Goal: Task Accomplishment & Management: Manage account settings

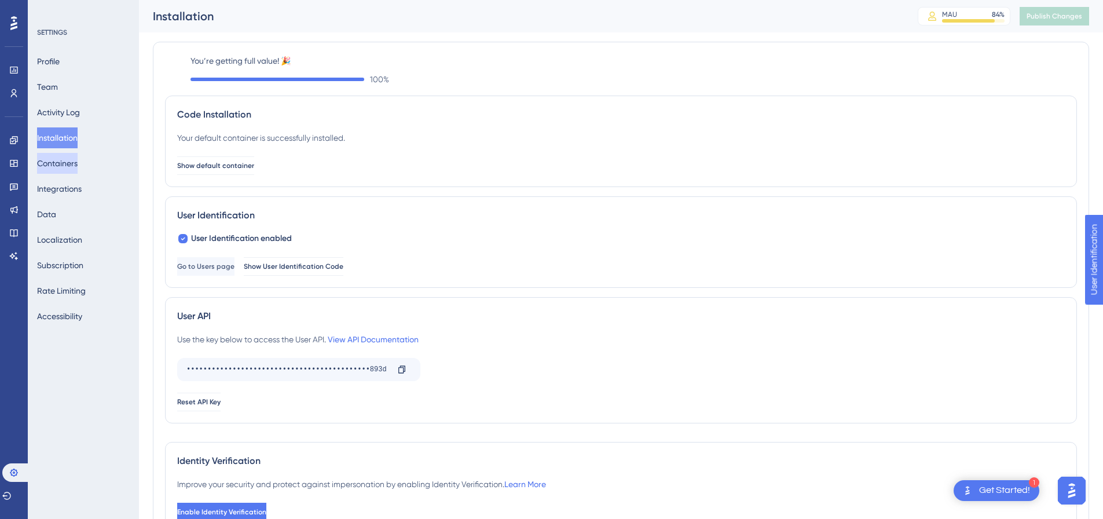
click at [76, 167] on button "Containers" at bounding box center [57, 163] width 41 height 21
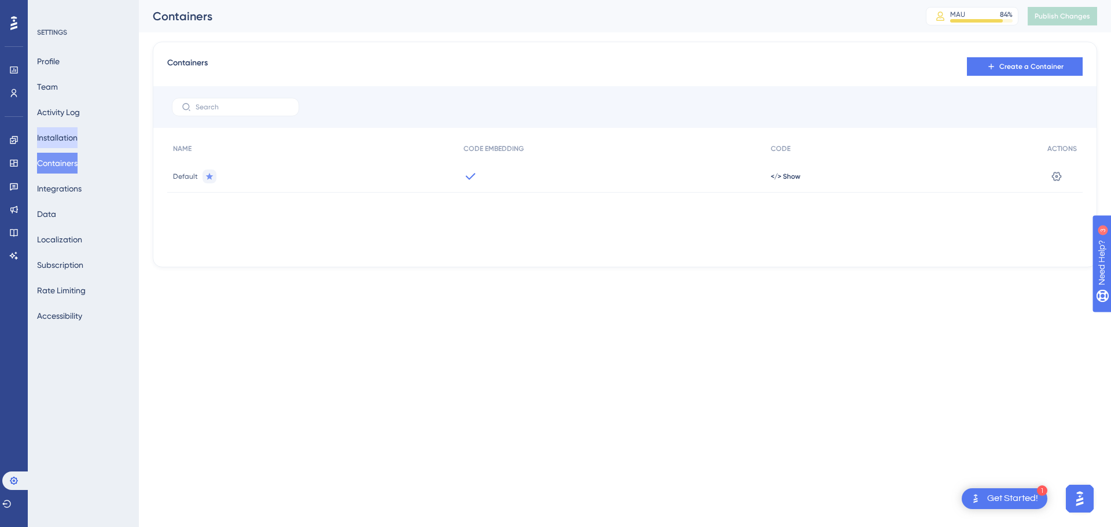
click at [72, 131] on button "Installation" at bounding box center [57, 137] width 41 height 21
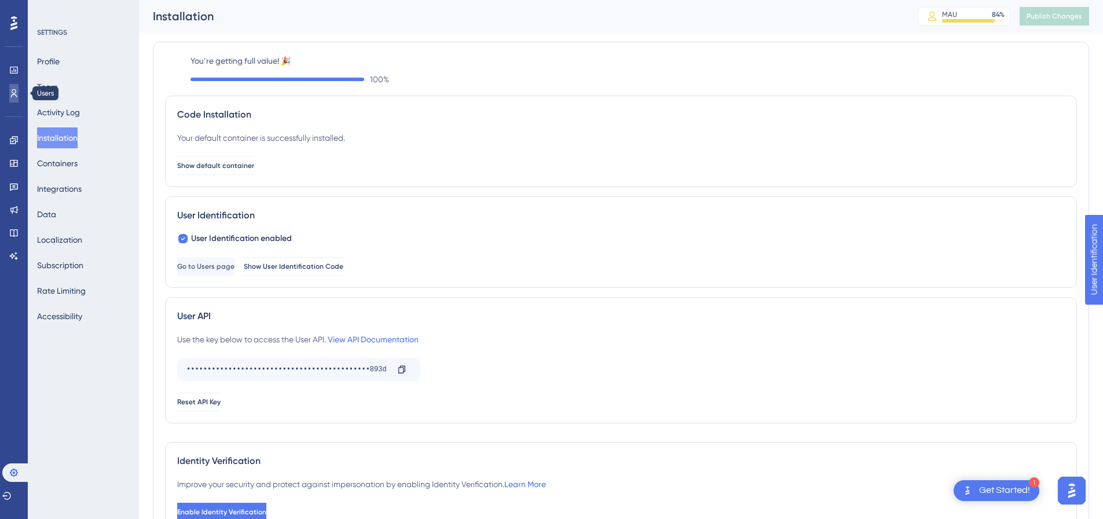
click at [9, 90] on link at bounding box center [13, 93] width 9 height 19
click at [9, 93] on link at bounding box center [13, 93] width 9 height 19
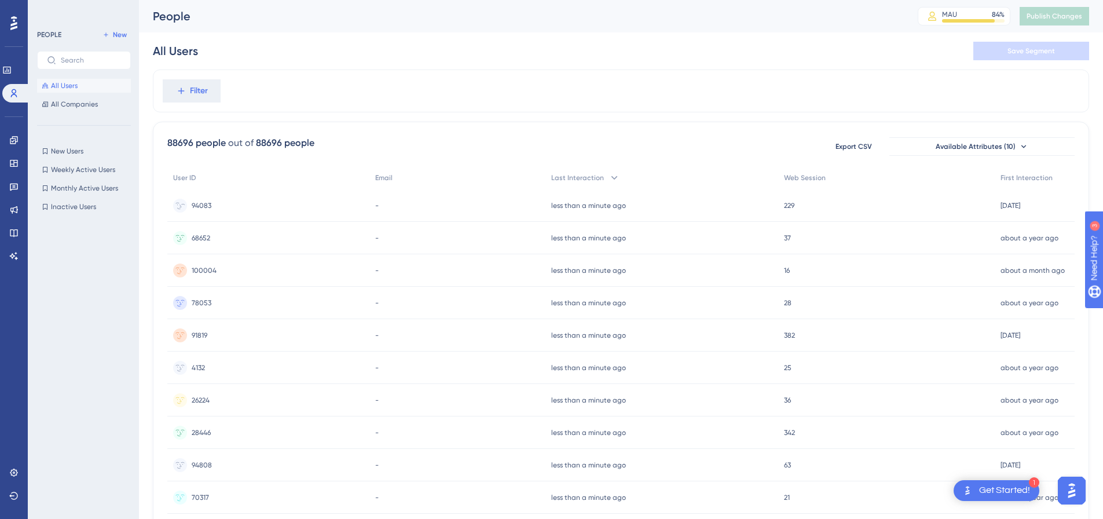
click at [203, 201] on span "94083" at bounding box center [202, 205] width 20 height 9
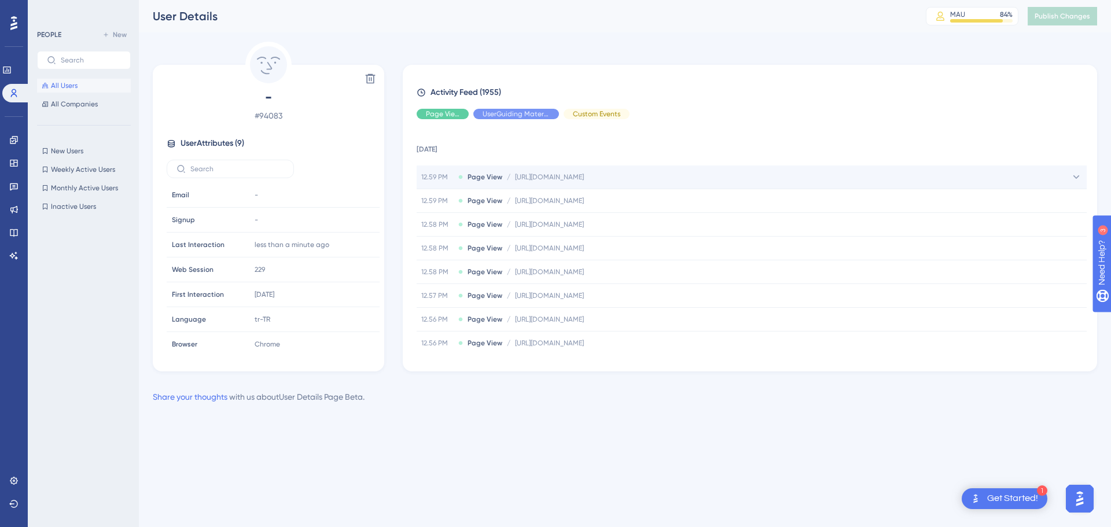
click at [482, 182] on div "12.59 PM Page View / https://online.musteri.pluxee.com.tr/order/history https:/…" at bounding box center [752, 177] width 670 height 23
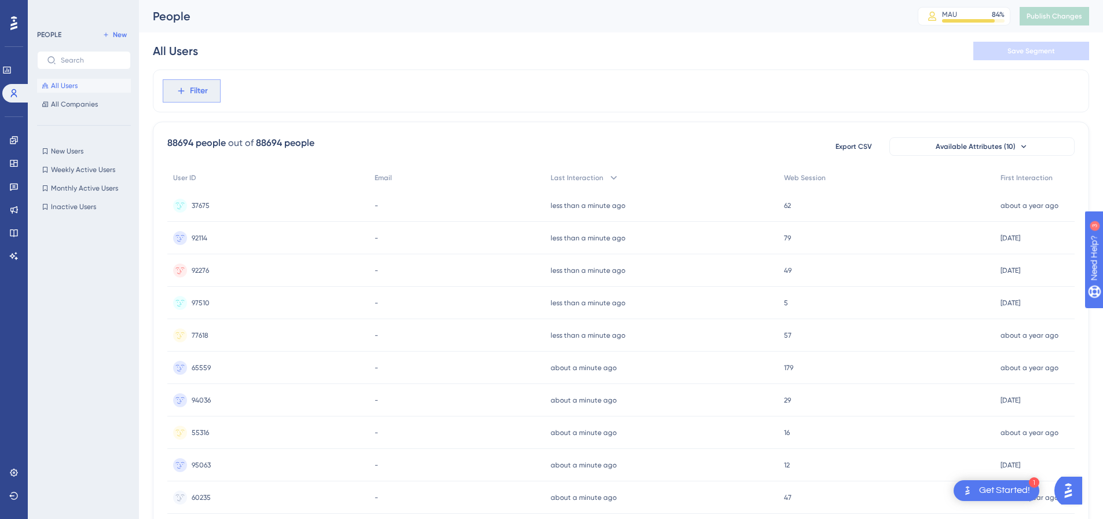
click at [211, 95] on button "Filter" at bounding box center [192, 90] width 58 height 23
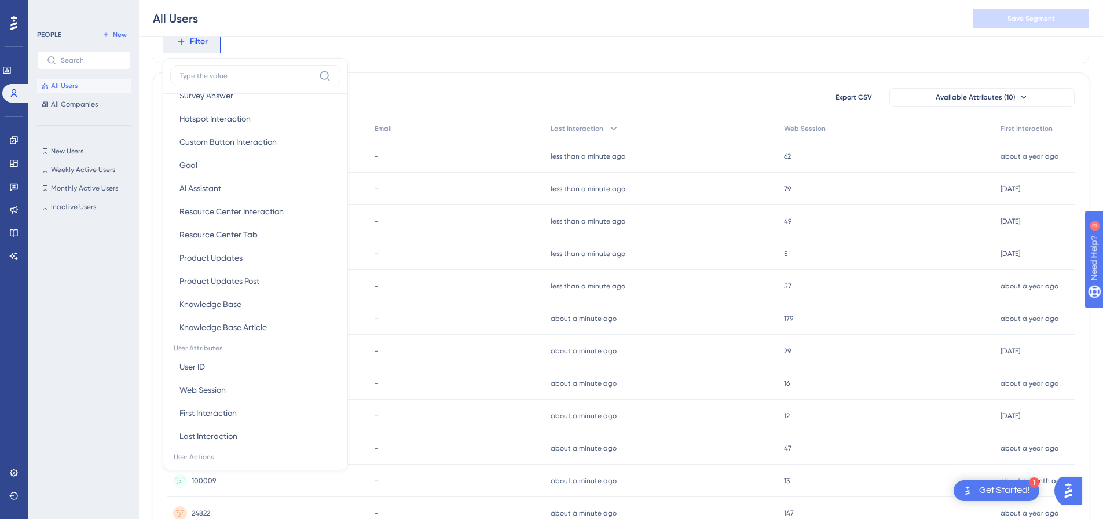
scroll to position [317, 0]
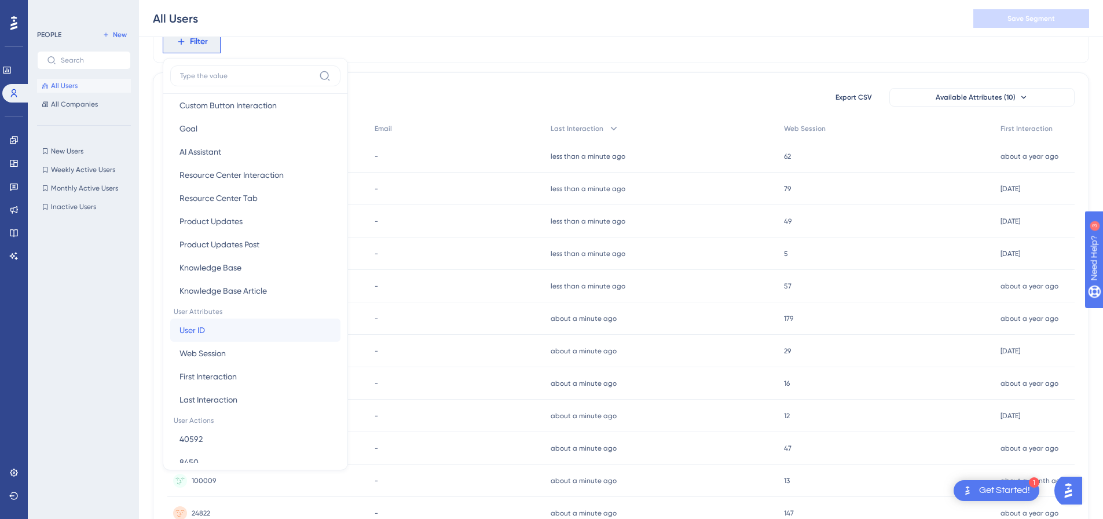
click at [210, 329] on button "User ID User ID" at bounding box center [255, 329] width 170 height 23
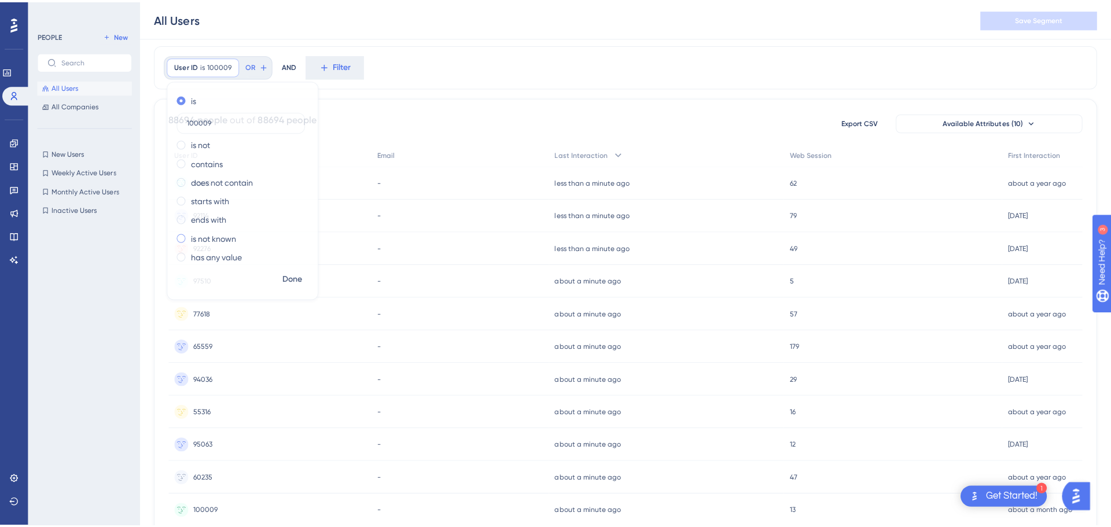
scroll to position [0, 0]
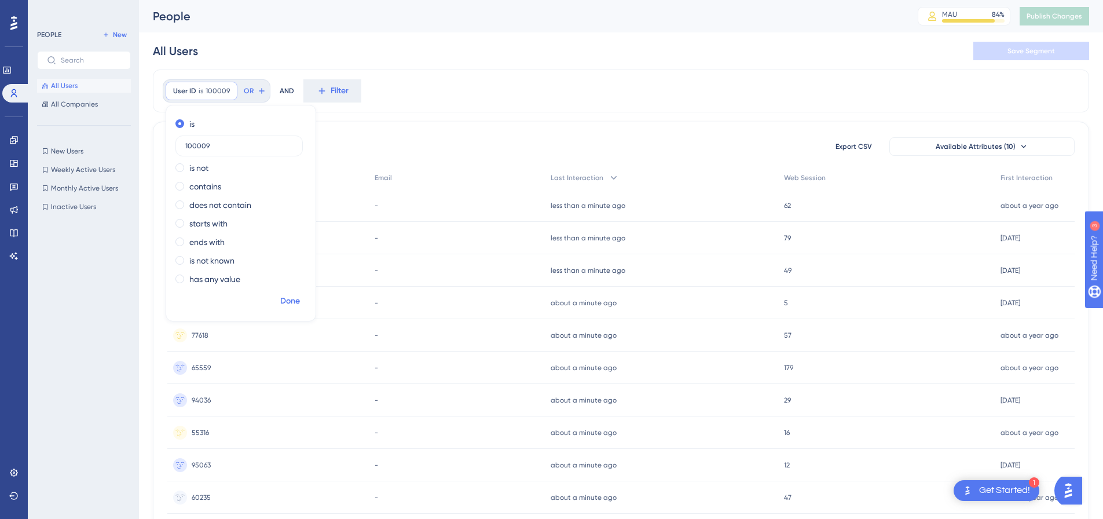
type input "100009"
click at [289, 297] on span "Done" at bounding box center [290, 301] width 20 height 14
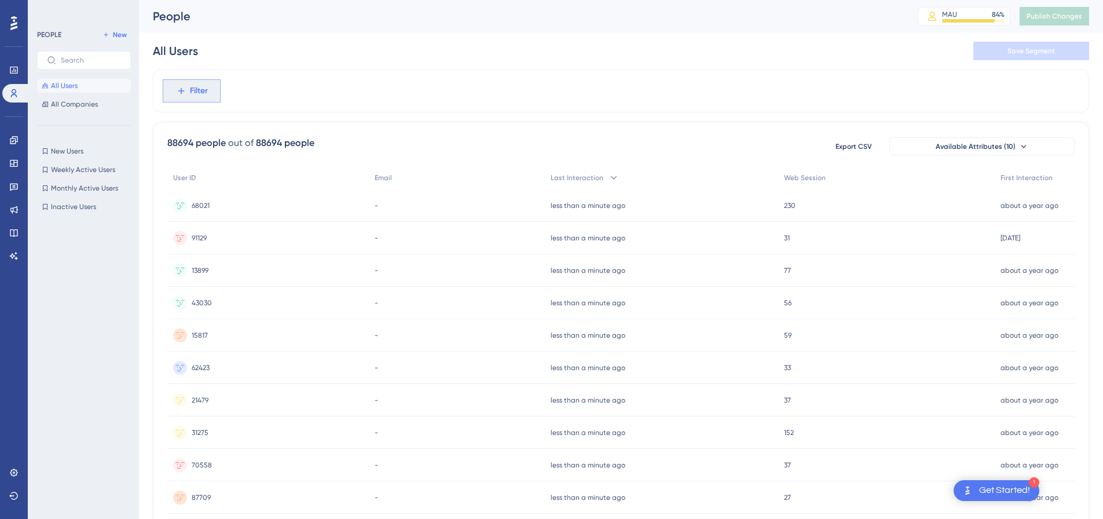
click at [202, 98] on button "Filter" at bounding box center [192, 90] width 58 height 23
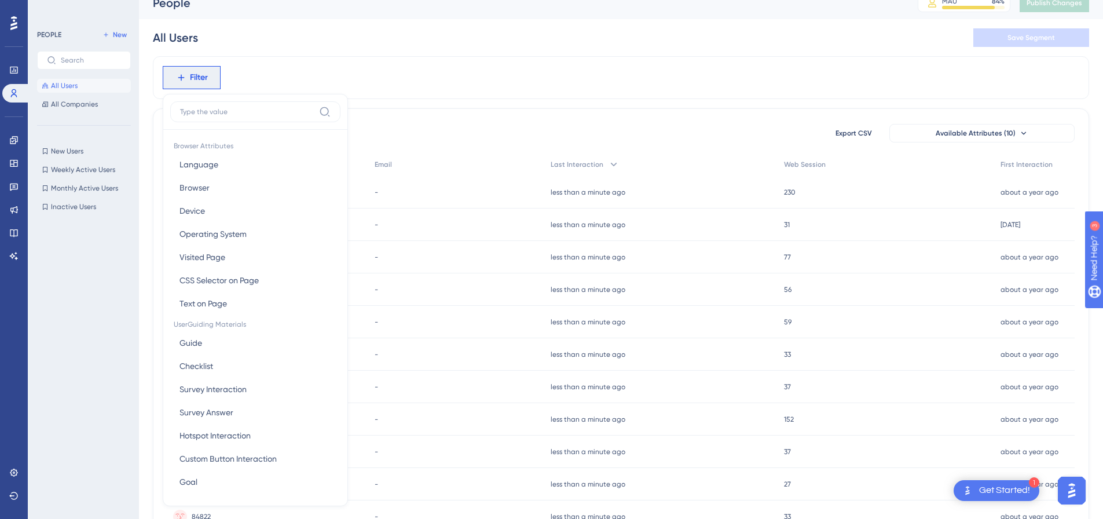
type input "100009"
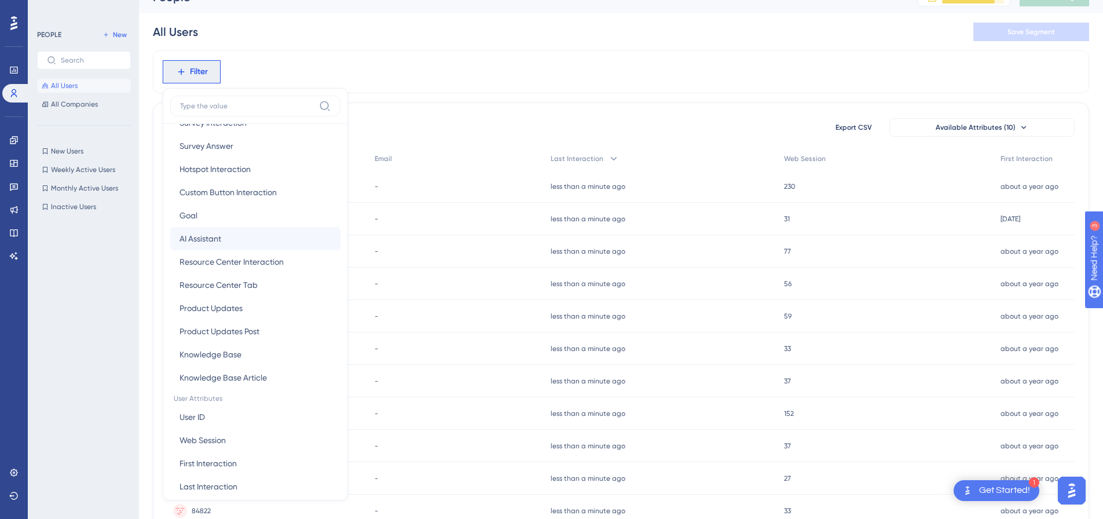
scroll to position [299, 0]
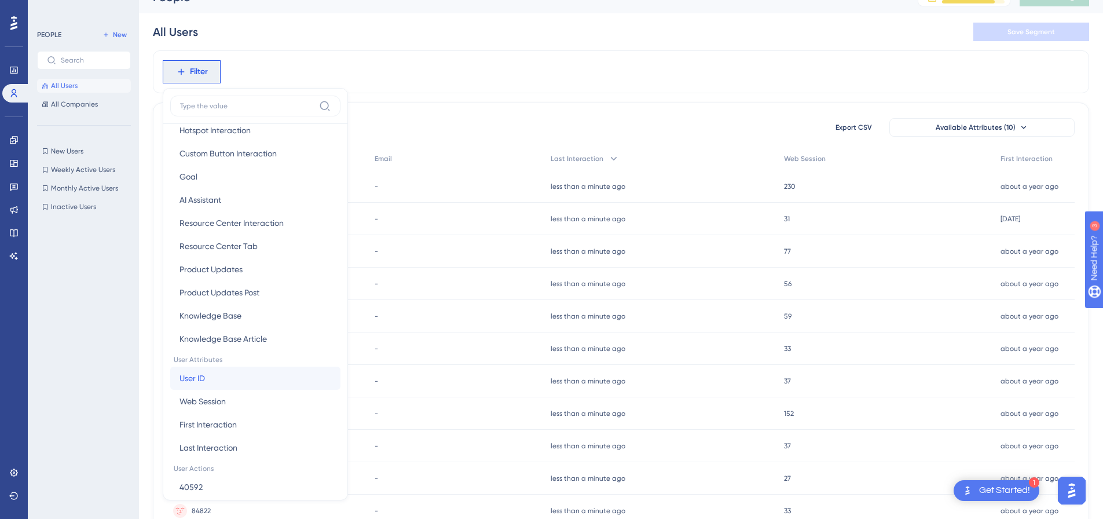
click at [193, 374] on span "User ID" at bounding box center [191, 378] width 25 height 14
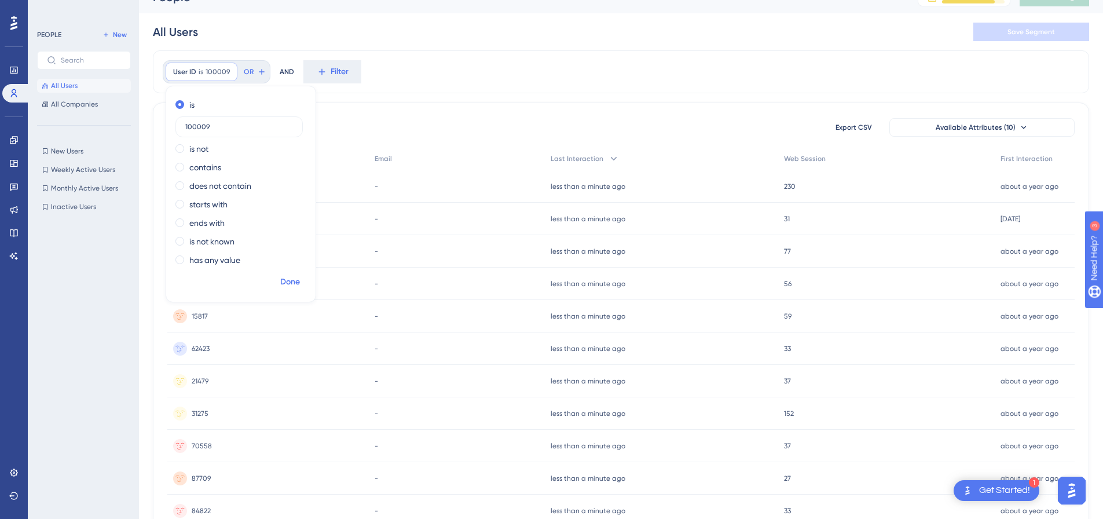
type input "100009"
click at [294, 278] on span "Done" at bounding box center [290, 282] width 20 height 14
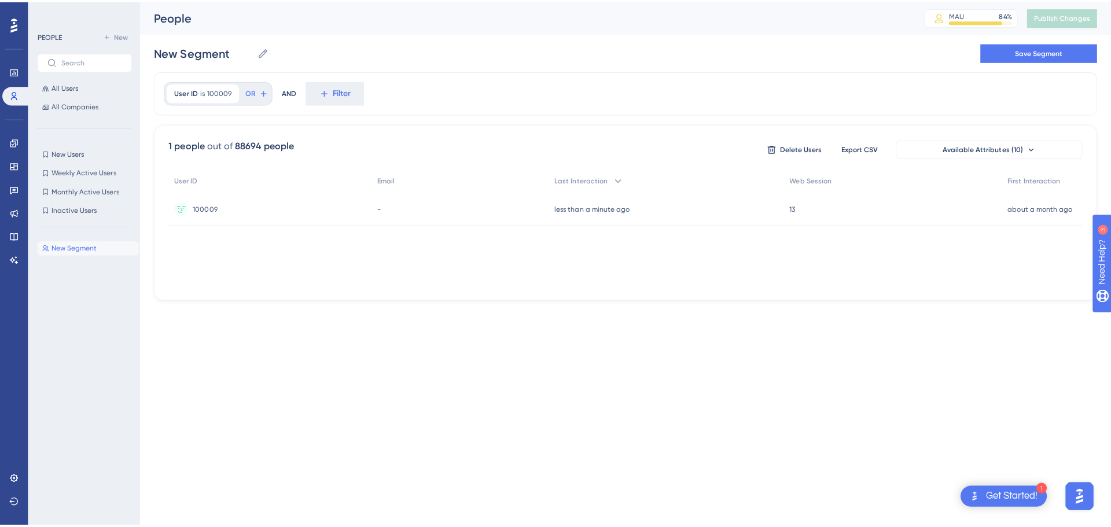
scroll to position [0, 0]
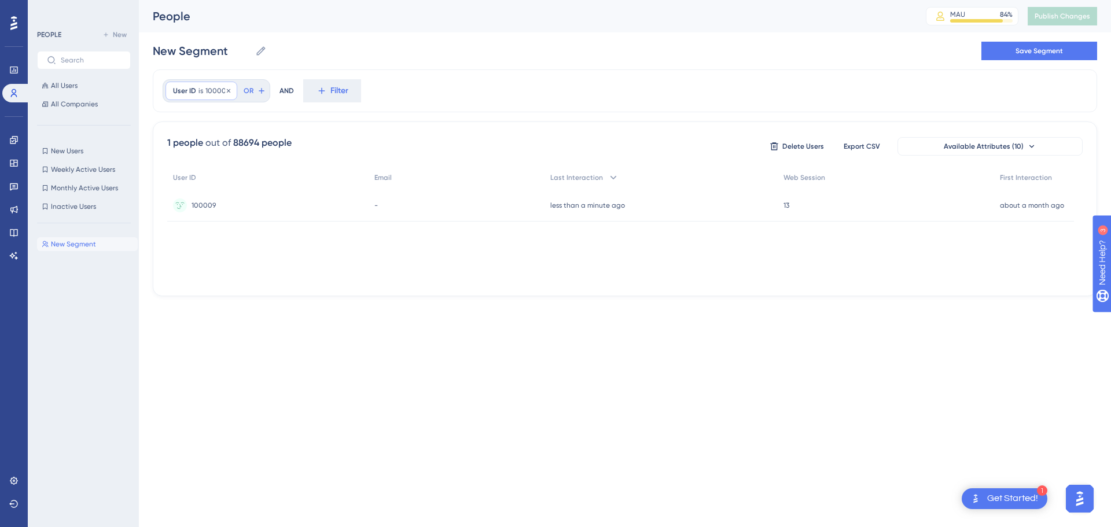
click at [194, 90] on span "User ID" at bounding box center [184, 90] width 23 height 9
click at [296, 301] on span "Done" at bounding box center [290, 301] width 20 height 14
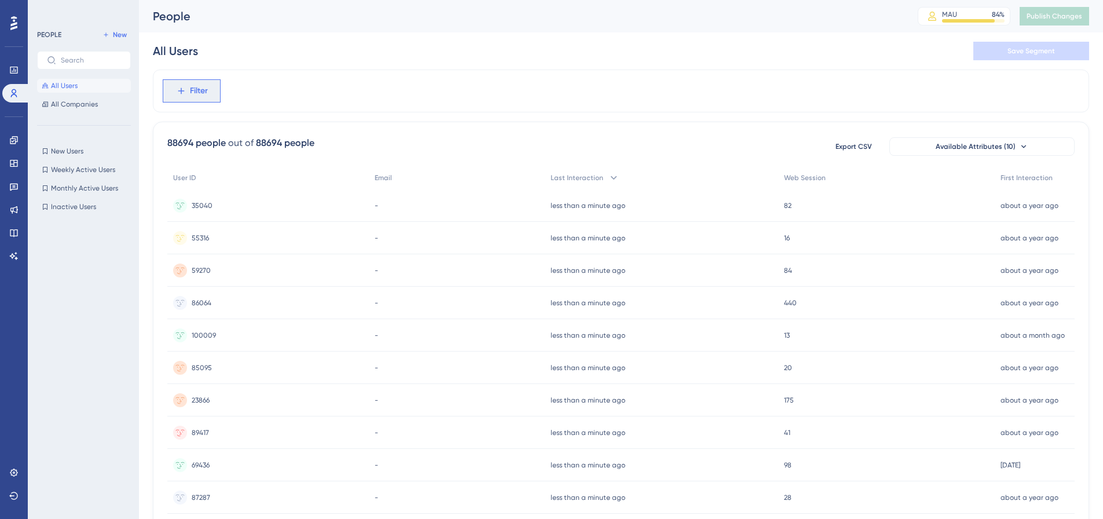
click at [184, 100] on button "Filter" at bounding box center [192, 90] width 58 height 23
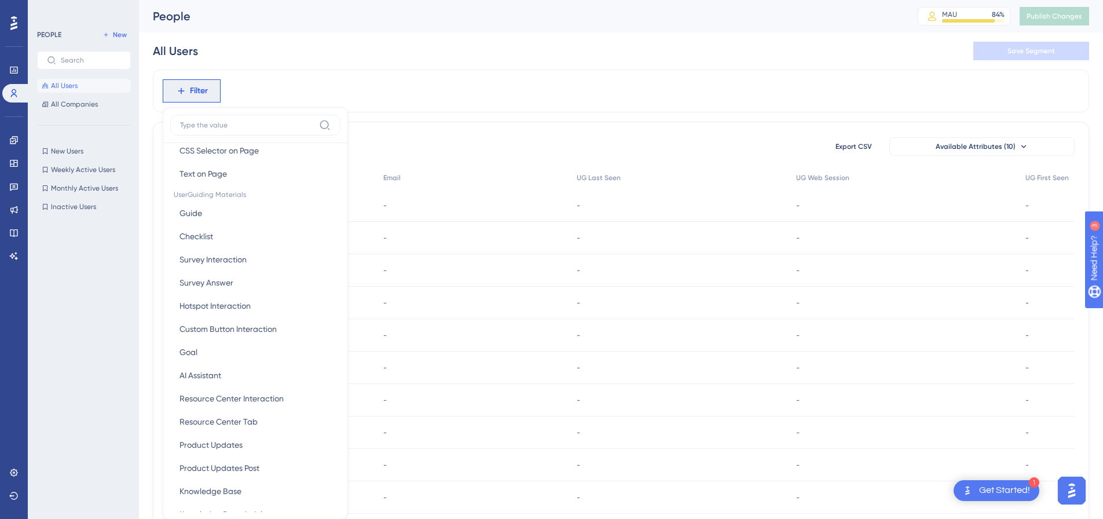
scroll to position [46, 0]
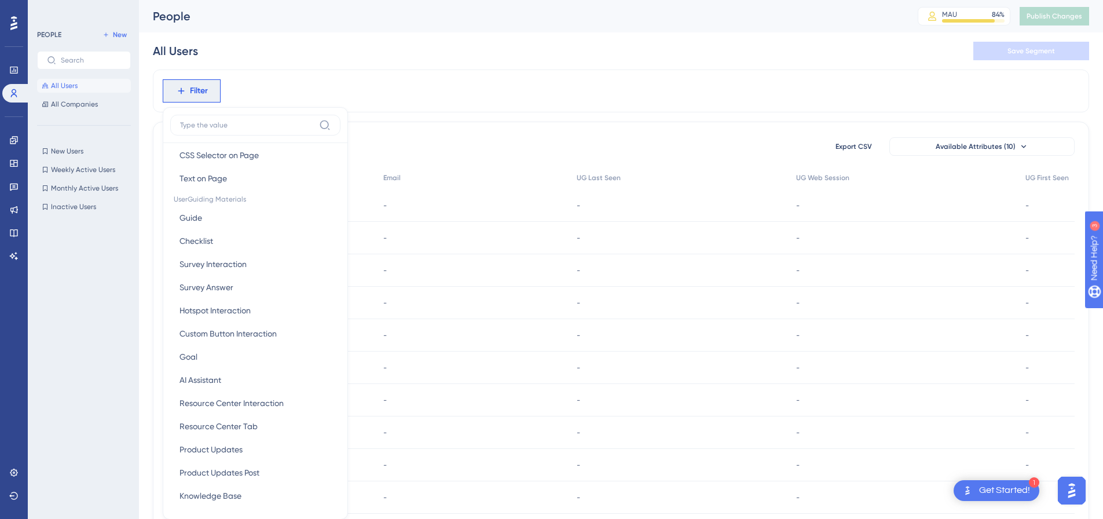
click at [461, 104] on div "Filter Browser Attributes Visited Page Visited Page CSS Selector on Page CSS Se…" at bounding box center [621, 90] width 936 height 43
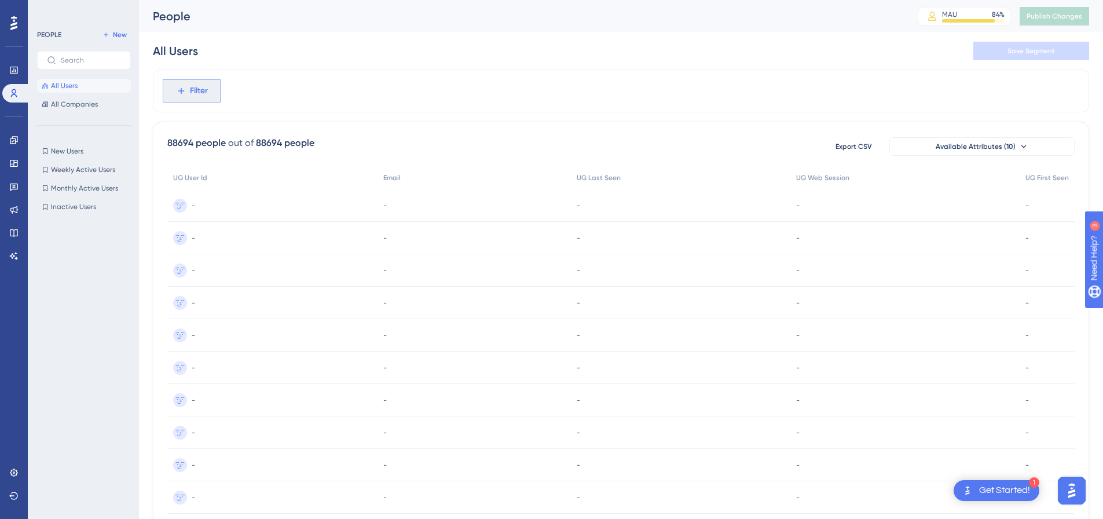
click at [207, 94] on span "Filter" at bounding box center [199, 91] width 18 height 14
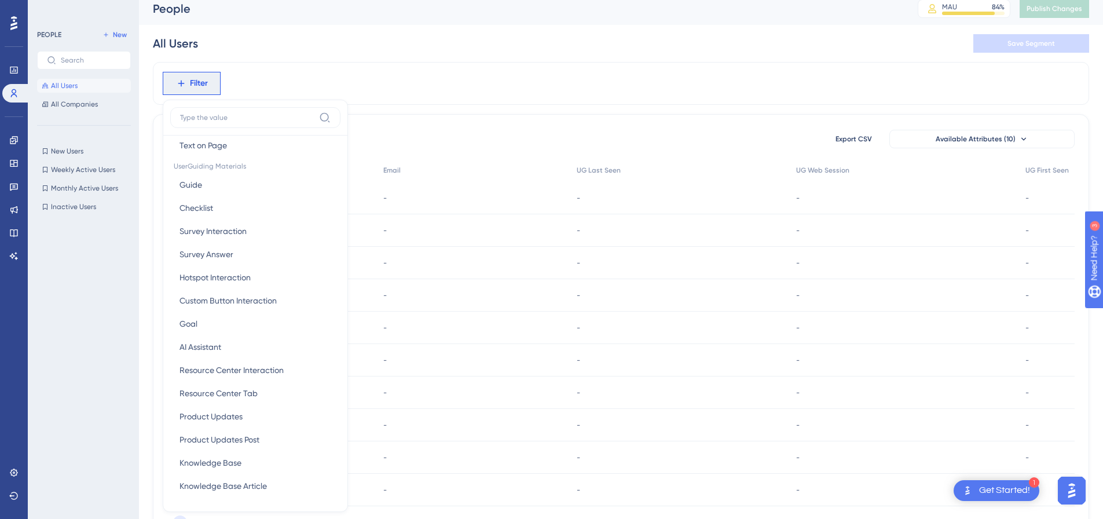
scroll to position [7, 0]
click at [384, 78] on div "Filter Browser Attributes Visited Page Visited Page CSS Selector on Page CSS Se…" at bounding box center [621, 84] width 936 height 43
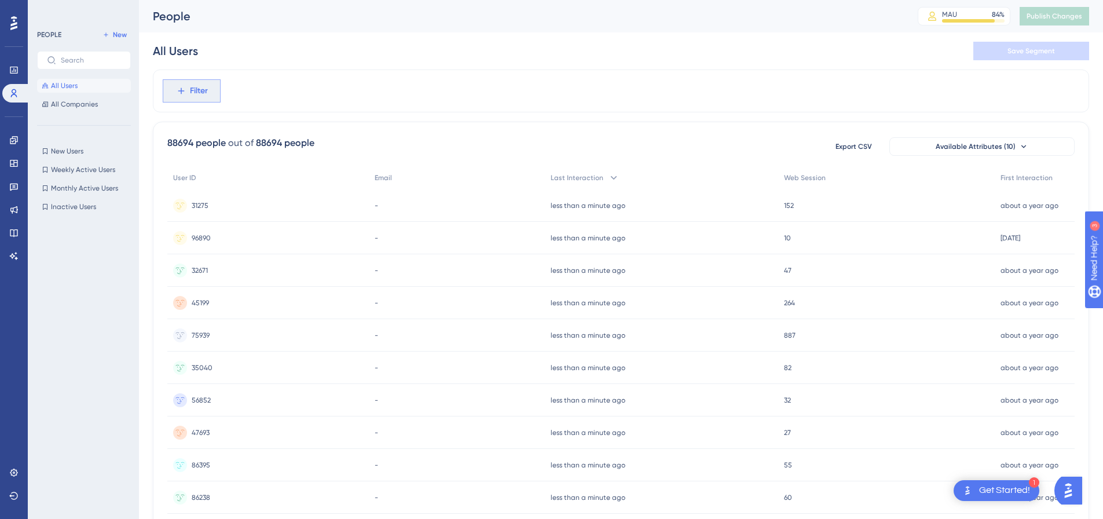
click at [212, 95] on button "Filter" at bounding box center [192, 90] width 58 height 23
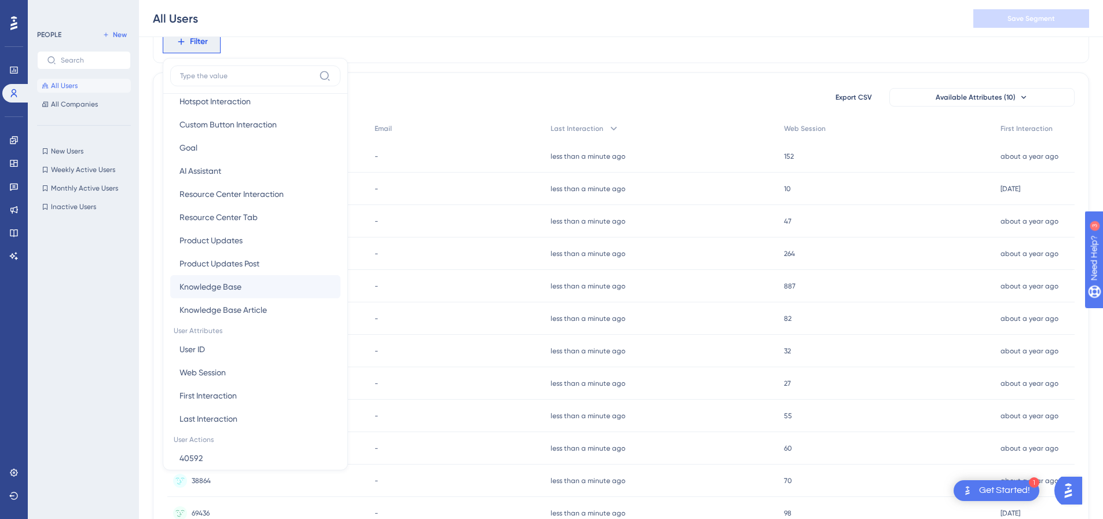
scroll to position [302, 0]
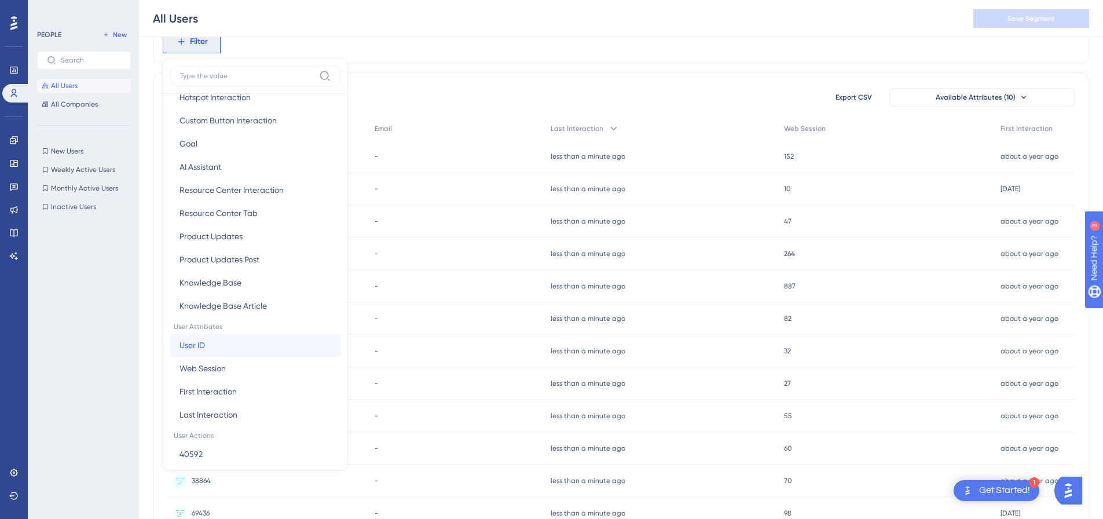
click at [204, 340] on span "User ID" at bounding box center [191, 345] width 25 height 14
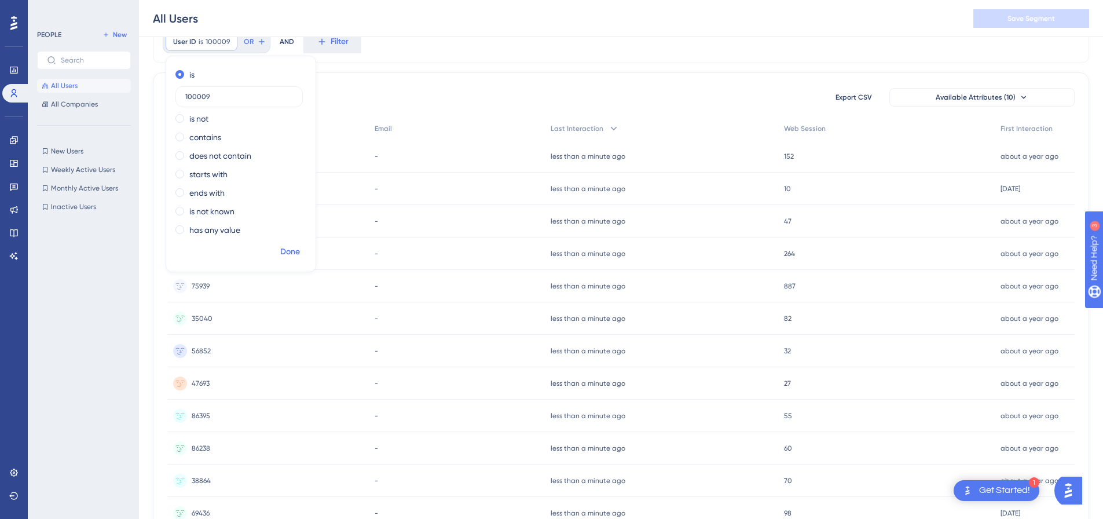
type input "100009"
click at [291, 252] on span "Done" at bounding box center [290, 252] width 20 height 14
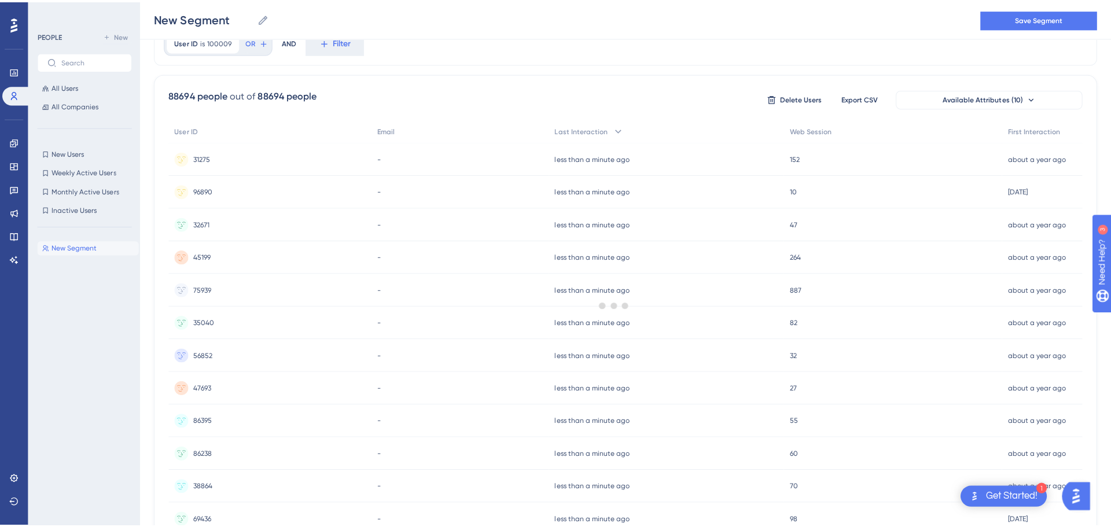
scroll to position [0, 0]
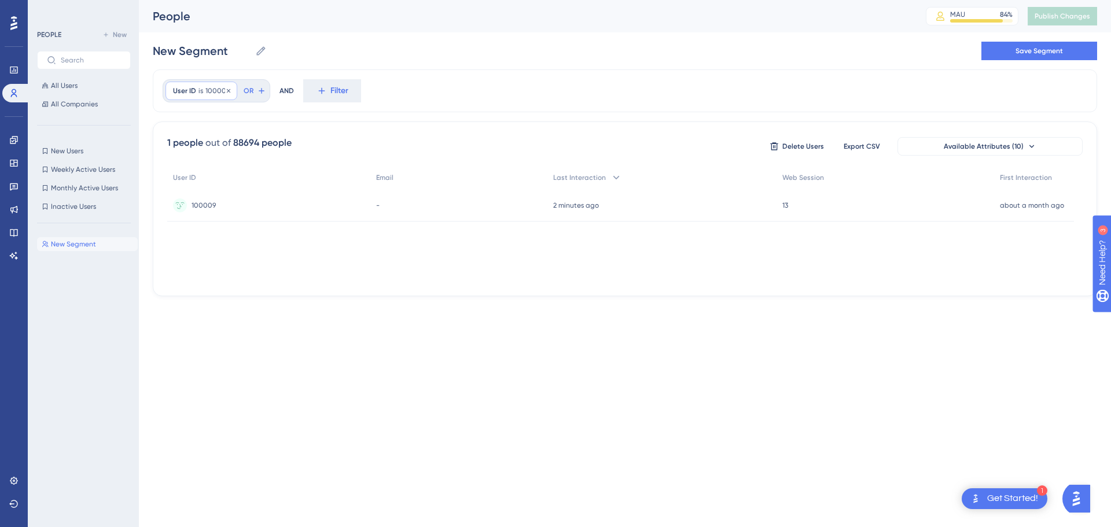
click at [199, 93] on span "is" at bounding box center [201, 90] width 5 height 9
click at [208, 165] on label "is not" at bounding box center [198, 168] width 19 height 14
click at [284, 296] on span "Done" at bounding box center [290, 301] width 20 height 14
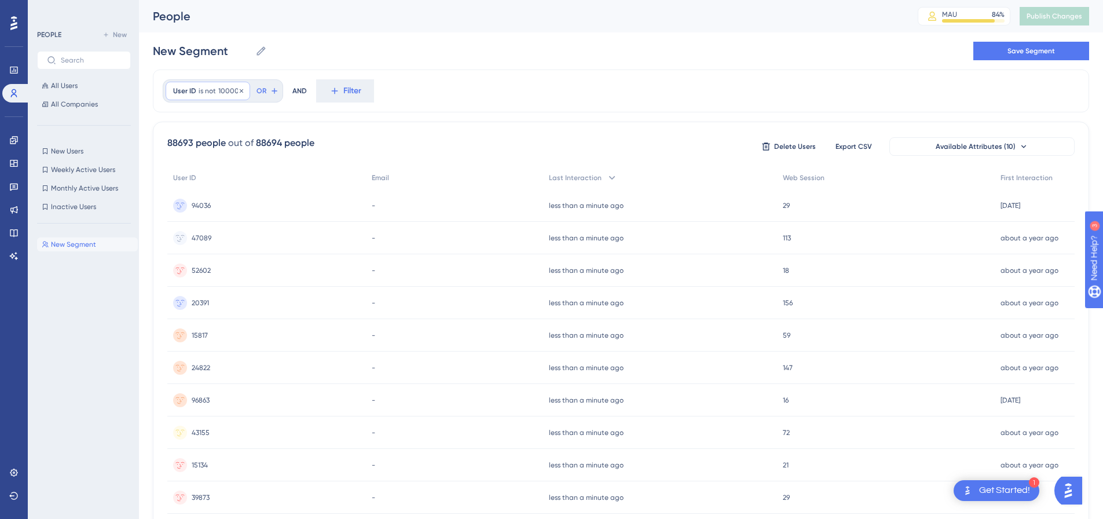
click at [204, 89] on span "is not" at bounding box center [207, 90] width 17 height 9
click at [201, 125] on div "is" at bounding box center [238, 124] width 126 height 14
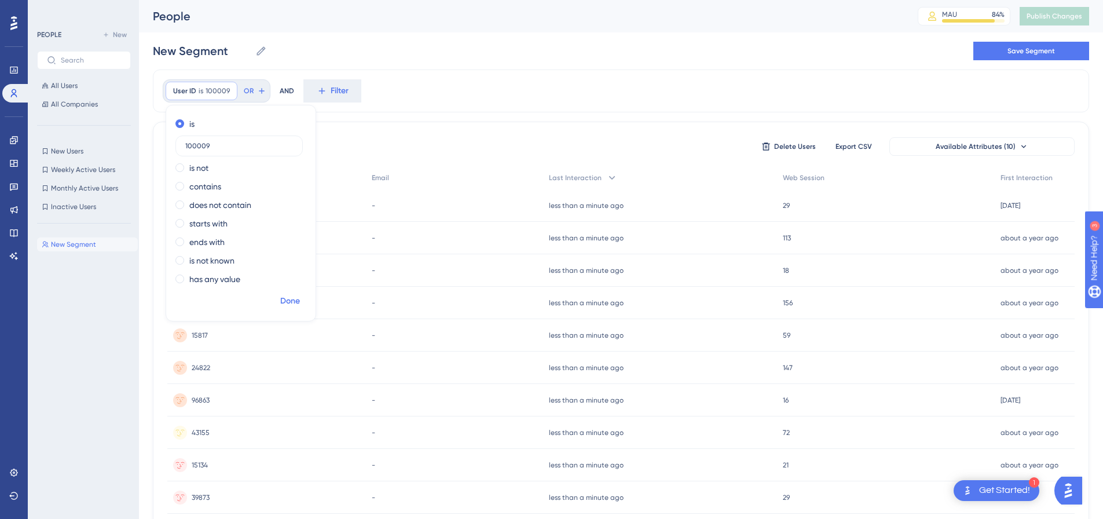
click at [286, 292] on button "Done" at bounding box center [290, 301] width 32 height 21
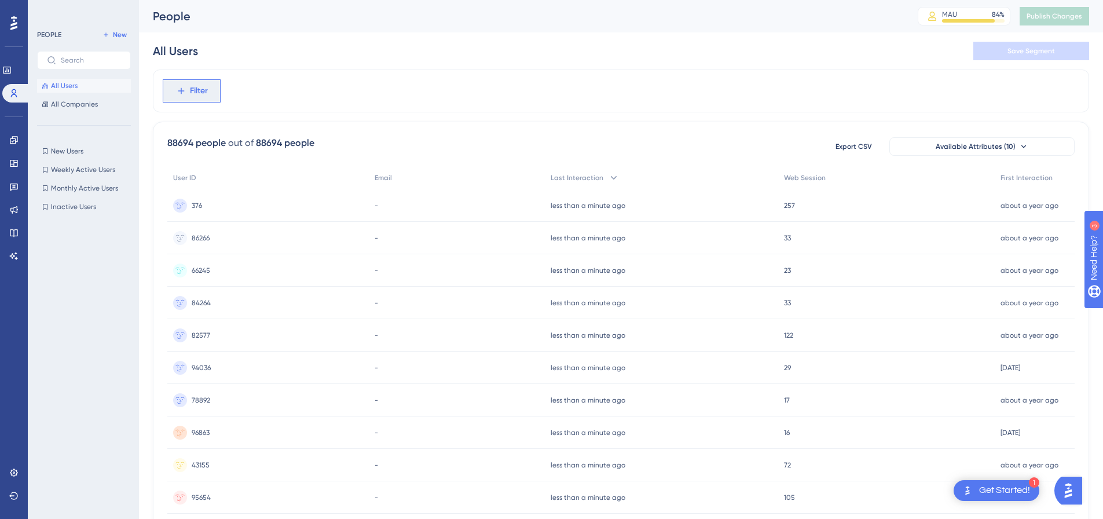
click at [197, 98] on button "Filter" at bounding box center [192, 90] width 58 height 23
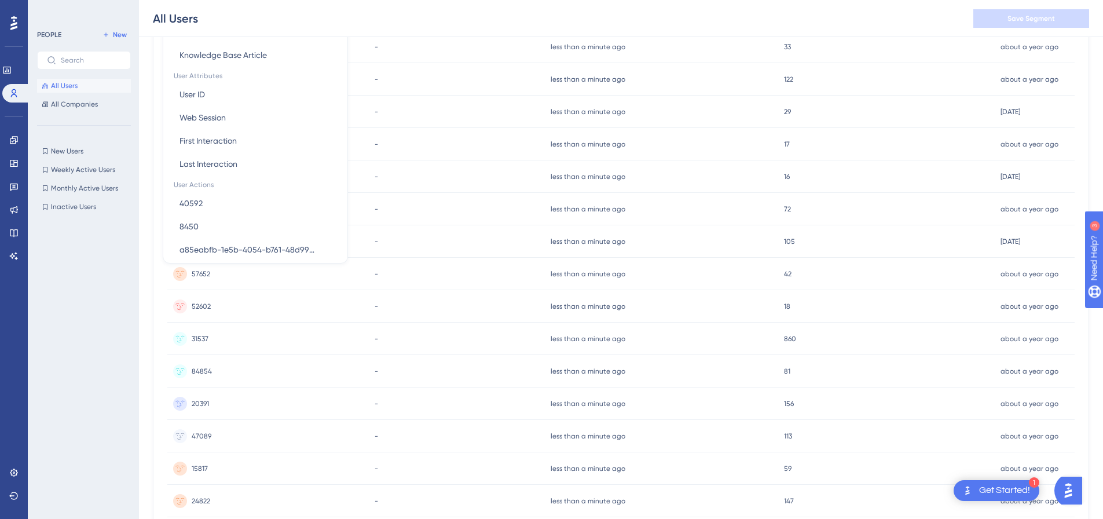
scroll to position [328, 0]
click at [217, 115] on button "User ID User ID" at bounding box center [255, 112] width 170 height 23
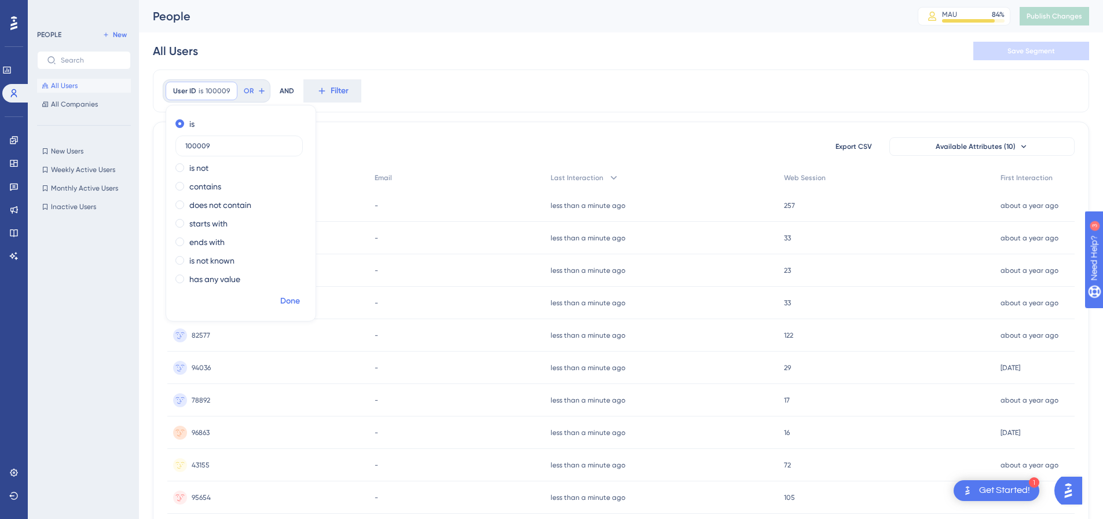
type input "100009"
click at [295, 299] on span "Done" at bounding box center [290, 301] width 20 height 14
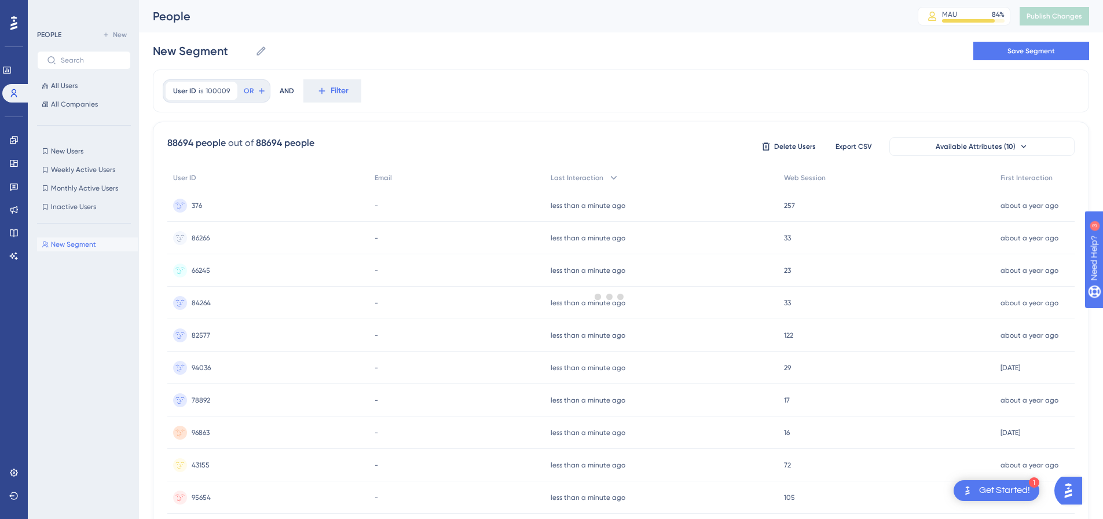
click at [214, 86] on div at bounding box center [609, 296] width 987 height 435
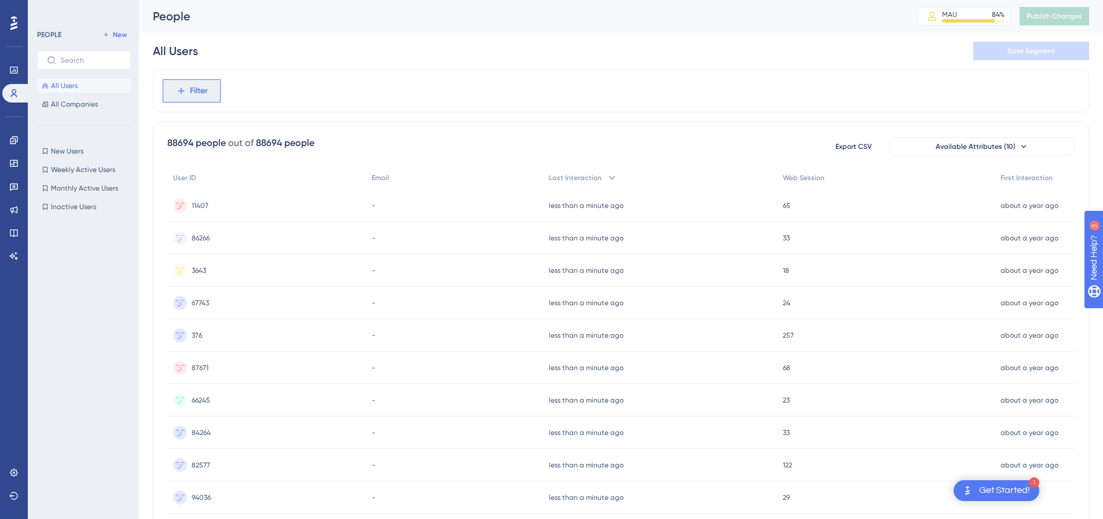
click at [181, 93] on icon at bounding box center [181, 91] width 6 height 6
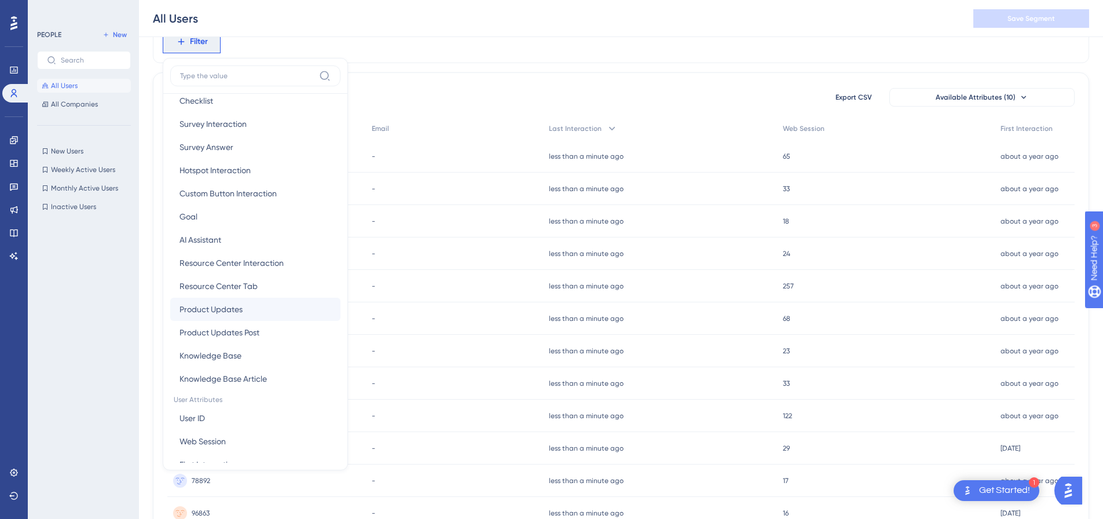
scroll to position [249, 0]
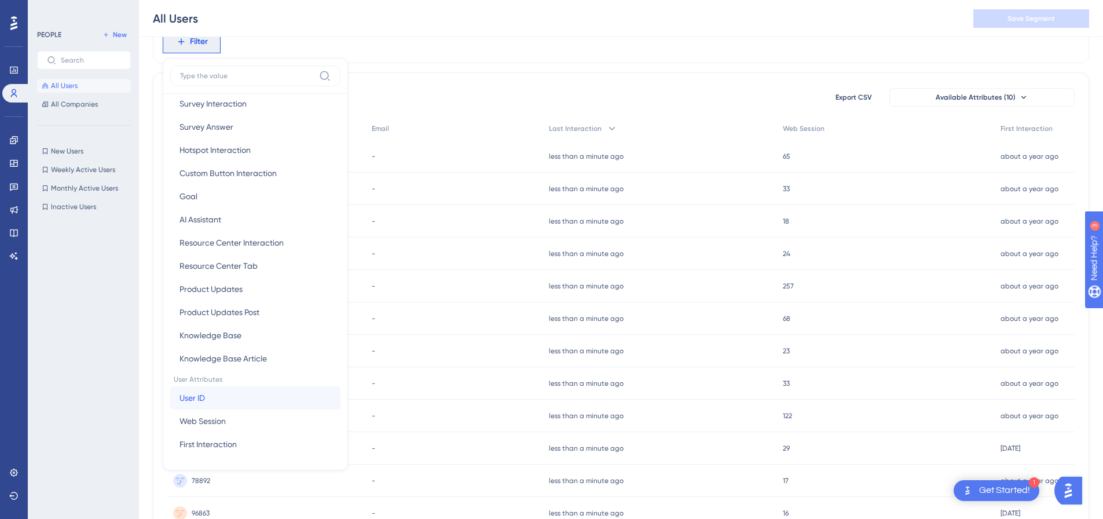
click at [221, 398] on button "User ID User ID" at bounding box center [255, 397] width 170 height 23
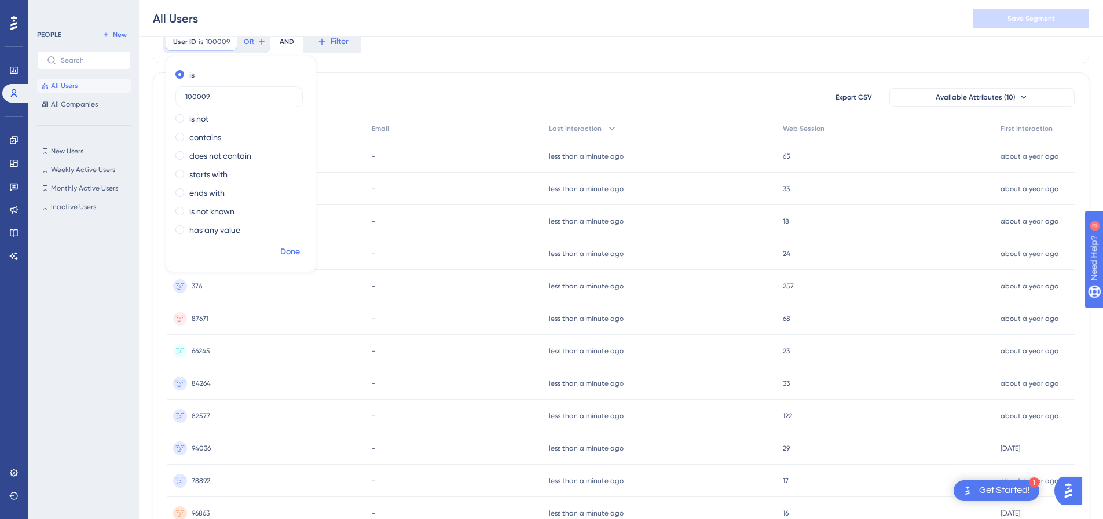
type input "100009"
click at [297, 255] on span "Done" at bounding box center [290, 252] width 20 height 14
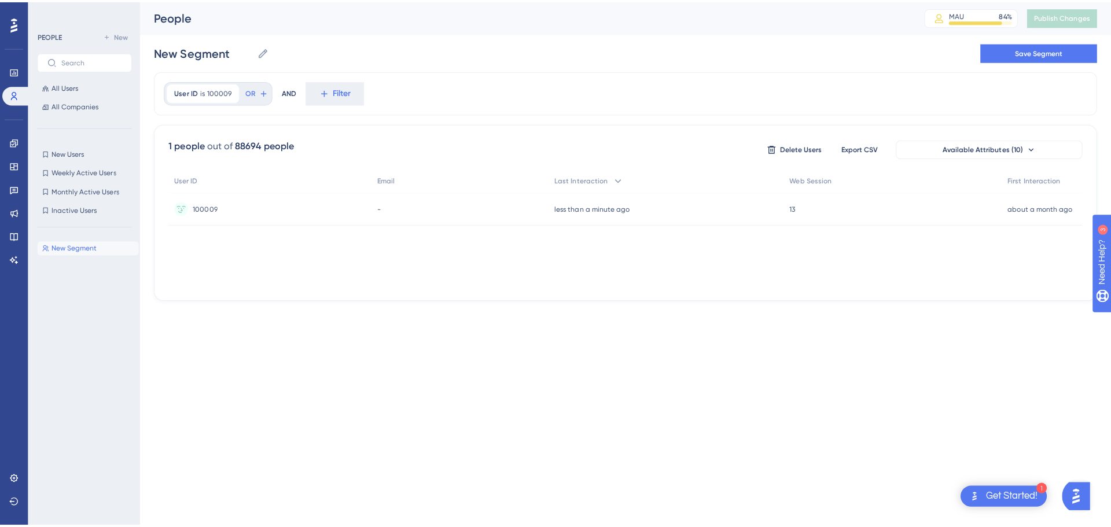
scroll to position [0, 0]
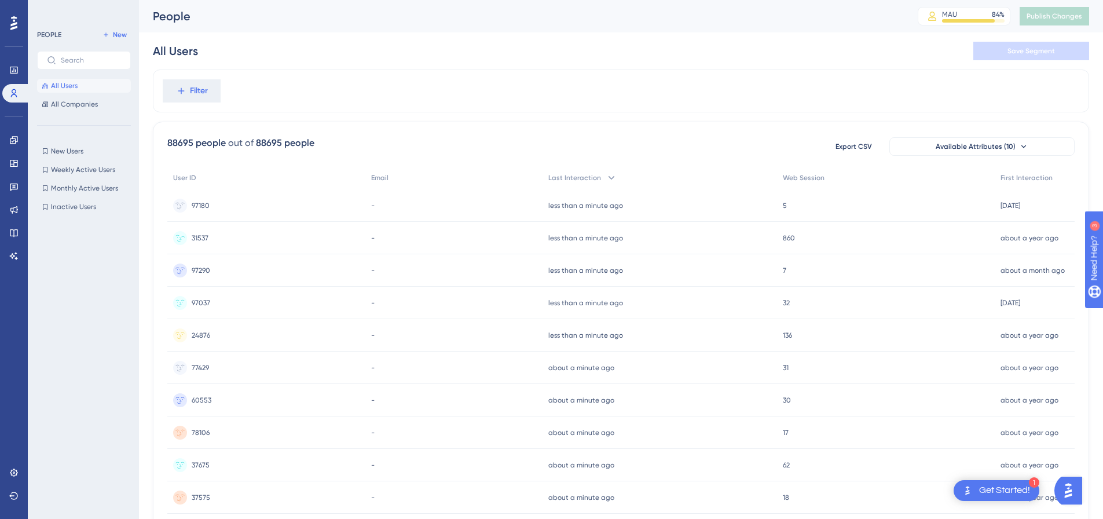
click at [208, 241] on span "31537" at bounding box center [200, 237] width 17 height 9
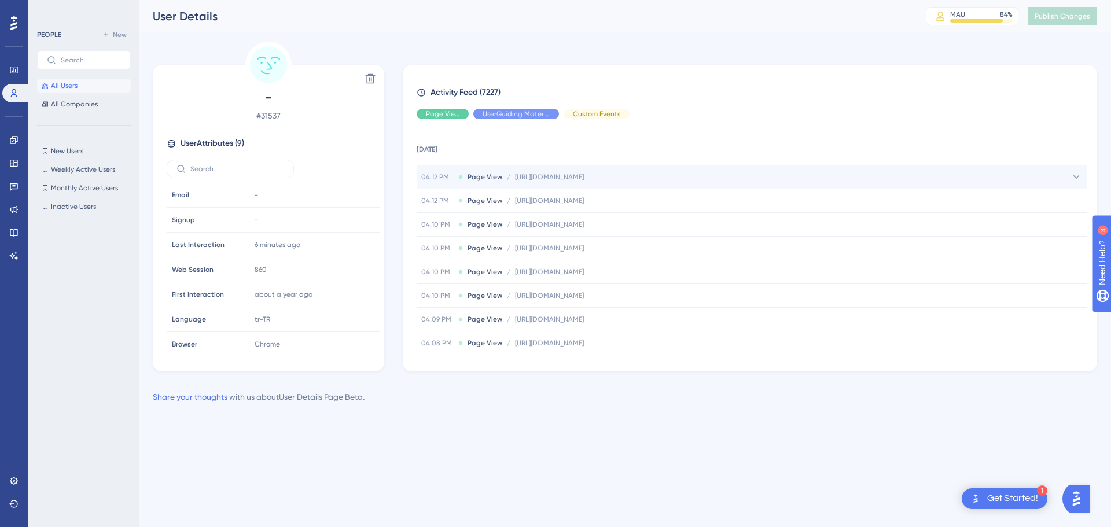
drag, startPoint x: 770, startPoint y: 178, endPoint x: 515, endPoint y: 179, distance: 254.7
click at [515, 179] on div "04.12 PM Page View / [URL][DOMAIN_NAME] [URL][DOMAIN_NAME]" at bounding box center [752, 177] width 670 height 23
copy span "[URL][DOMAIN_NAME]"
click at [1074, 203] on icon at bounding box center [1073, 200] width 12 height 12
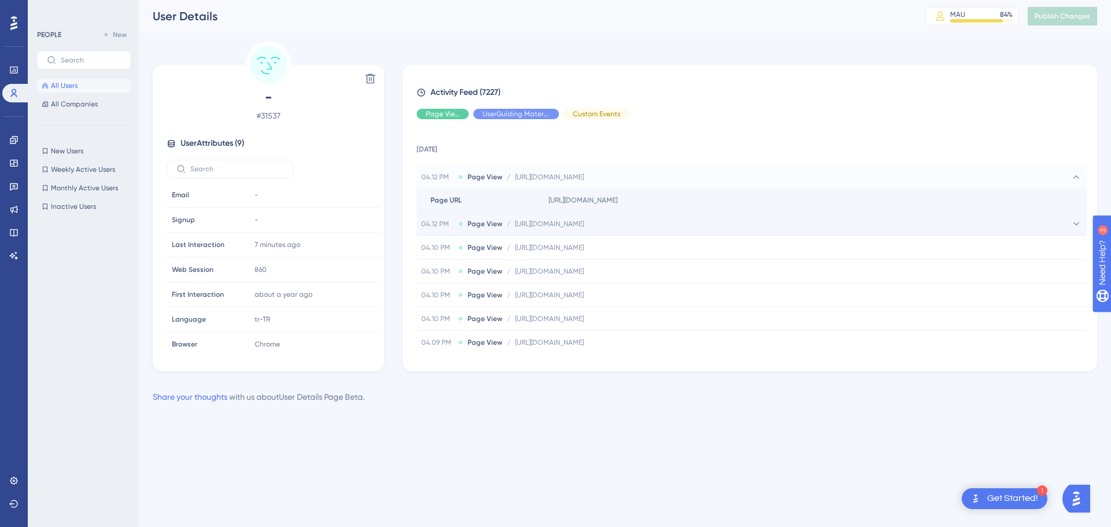
click at [616, 230] on div "04.12 PM Page View / [URL][DOMAIN_NAME] [URL][DOMAIN_NAME]" at bounding box center [752, 223] width 670 height 23
click at [1067, 245] on icon at bounding box center [1073, 247] width 12 height 12
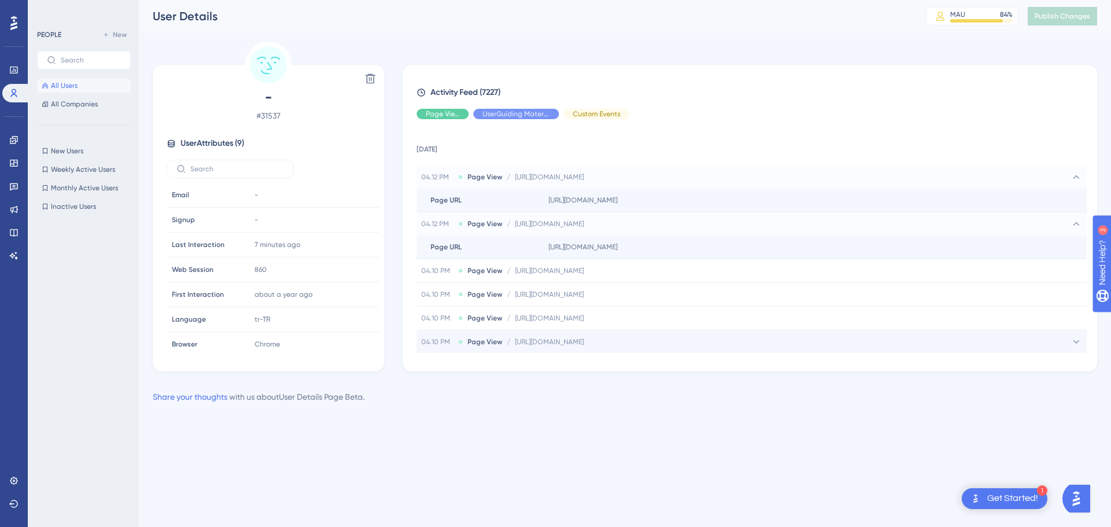
click at [584, 346] on span "[URL][DOMAIN_NAME]" at bounding box center [549, 341] width 69 height 9
click at [1056, 344] on div "04.10 PM Page View / https://online.musteri.pluxee.com.tr/ https://online.muste…" at bounding box center [752, 341] width 670 height 23
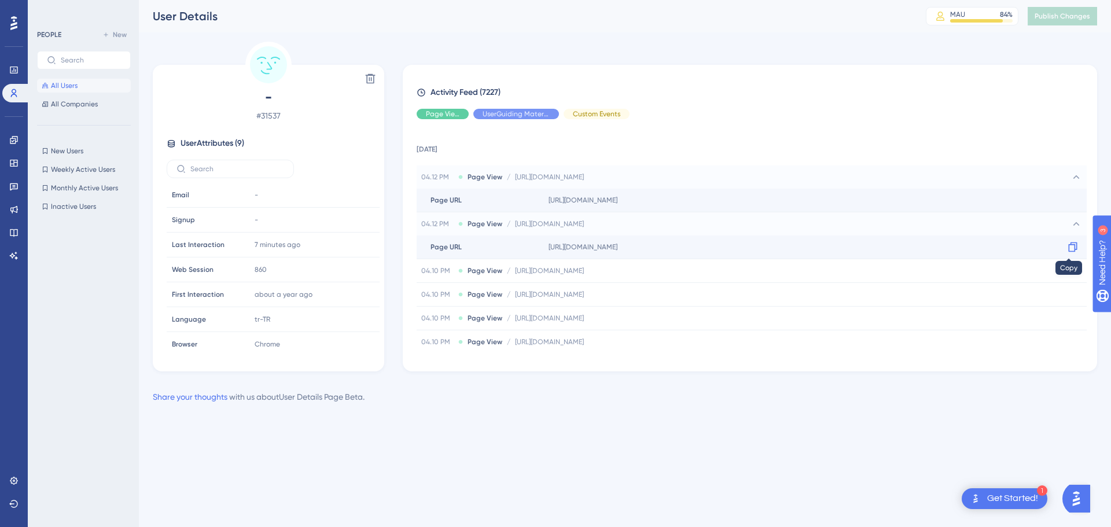
click at [1077, 241] on div at bounding box center [1073, 247] width 19 height 19
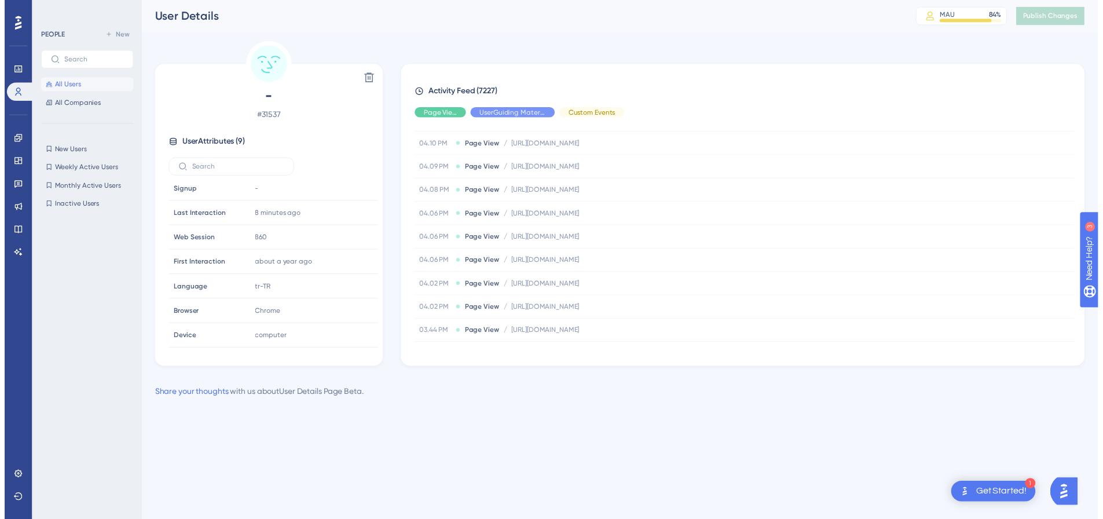
scroll to position [199, 0]
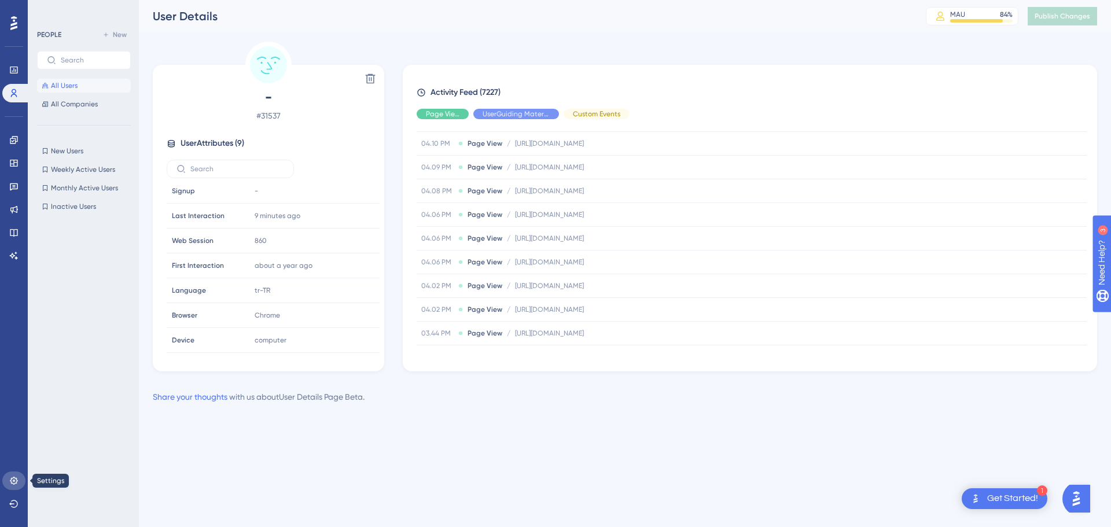
drag, startPoint x: 13, startPoint y: 487, endPoint x: 145, endPoint y: 160, distance: 352.6
click at [13, 487] on link at bounding box center [13, 481] width 23 height 19
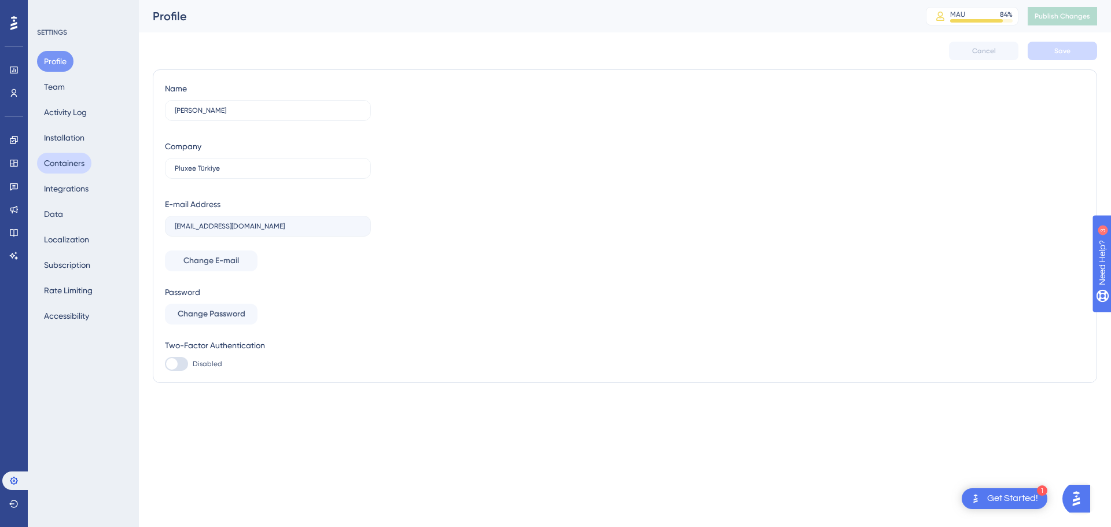
click at [78, 159] on button "Containers" at bounding box center [64, 163] width 54 height 21
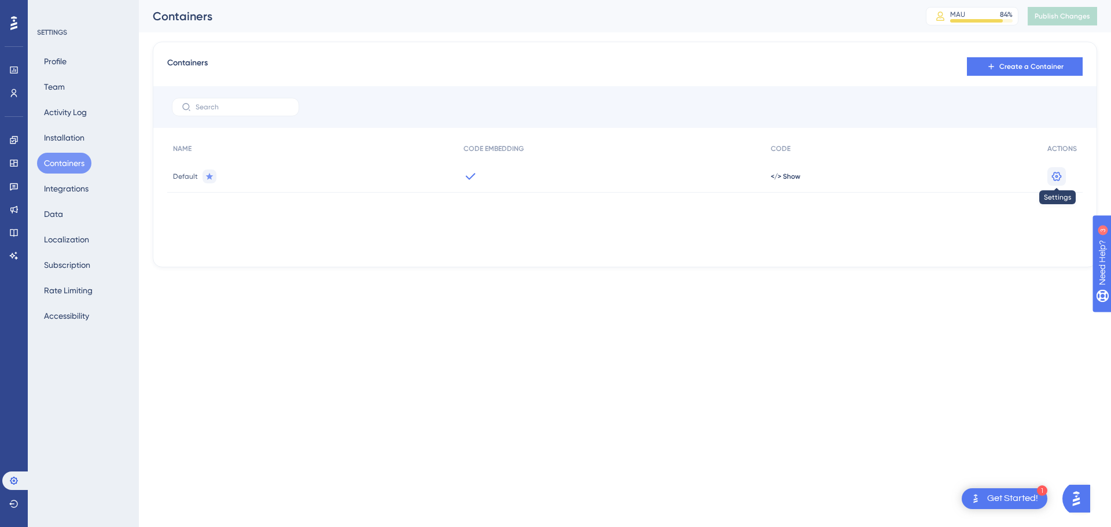
click at [1051, 176] on icon at bounding box center [1057, 177] width 12 height 12
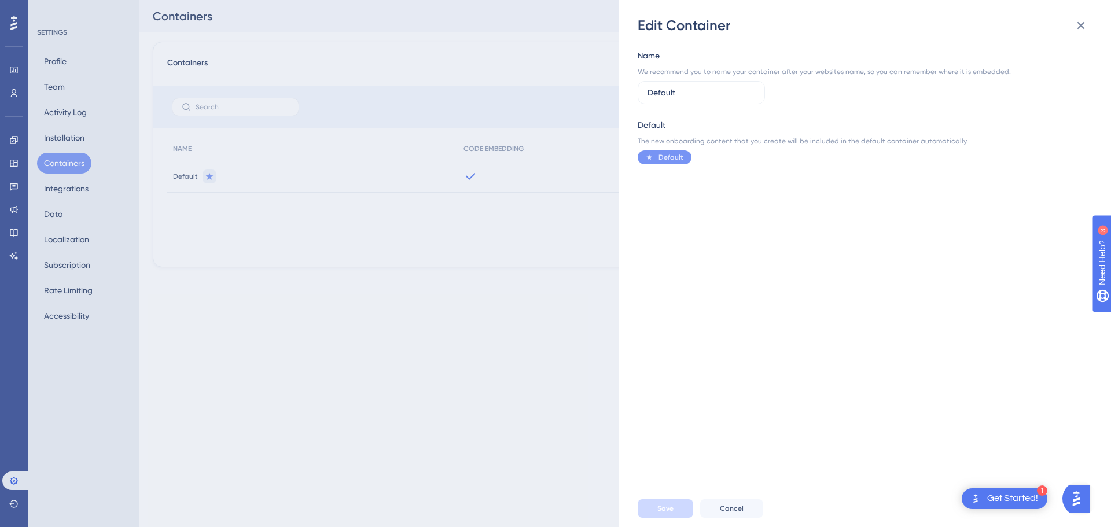
click at [425, 303] on div "Edit Container Name We recommend you to name your container after your websites…" at bounding box center [555, 263] width 1111 height 527
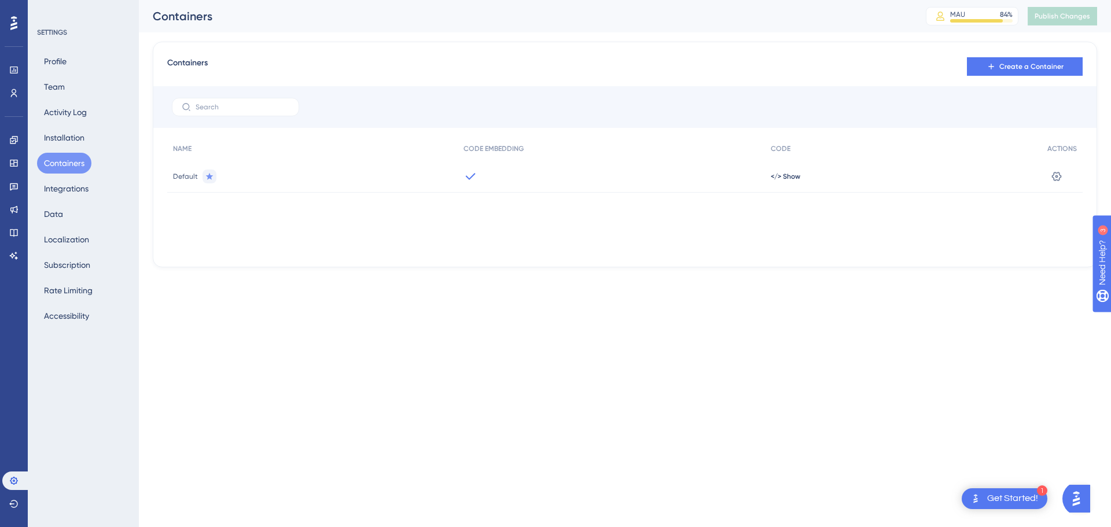
click at [183, 176] on span "Default" at bounding box center [185, 176] width 25 height 9
click at [63, 212] on button "Data" at bounding box center [53, 214] width 33 height 21
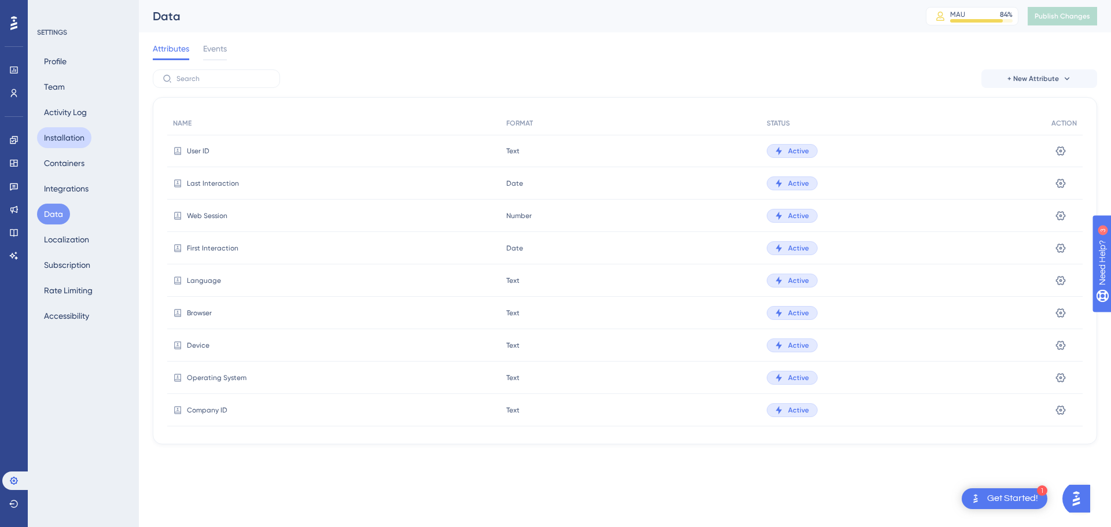
click at [67, 142] on button "Installation" at bounding box center [64, 137] width 54 height 21
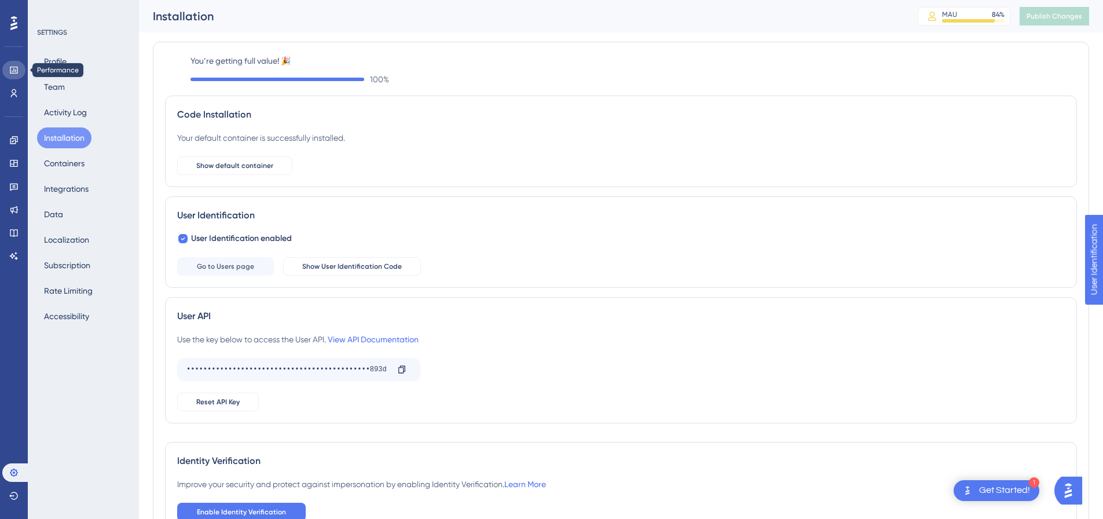
click at [19, 75] on link at bounding box center [13, 70] width 23 height 19
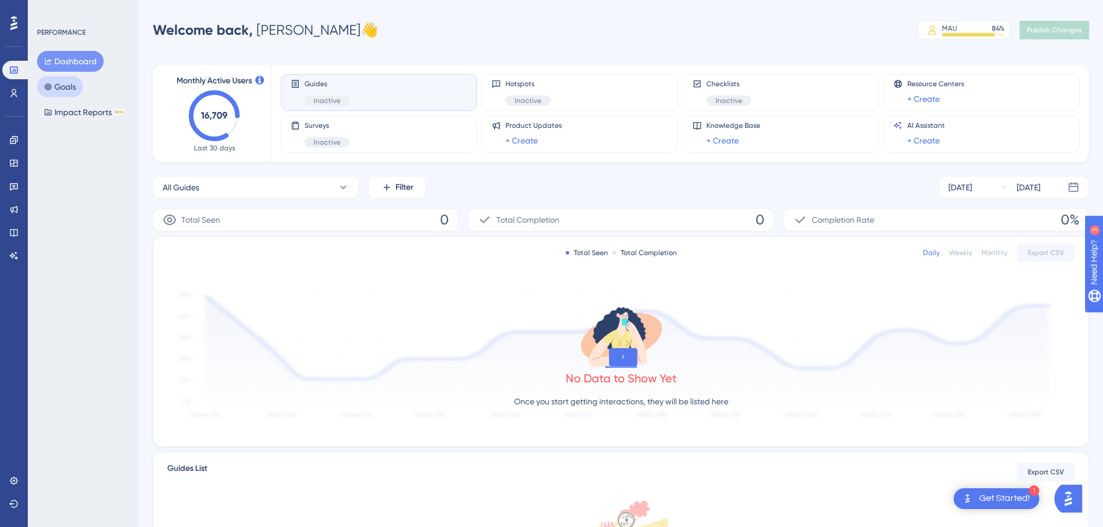
click at [53, 88] on button "Goals" at bounding box center [60, 86] width 46 height 21
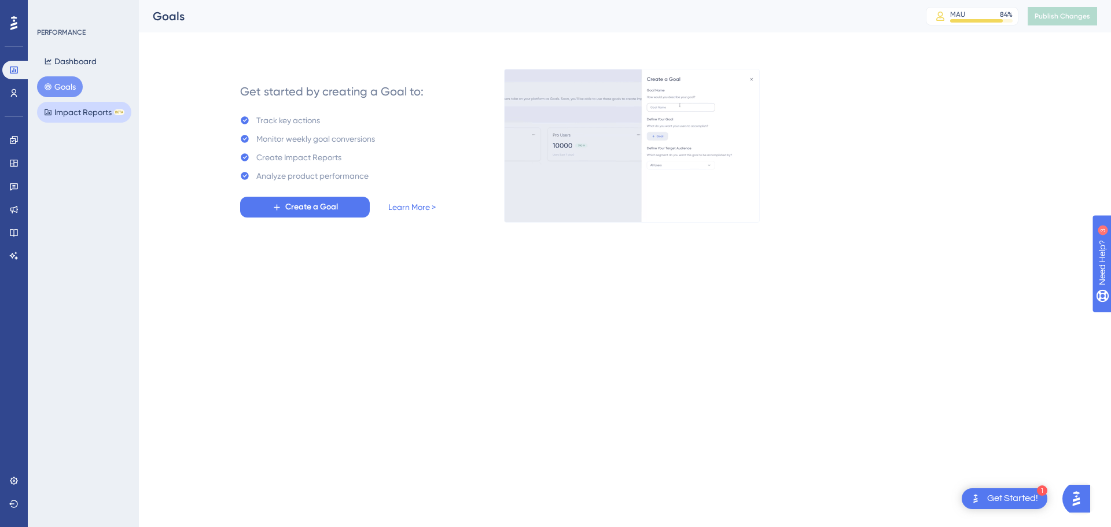
click at [80, 113] on button "Impact Reports BETA" at bounding box center [84, 112] width 94 height 21
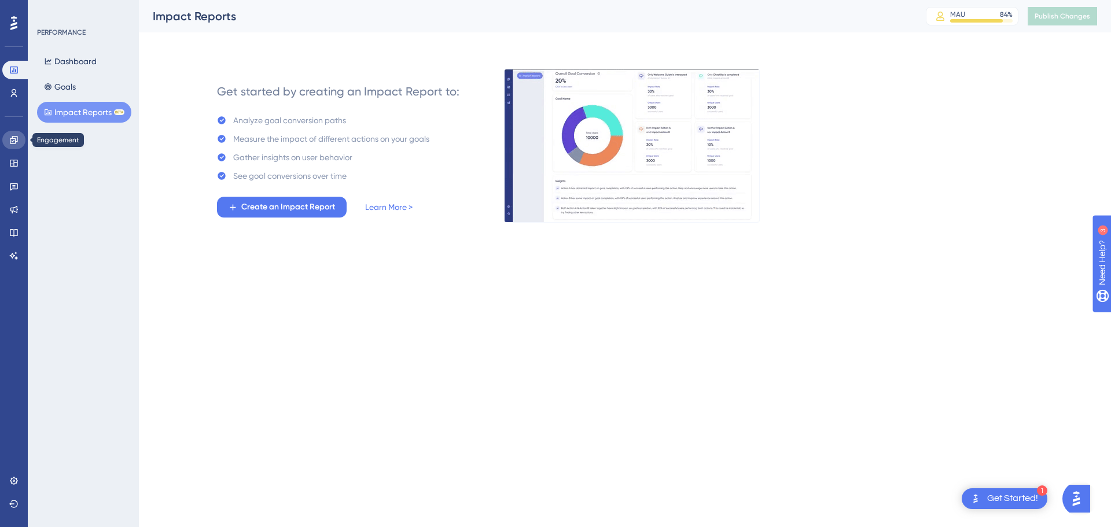
click at [10, 141] on icon at bounding box center [13, 139] width 9 height 9
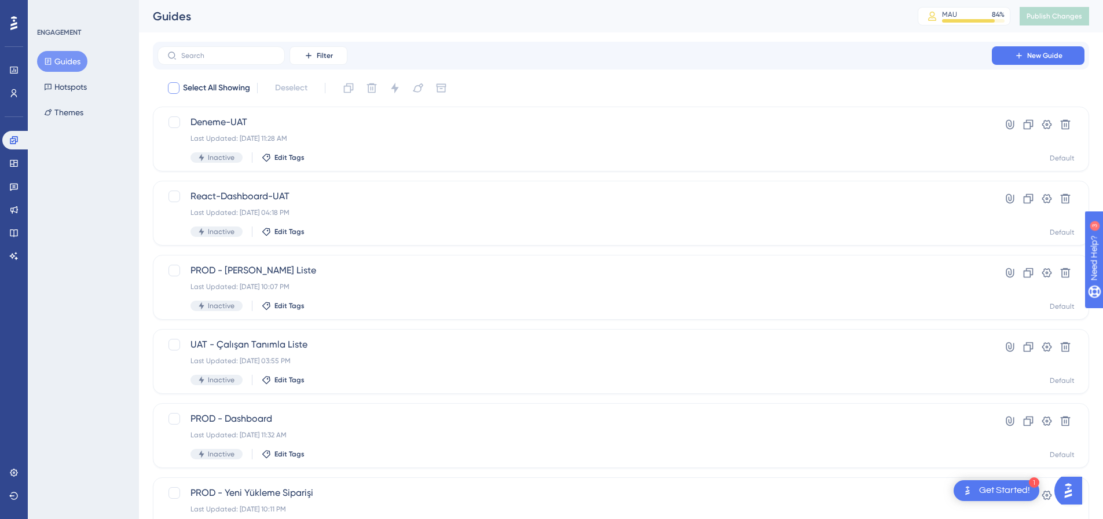
click at [169, 89] on div at bounding box center [174, 88] width 12 height 12
checkbox input "true"
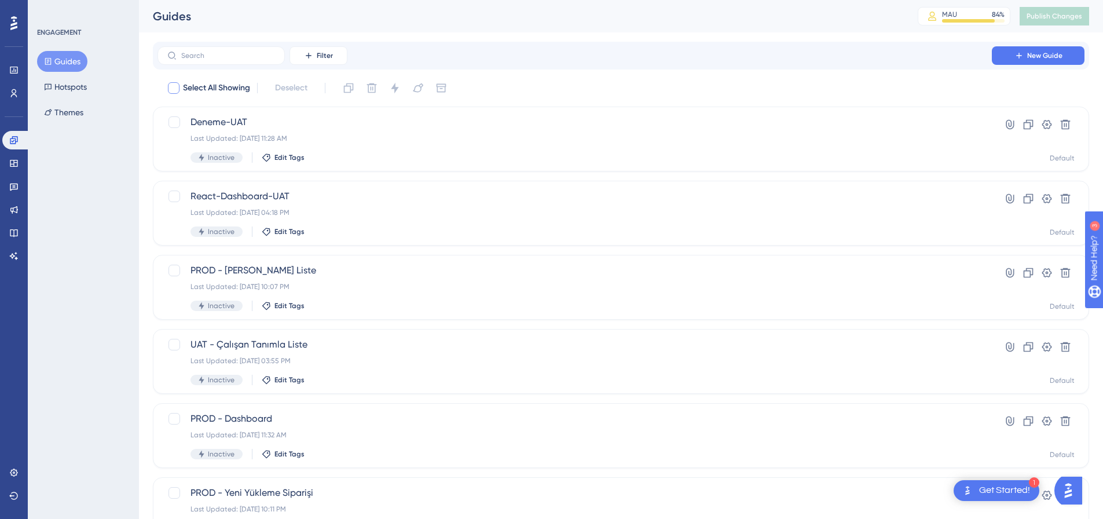
checkbox input "true"
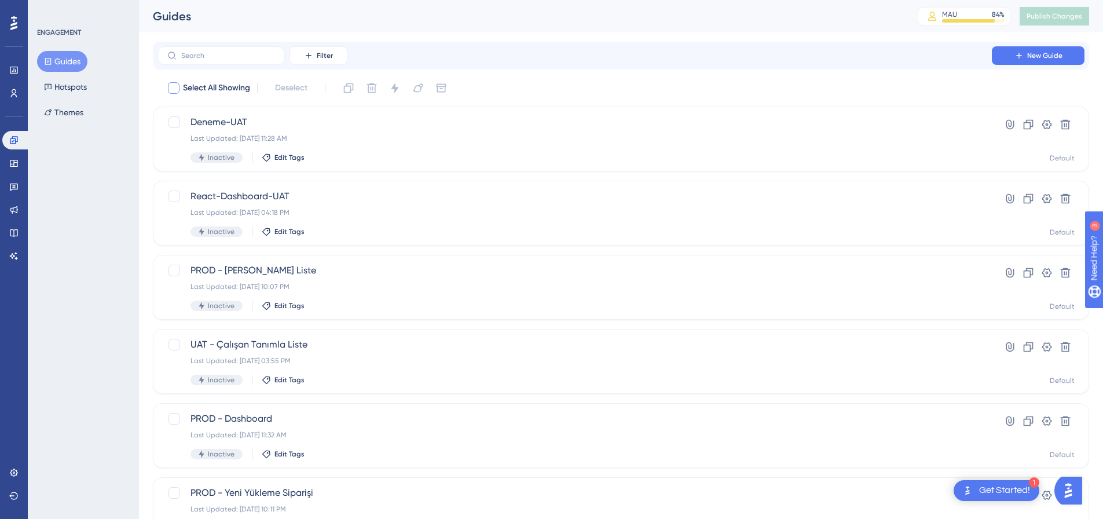
checkbox input "true"
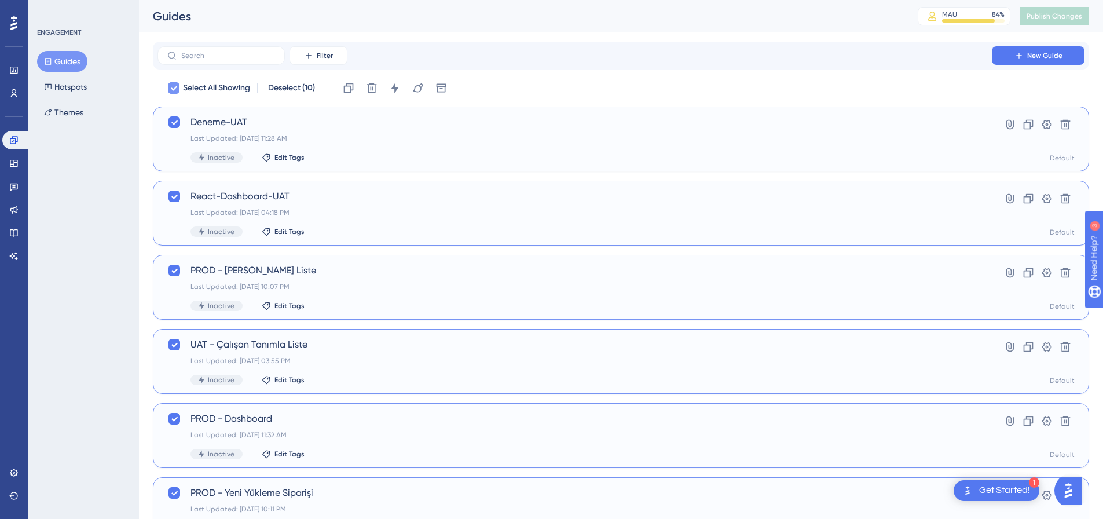
click at [169, 89] on div at bounding box center [174, 88] width 12 height 12
checkbox input "false"
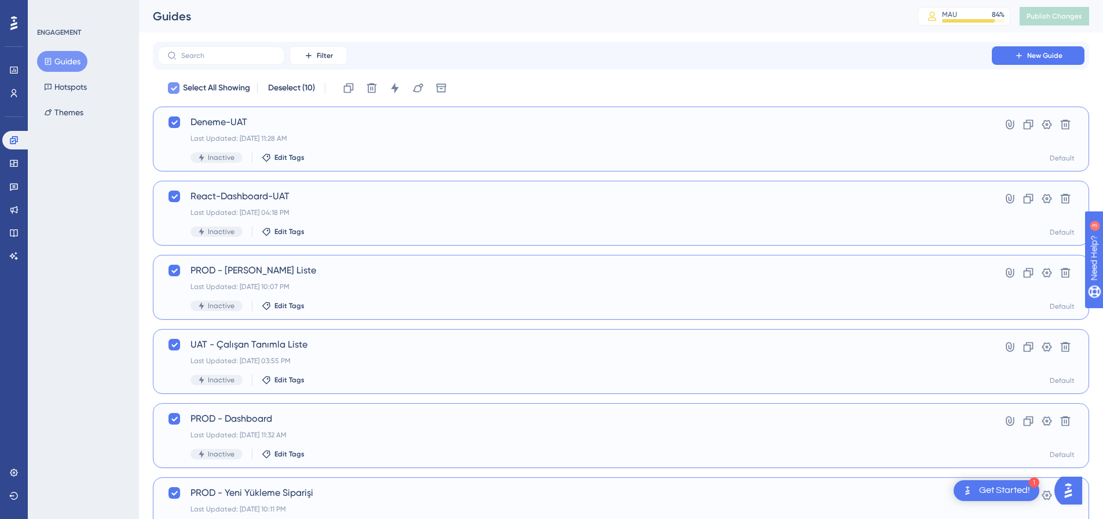
checkbox input "false"
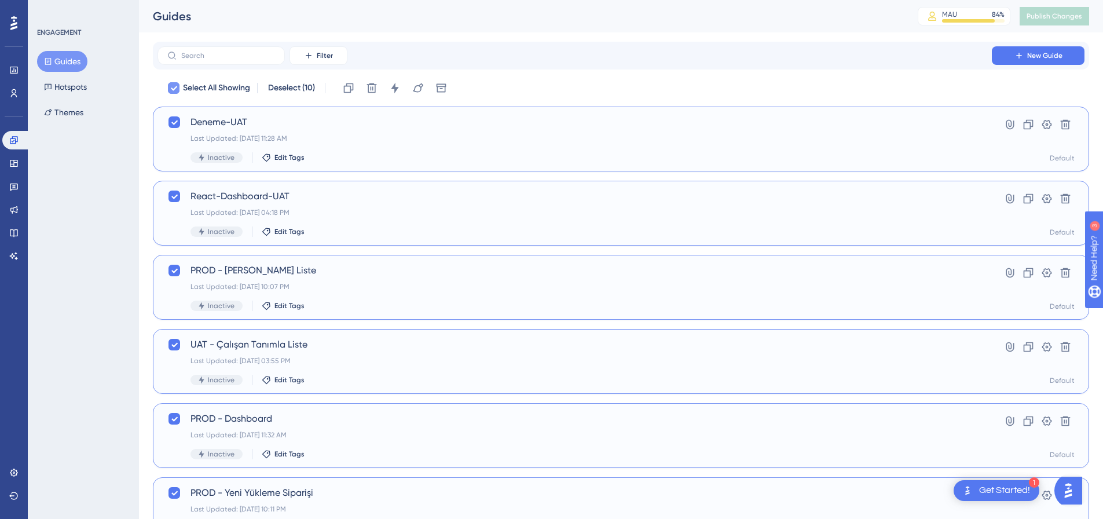
checkbox input "false"
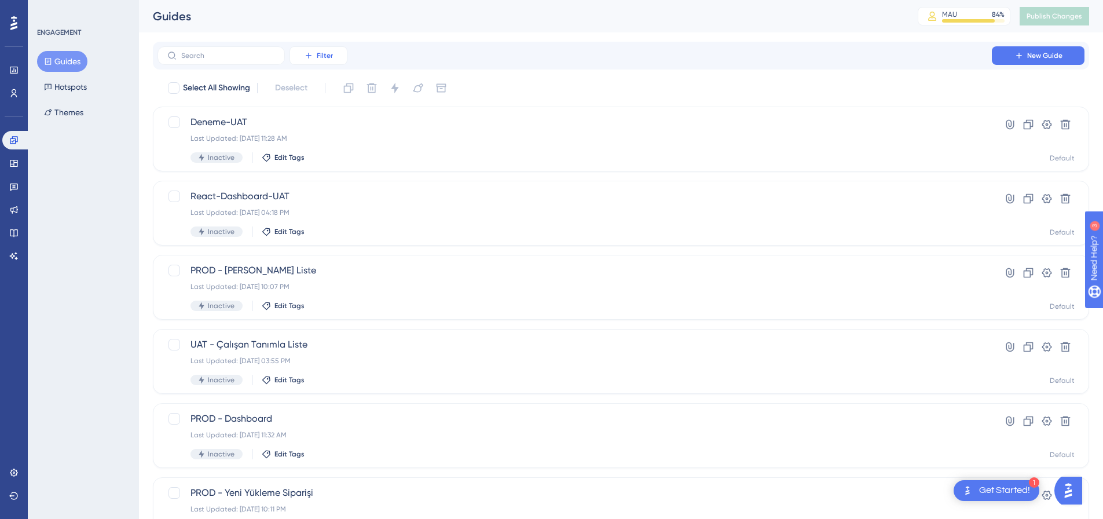
click at [301, 56] on button "Filter" at bounding box center [318, 55] width 58 height 19
click at [439, 21] on div "Guides" at bounding box center [521, 16] width 736 height 16
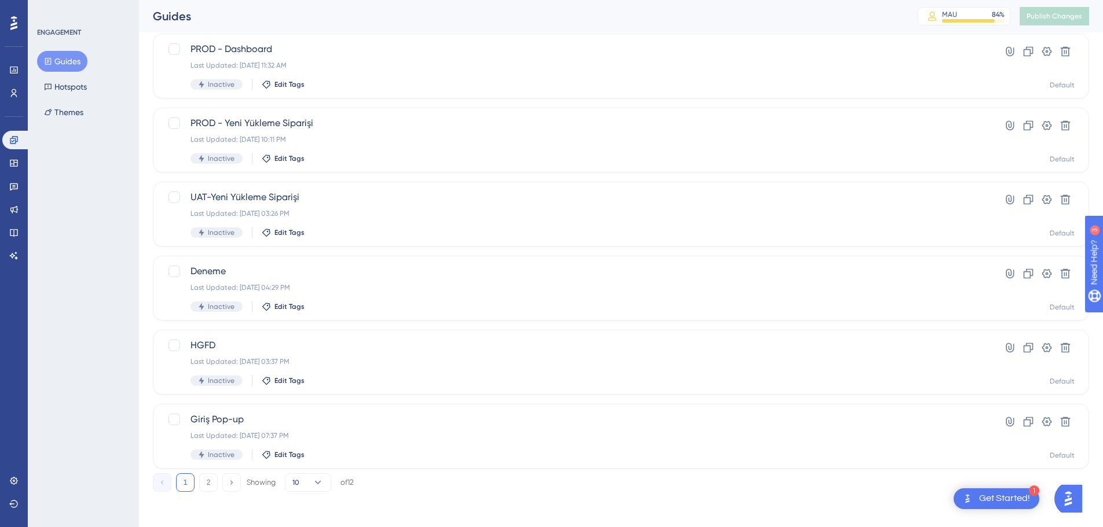
scroll to position [371, 0]
click at [205, 484] on button "2" at bounding box center [208, 481] width 19 height 19
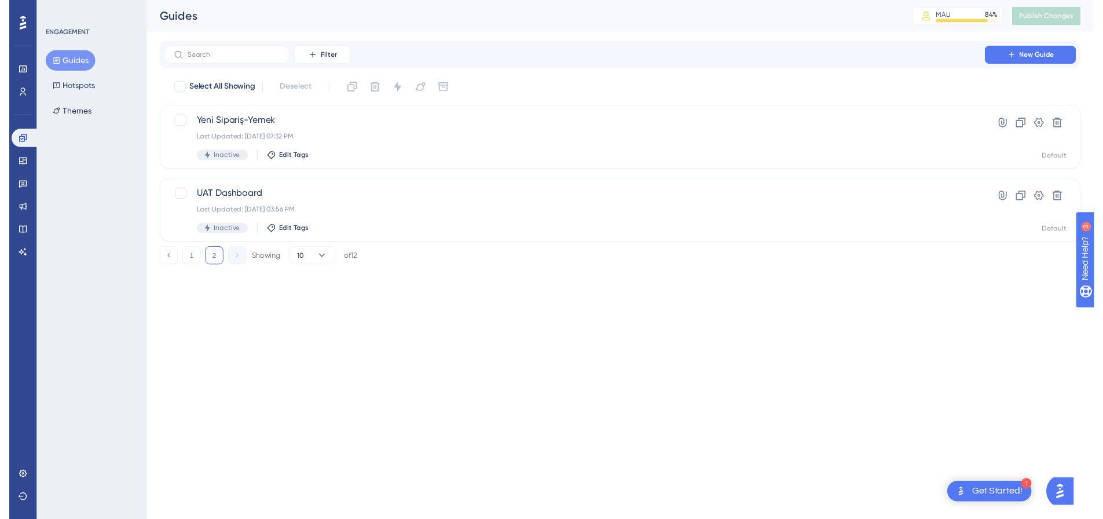
scroll to position [0, 0]
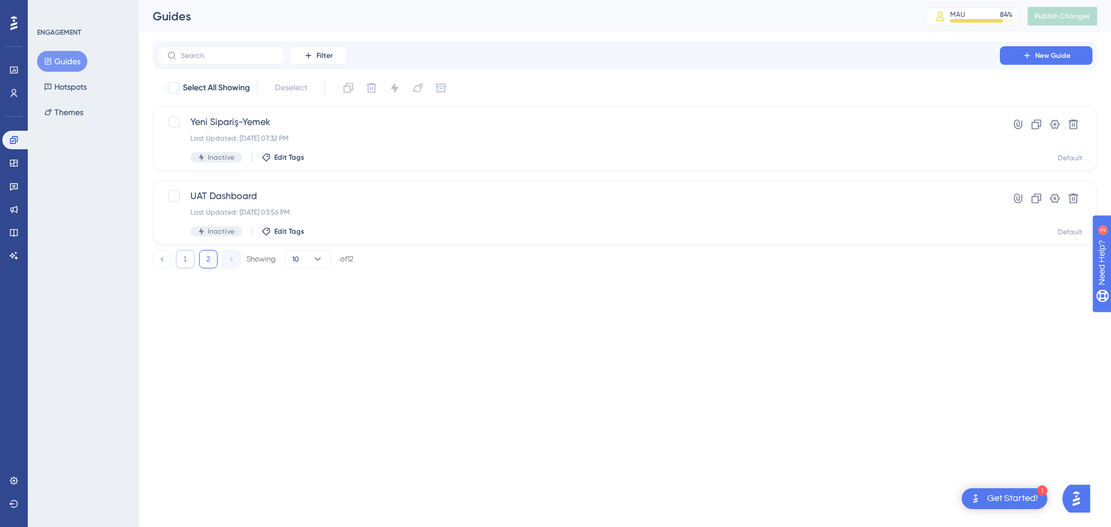
click at [191, 257] on button "1" at bounding box center [185, 259] width 19 height 19
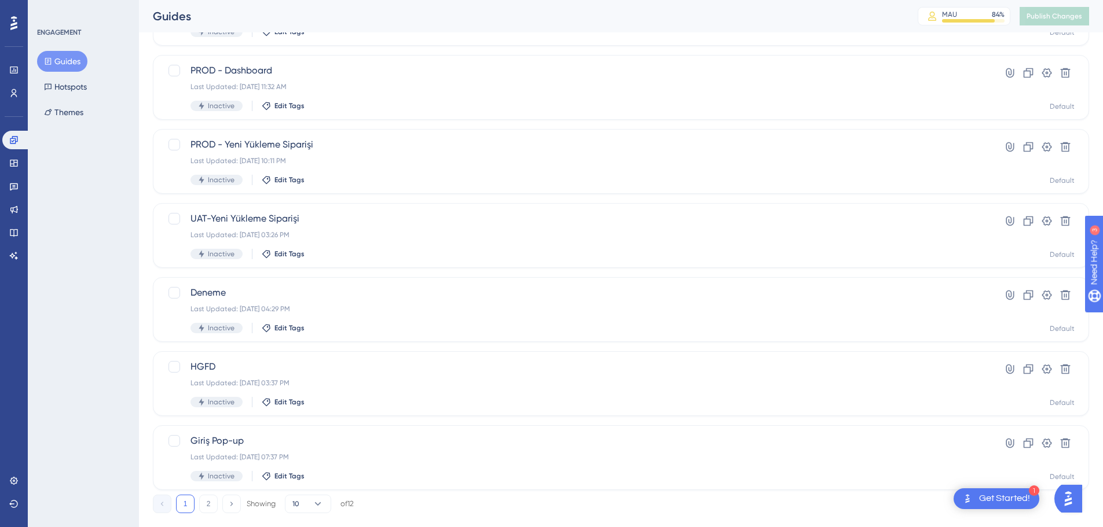
scroll to position [371, 0]
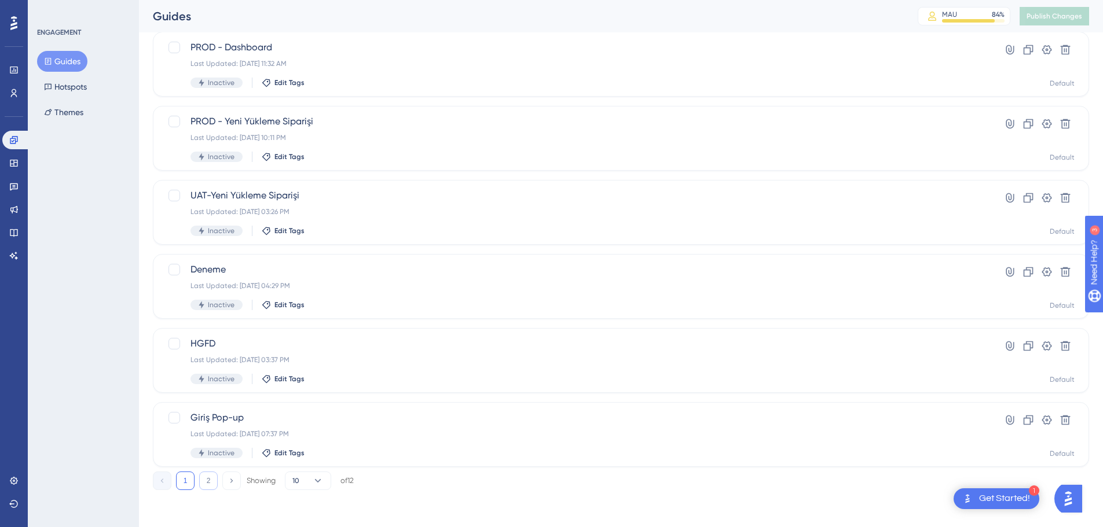
click at [205, 483] on button "2" at bounding box center [208, 481] width 19 height 19
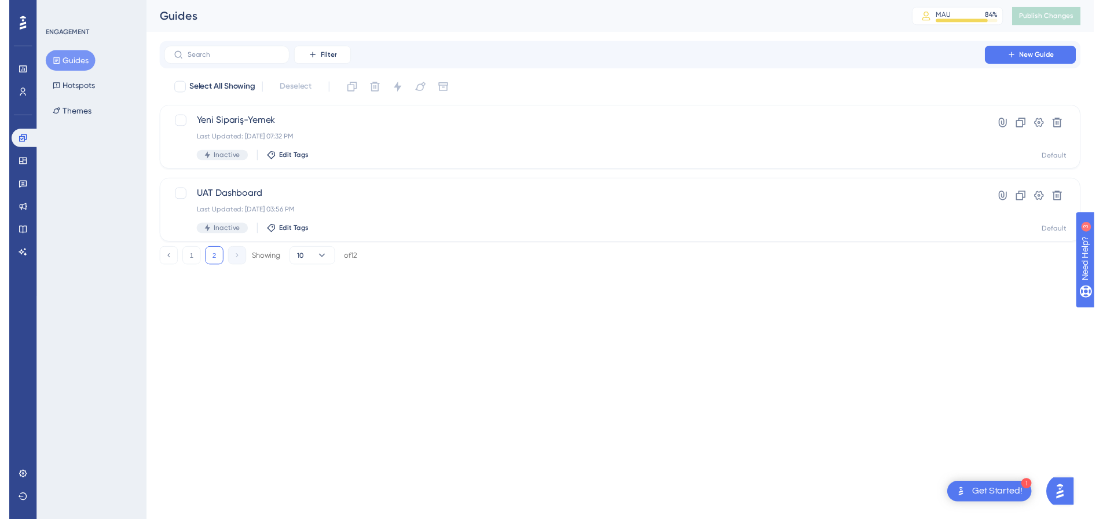
scroll to position [0, 0]
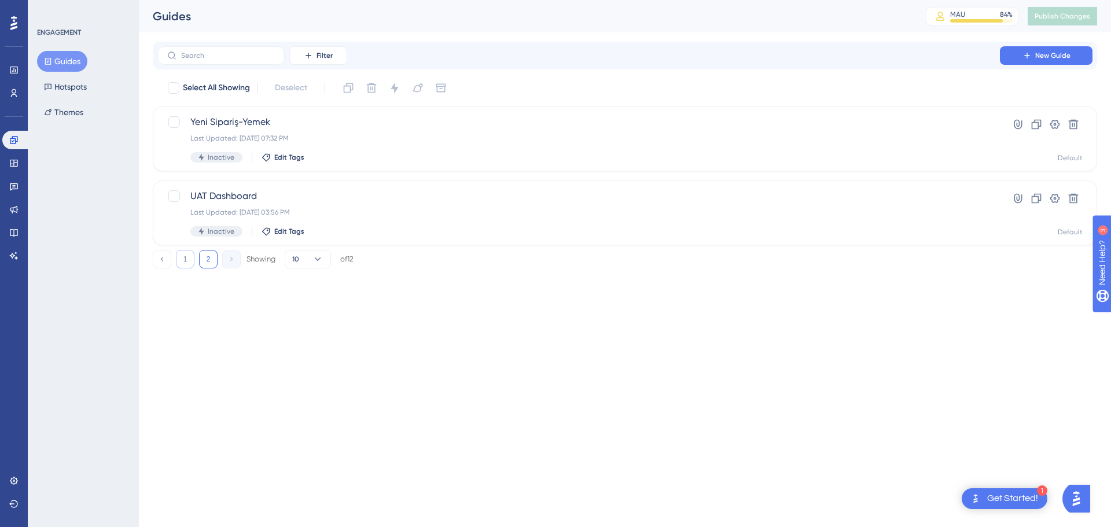
click at [184, 258] on button "1" at bounding box center [185, 259] width 19 height 19
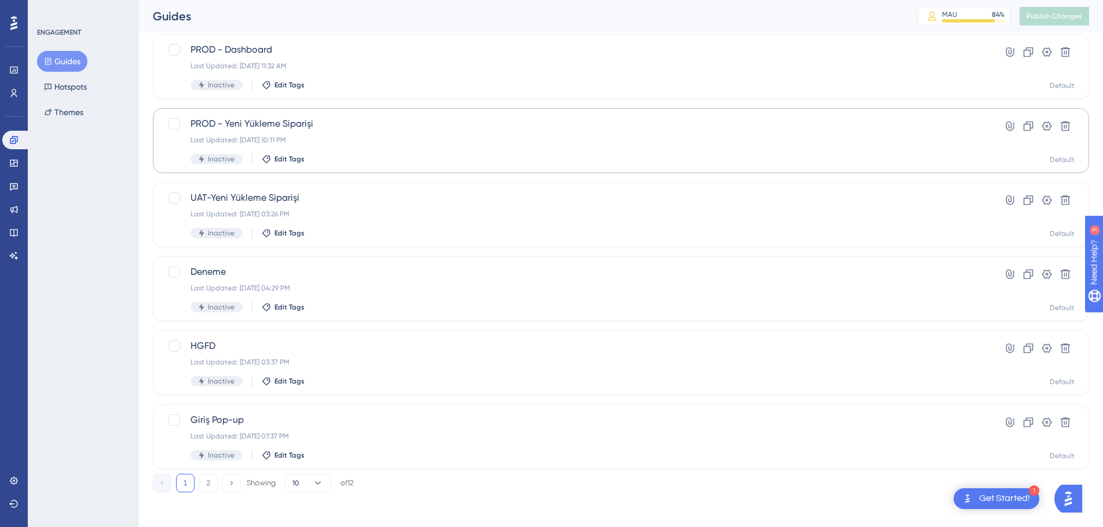
scroll to position [371, 0]
click at [308, 479] on button "10" at bounding box center [308, 481] width 46 height 19
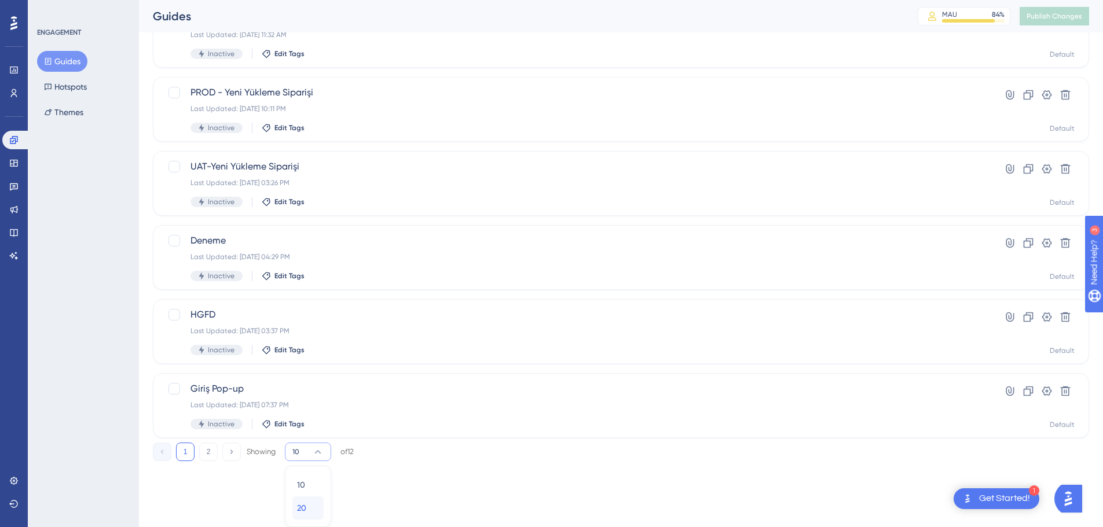
click at [302, 499] on div "20 20" at bounding box center [308, 508] width 22 height 23
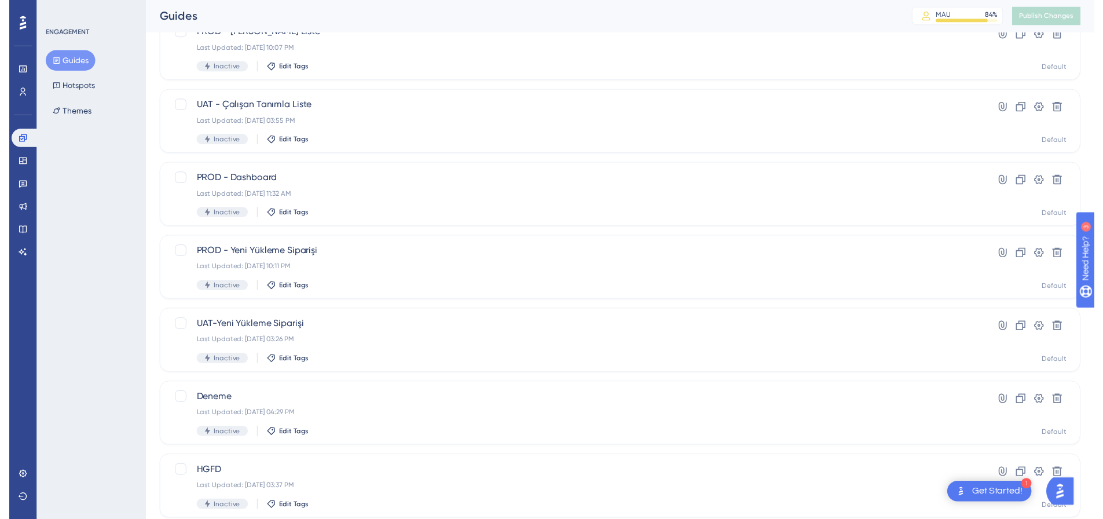
scroll to position [0, 0]
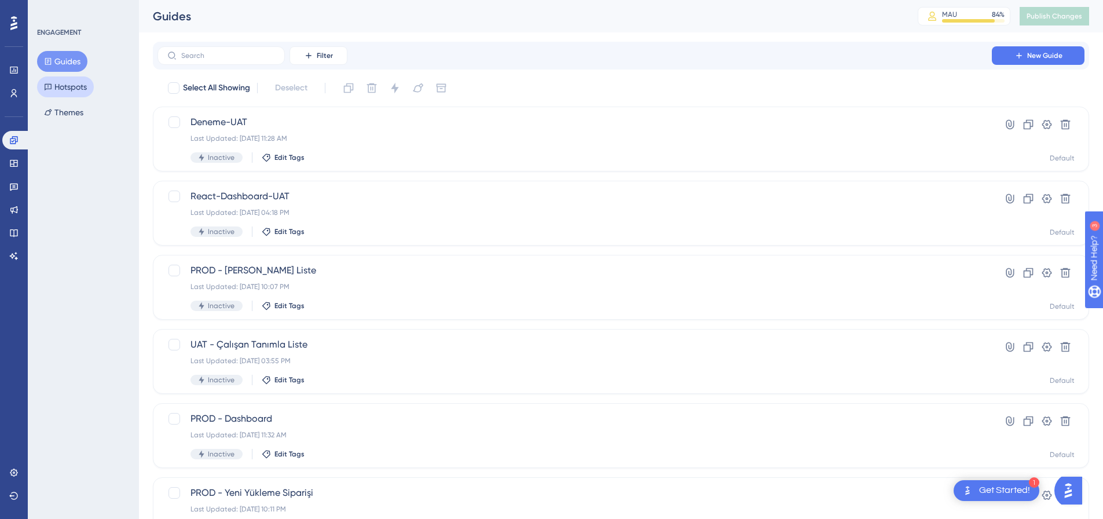
click at [68, 87] on button "Hotspots" at bounding box center [65, 86] width 57 height 21
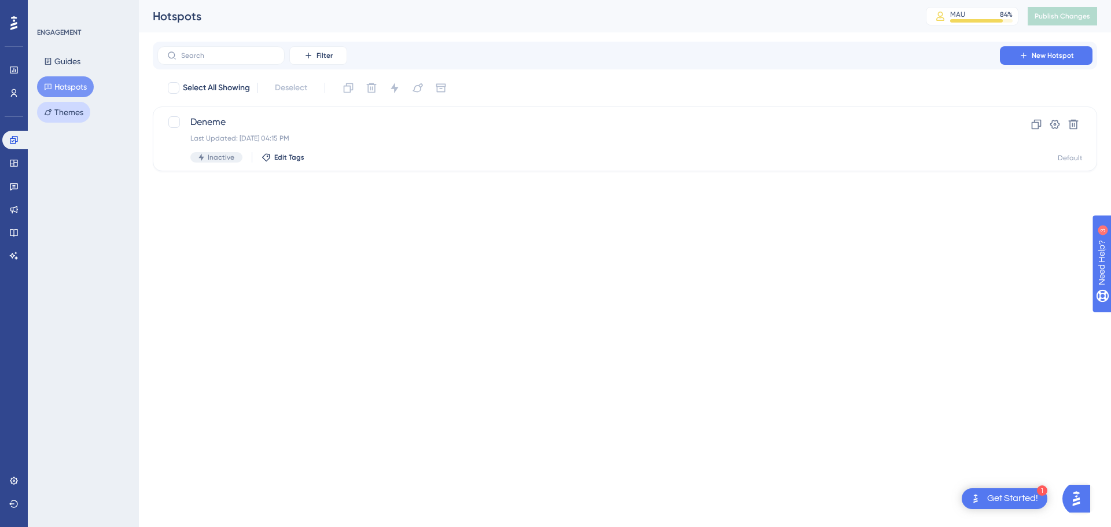
click at [67, 118] on button "Themes" at bounding box center [63, 112] width 53 height 21
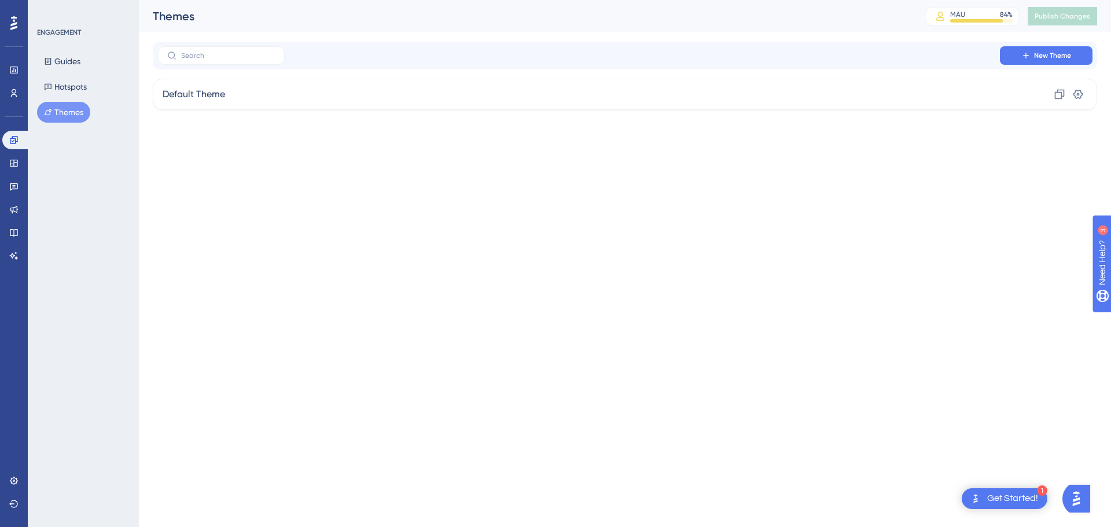
click at [73, 75] on div "Guides Hotspots Themes" at bounding box center [84, 87] width 94 height 72
click at [74, 83] on button "Hotspots" at bounding box center [65, 86] width 57 height 21
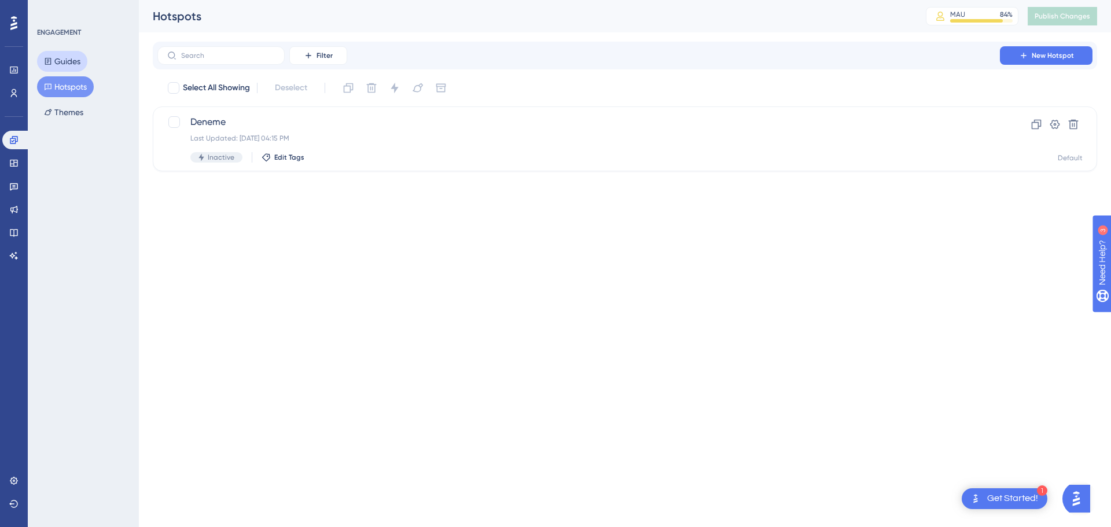
click at [75, 64] on button "Guides" at bounding box center [62, 61] width 50 height 21
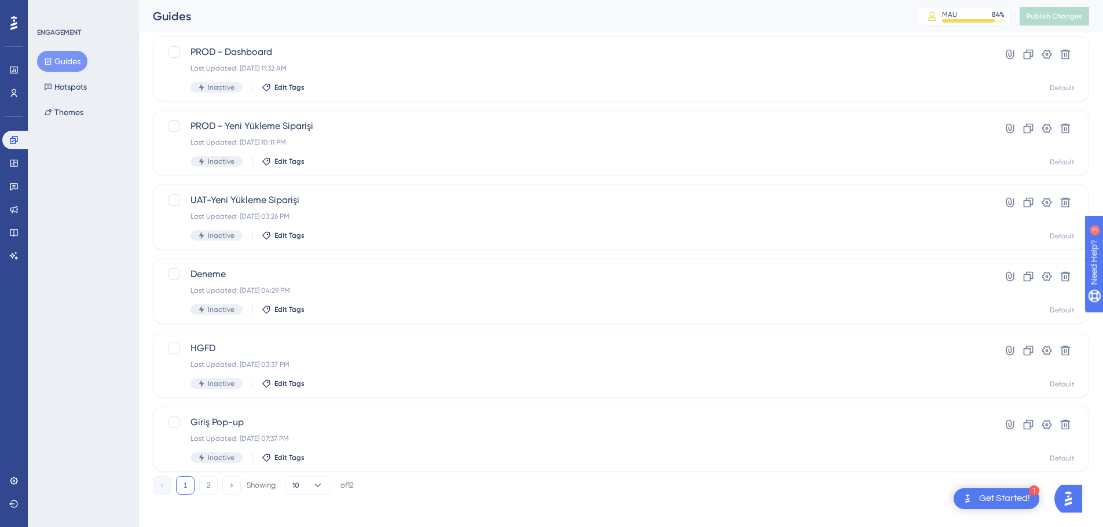
scroll to position [371, 0]
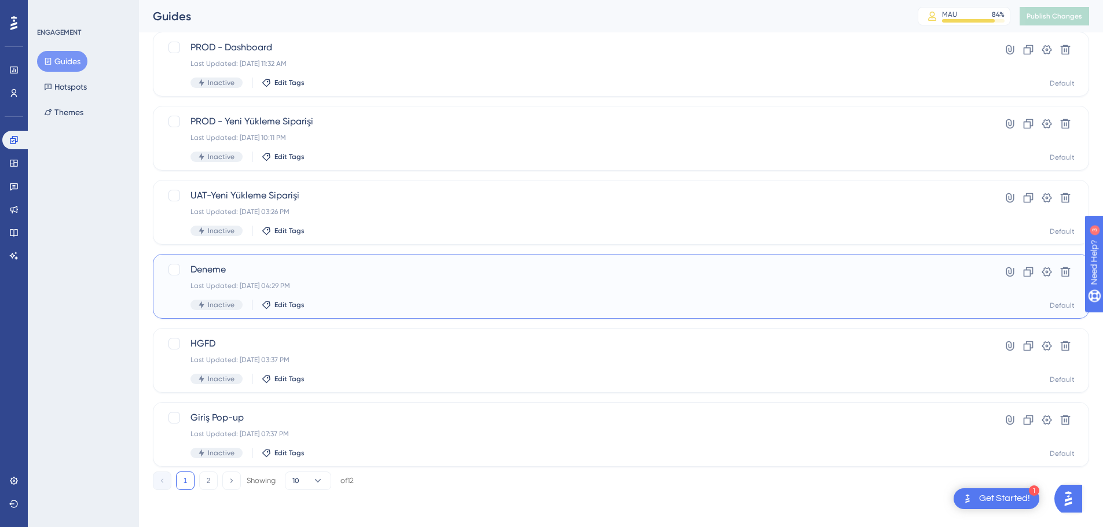
click at [402, 288] on div "Last Updated: [DATE] 04:29 PM" at bounding box center [574, 285] width 768 height 9
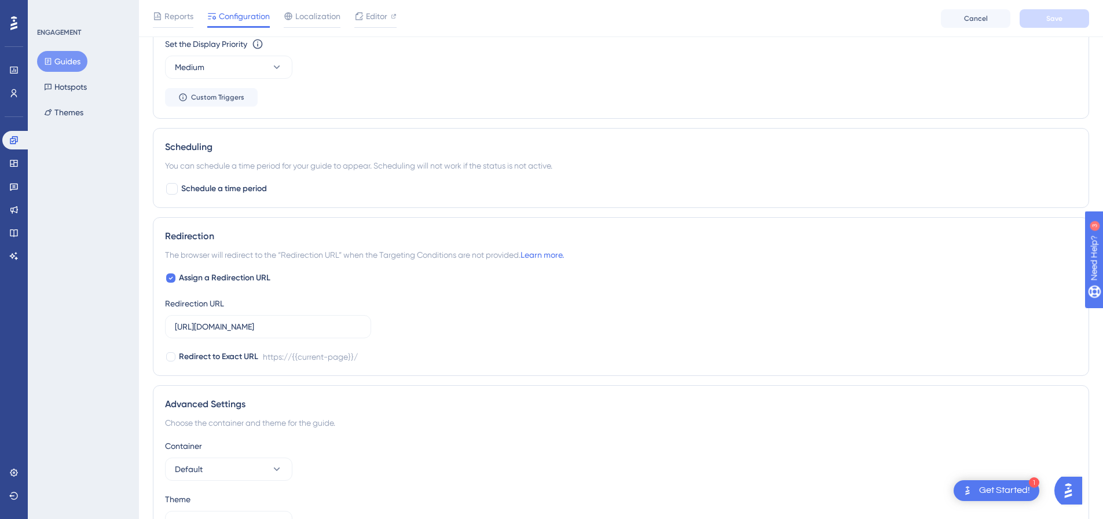
scroll to position [835, 0]
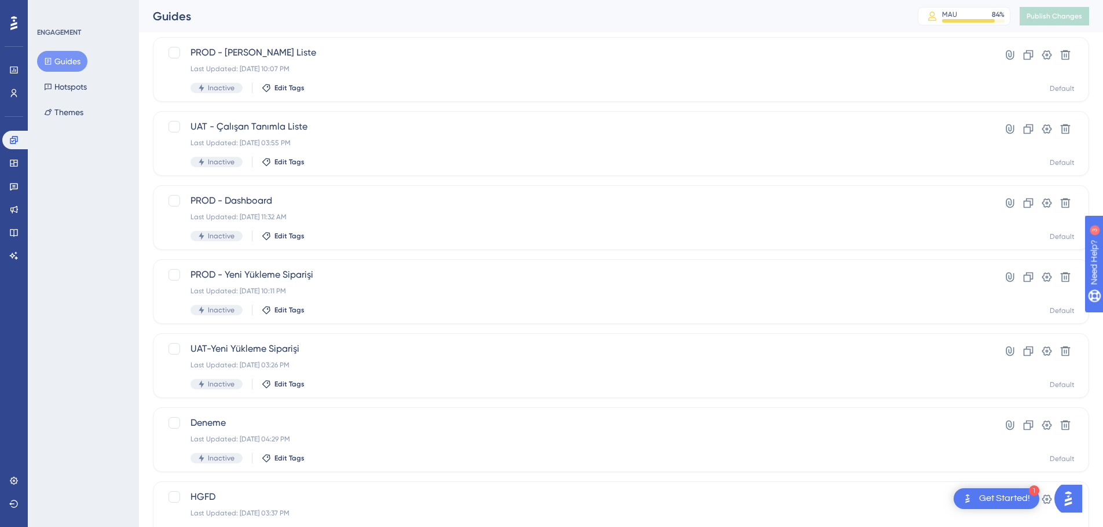
scroll to position [181, 0]
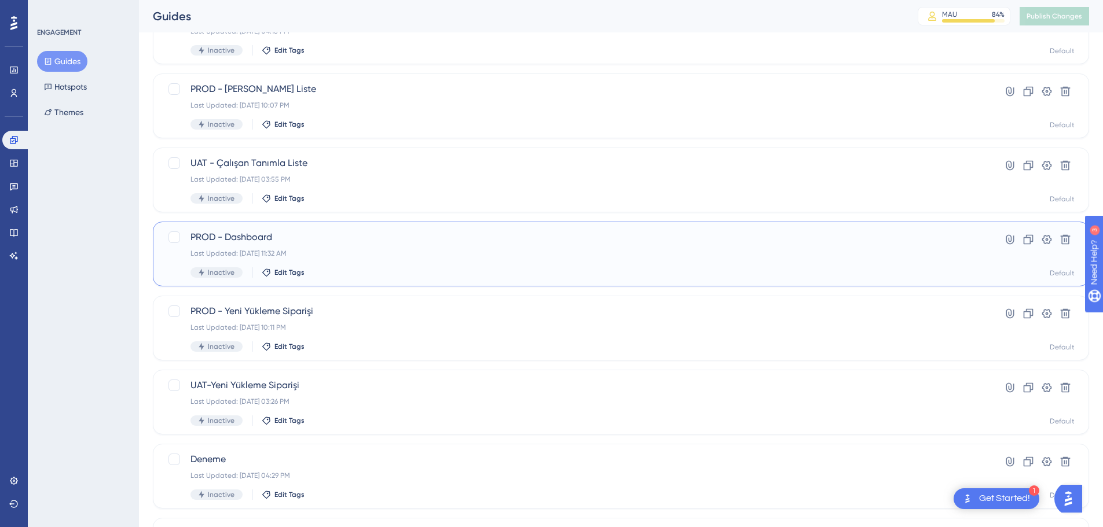
click at [418, 239] on span "PROD - Dashboard" at bounding box center [574, 237] width 768 height 14
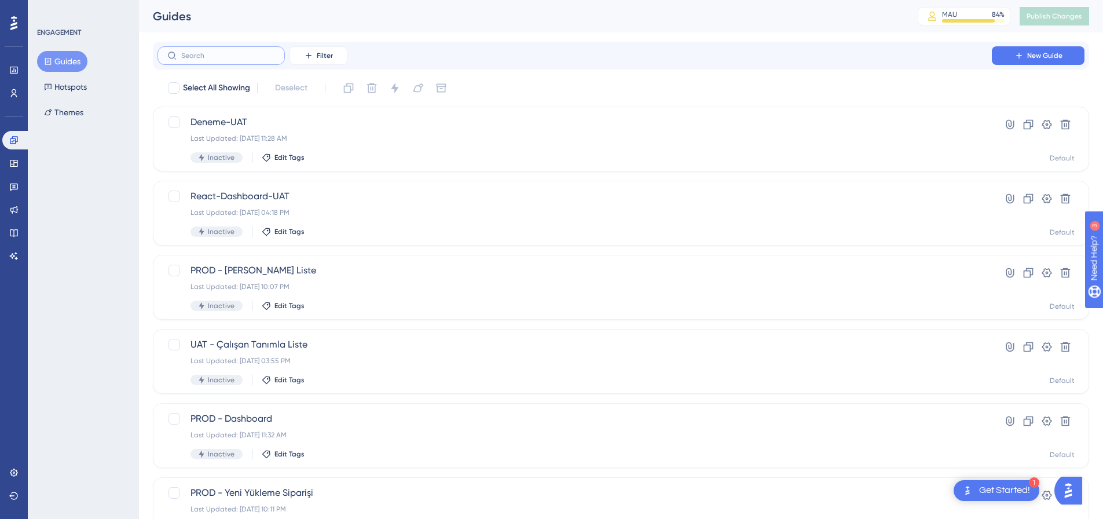
click at [230, 57] on input "text" at bounding box center [228, 56] width 94 height 8
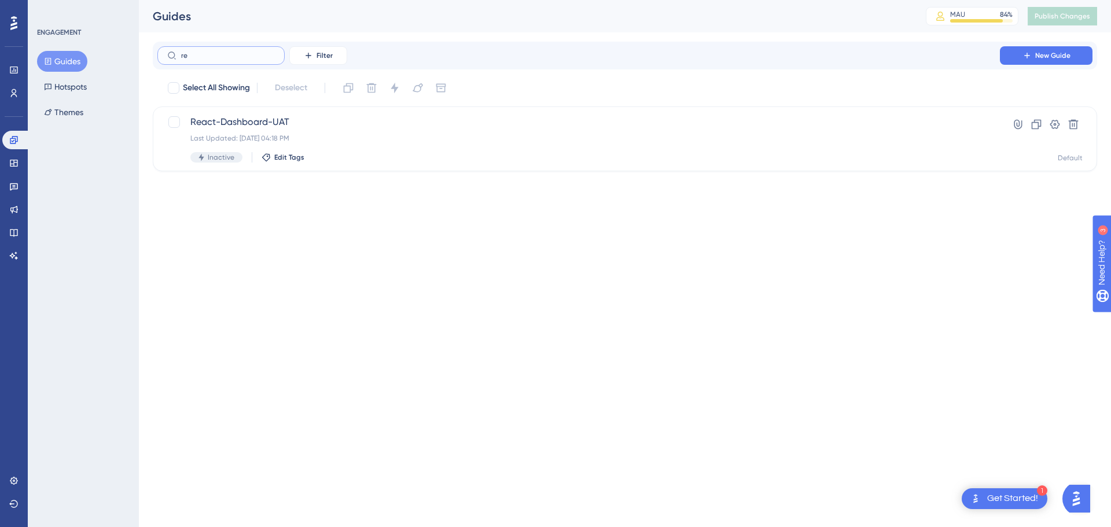
type input "rea"
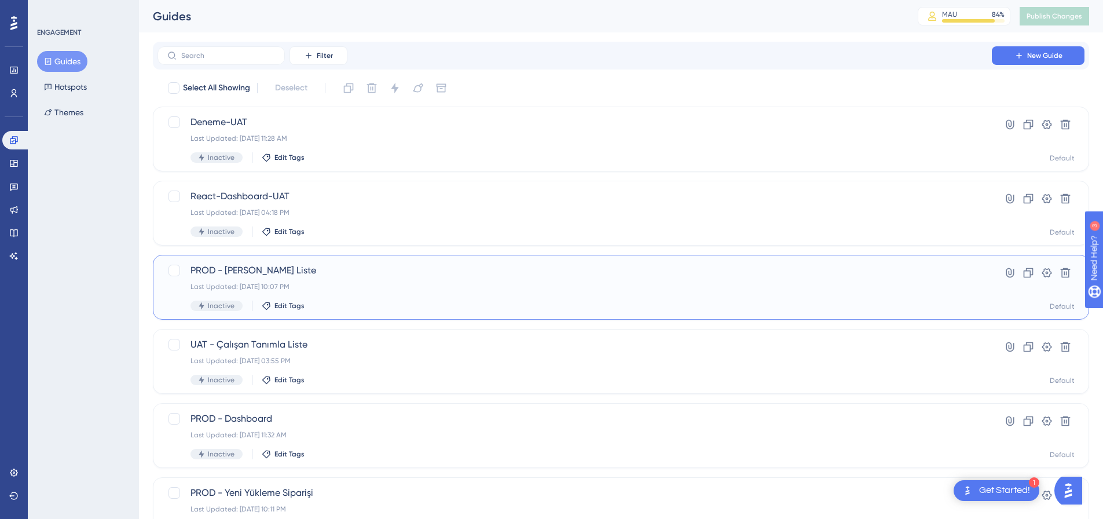
click at [371, 270] on span "PROD - [PERSON_NAME] Liste" at bounding box center [574, 270] width 768 height 14
click at [314, 61] on button "Filter" at bounding box center [318, 55] width 58 height 19
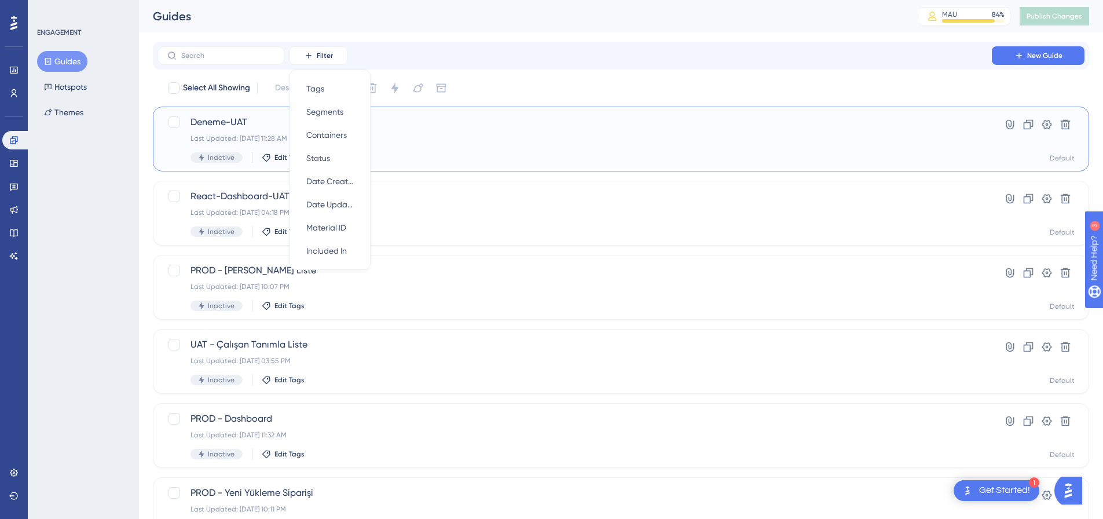
click at [236, 122] on span "Deneme-UAT" at bounding box center [574, 122] width 768 height 14
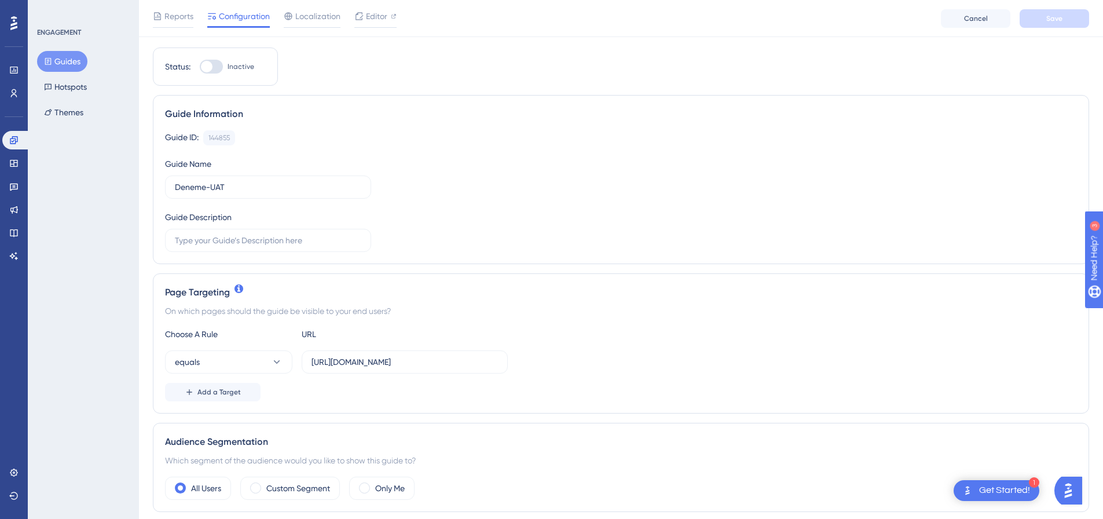
scroll to position [34, 0]
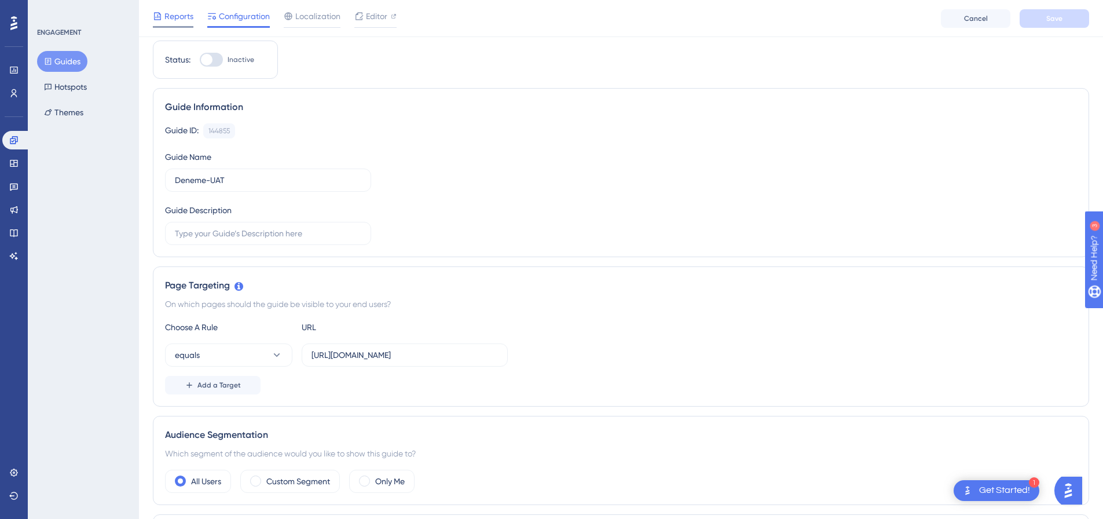
click at [182, 16] on span "Reports" at bounding box center [178, 16] width 29 height 14
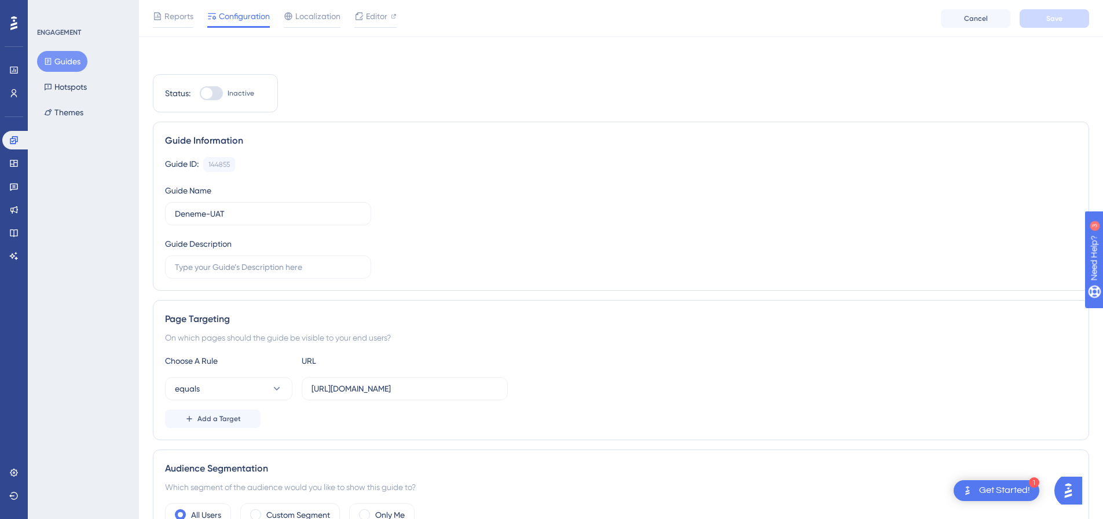
scroll to position [34, 0]
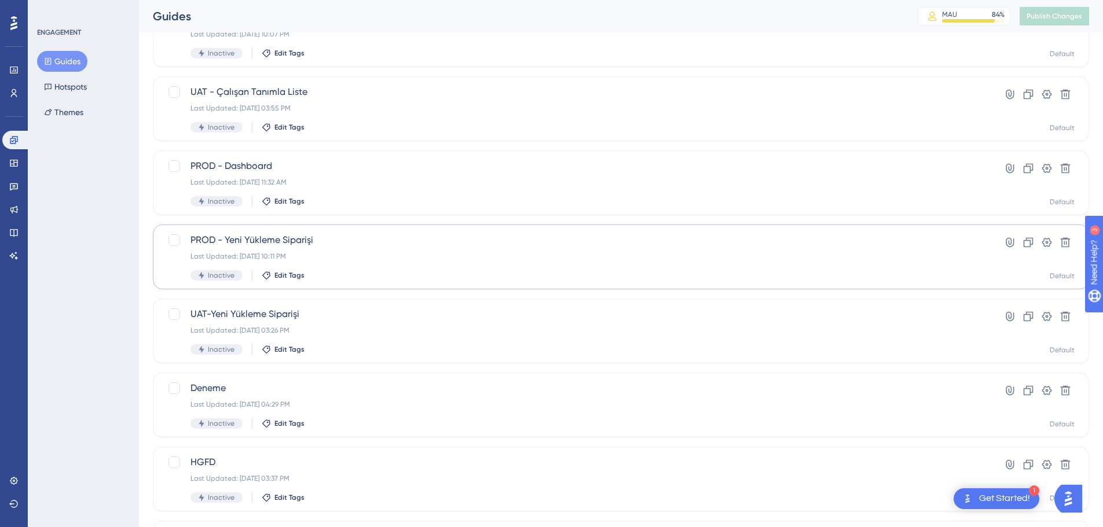
scroll to position [371, 0]
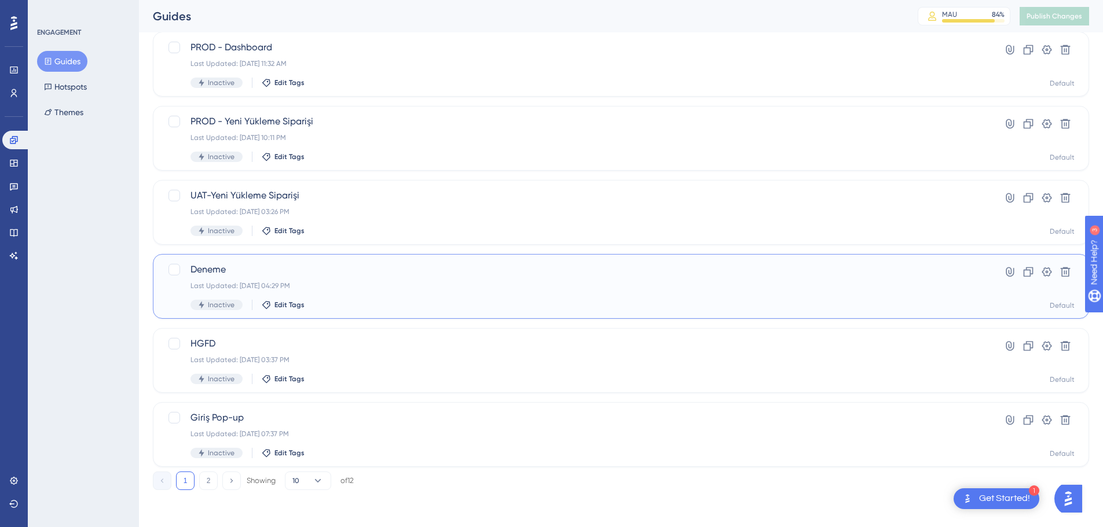
click at [402, 284] on div "Last Updated: [DATE] 04:29 PM" at bounding box center [574, 285] width 768 height 9
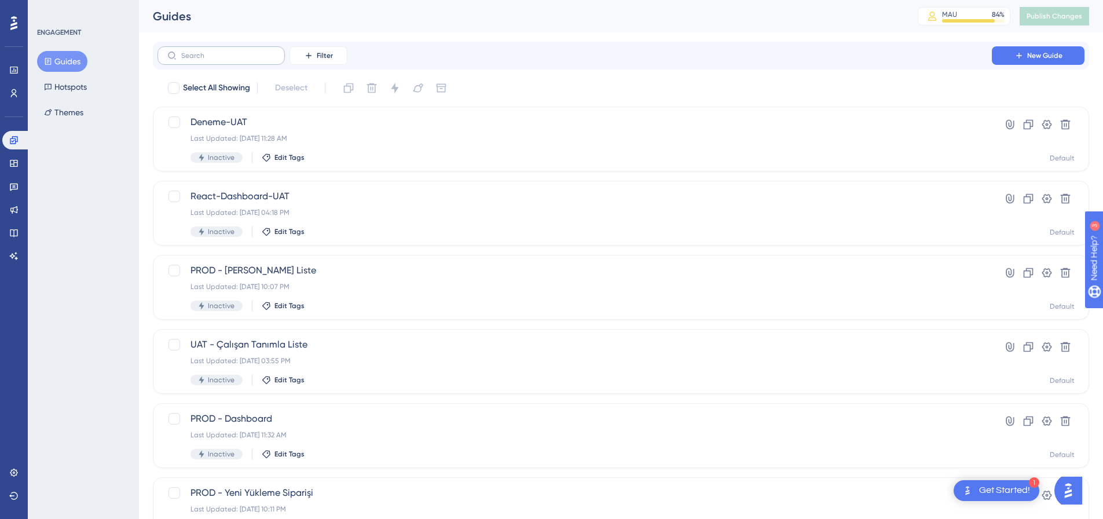
click at [220, 62] on label at bounding box center [220, 55] width 127 height 19
click at [220, 60] on input "text" at bounding box center [228, 56] width 94 height 8
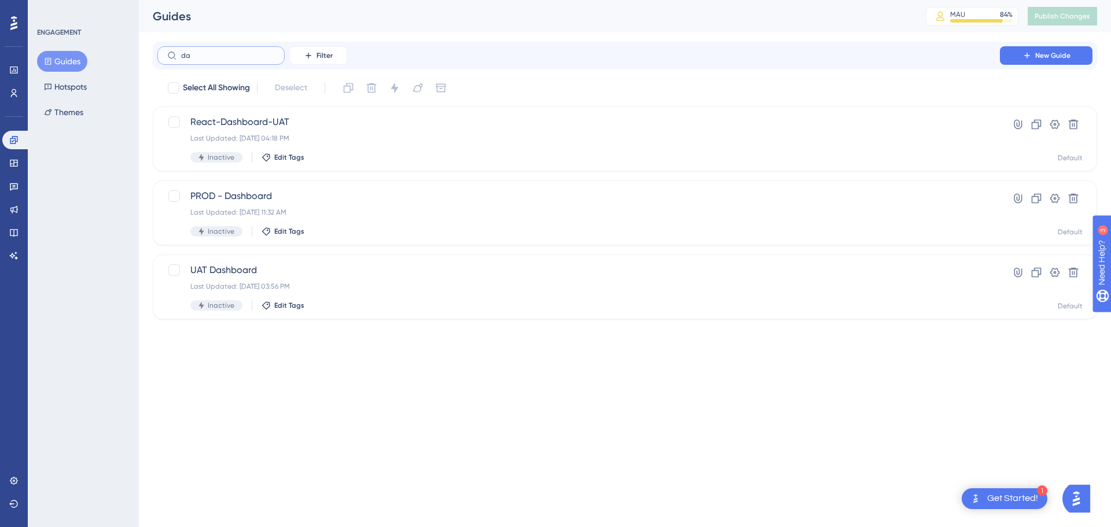
type input "dah"
checkbox input "true"
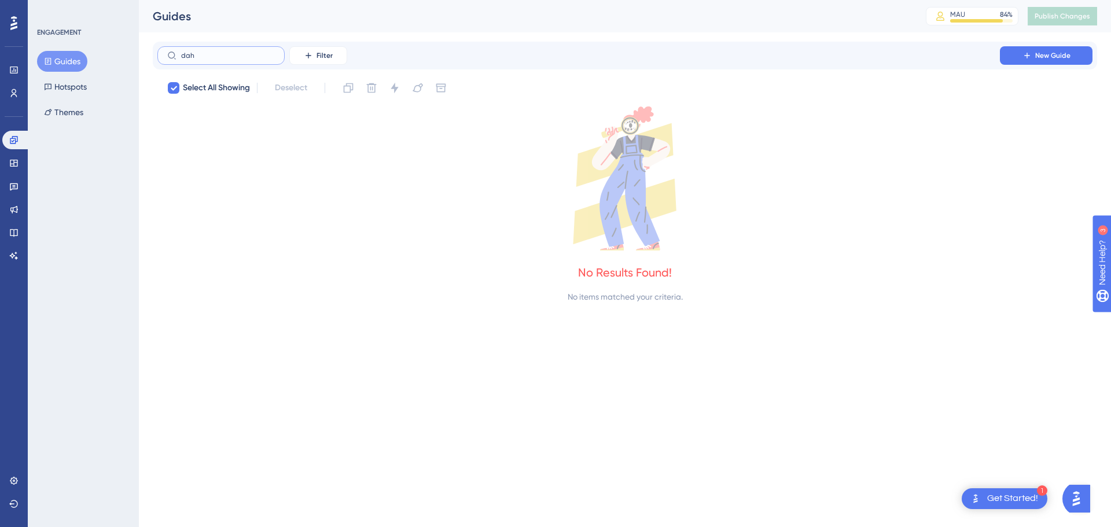
type input "da"
checkbox input "false"
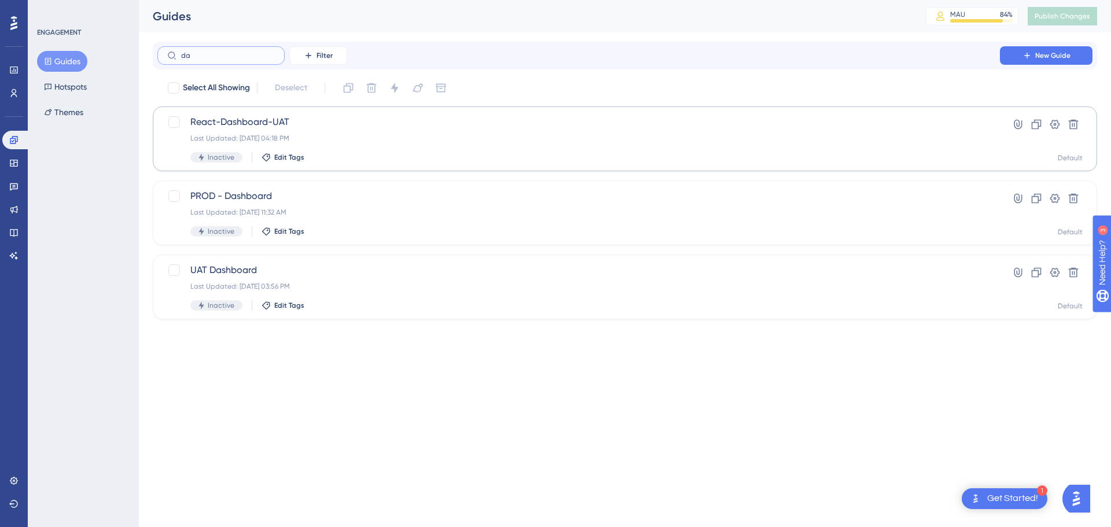
type input "da"
click at [321, 126] on span "React-Dashboard-UAT" at bounding box center [578, 122] width 777 height 14
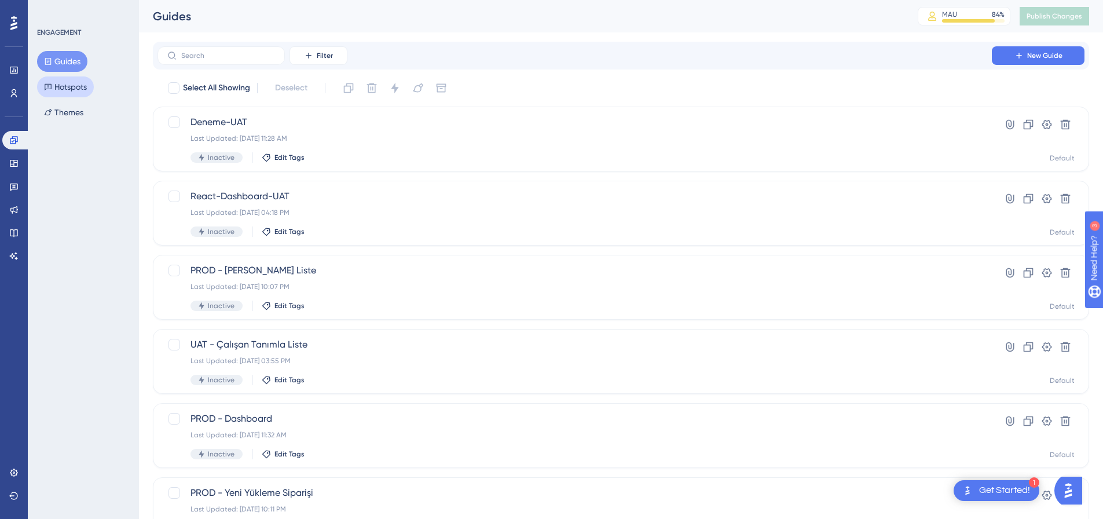
click at [79, 87] on button "Hotspots" at bounding box center [65, 86] width 57 height 21
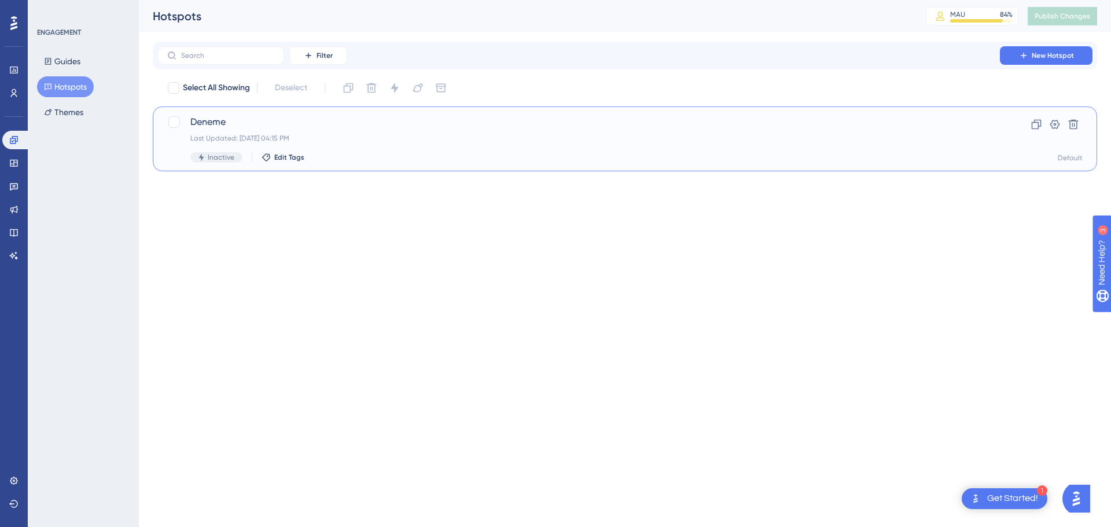
click at [260, 127] on span "Deneme" at bounding box center [578, 122] width 777 height 14
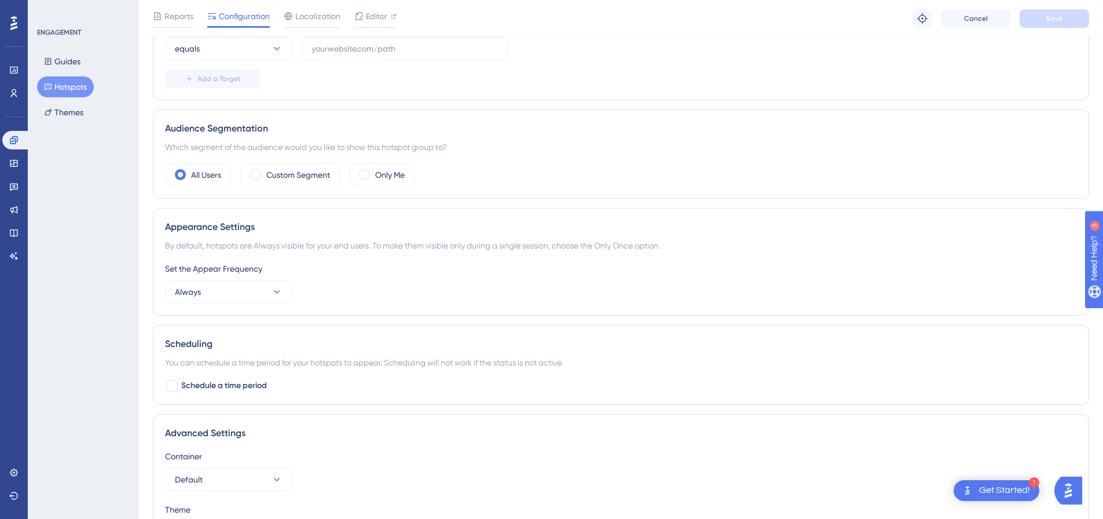
scroll to position [370, 0]
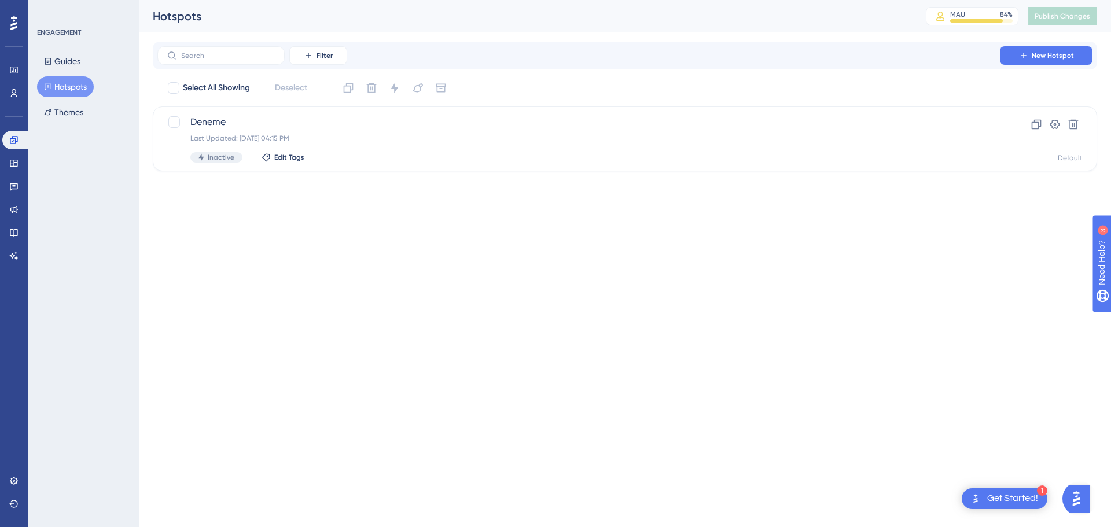
click at [20, 154] on div "Widgets" at bounding box center [13, 163] width 23 height 19
click at [12, 161] on icon at bounding box center [13, 163] width 9 height 9
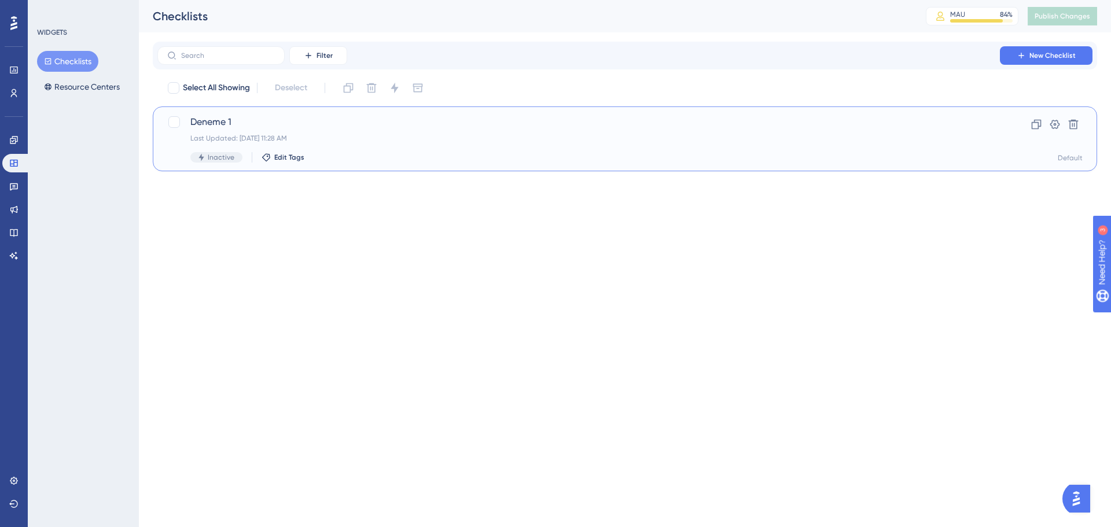
click at [223, 122] on span "Deneme 1" at bounding box center [578, 122] width 777 height 14
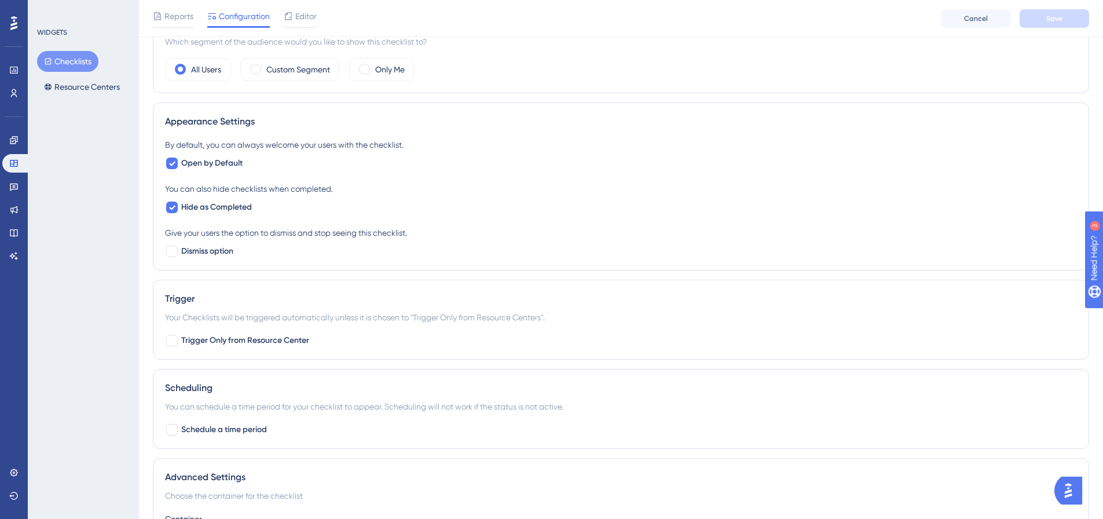
scroll to position [485, 0]
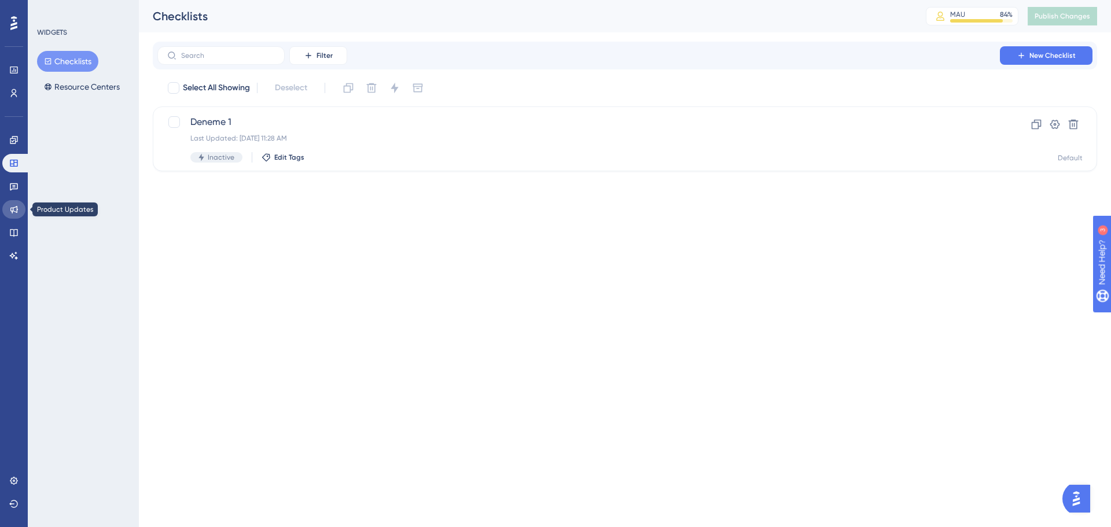
click at [20, 205] on link at bounding box center [13, 209] width 23 height 19
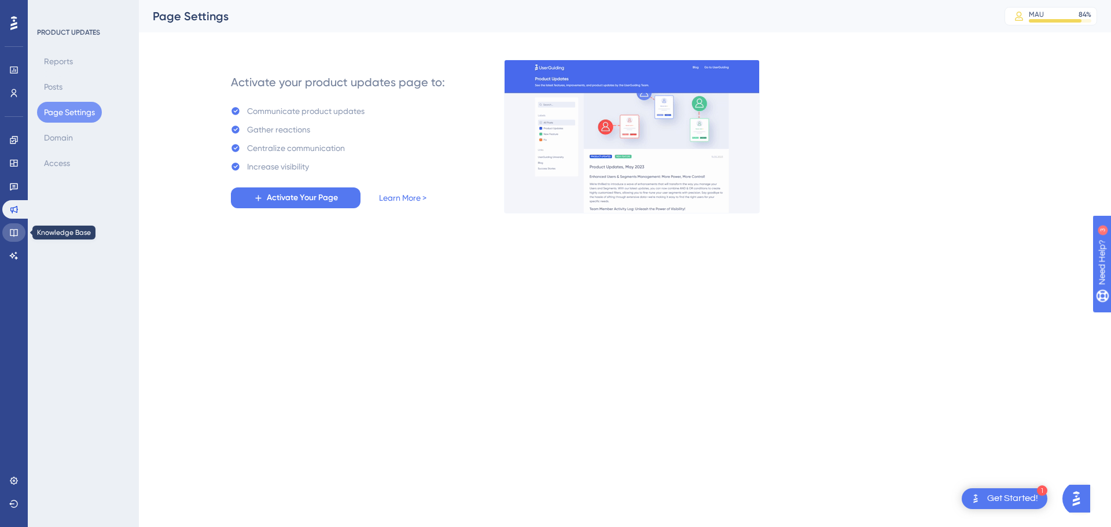
click at [17, 227] on link at bounding box center [13, 232] width 23 height 19
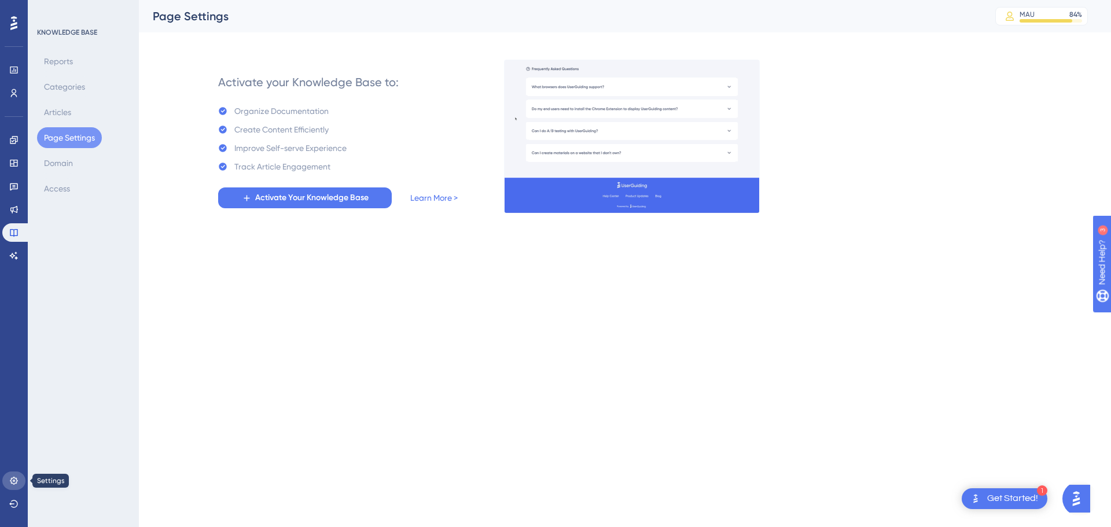
click at [14, 486] on link at bounding box center [13, 481] width 23 height 19
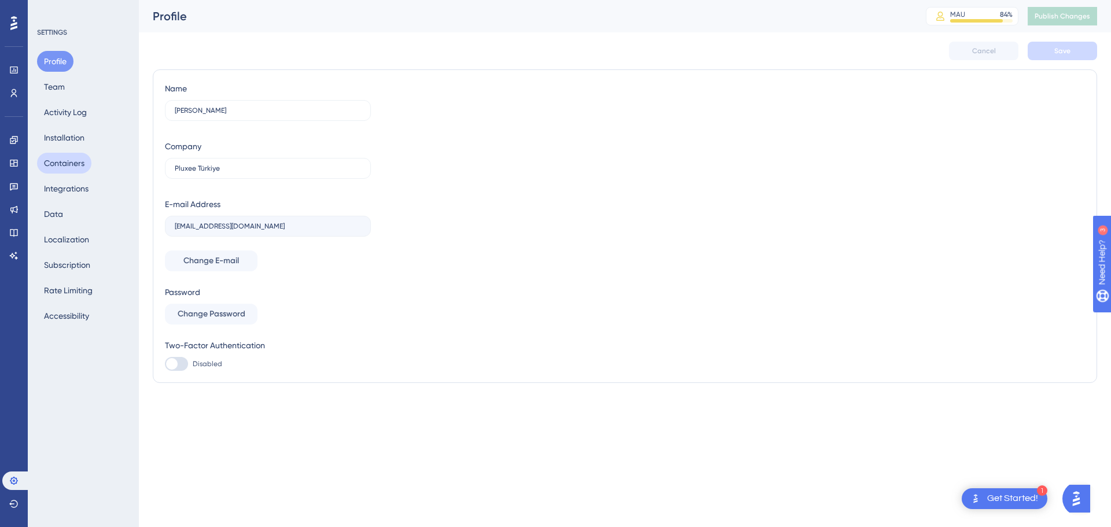
click at [69, 161] on button "Containers" at bounding box center [64, 163] width 54 height 21
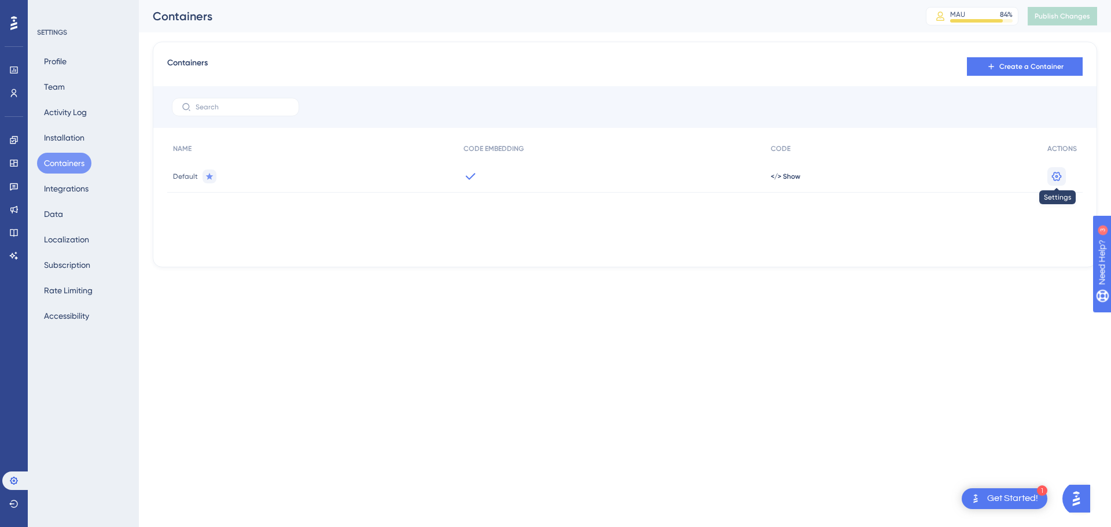
click at [1056, 178] on icon at bounding box center [1057, 177] width 12 height 12
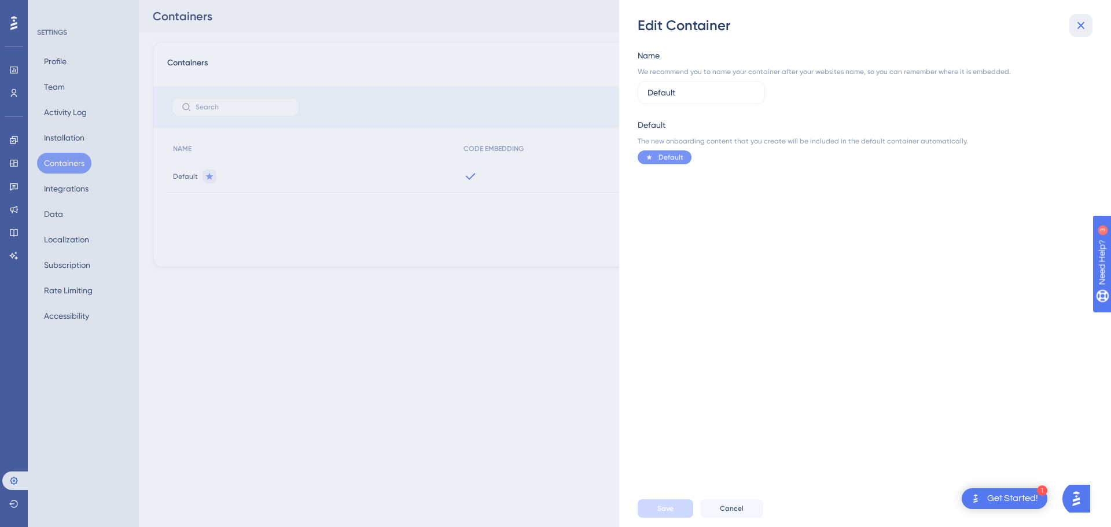
click at [1078, 20] on icon at bounding box center [1081, 26] width 14 height 14
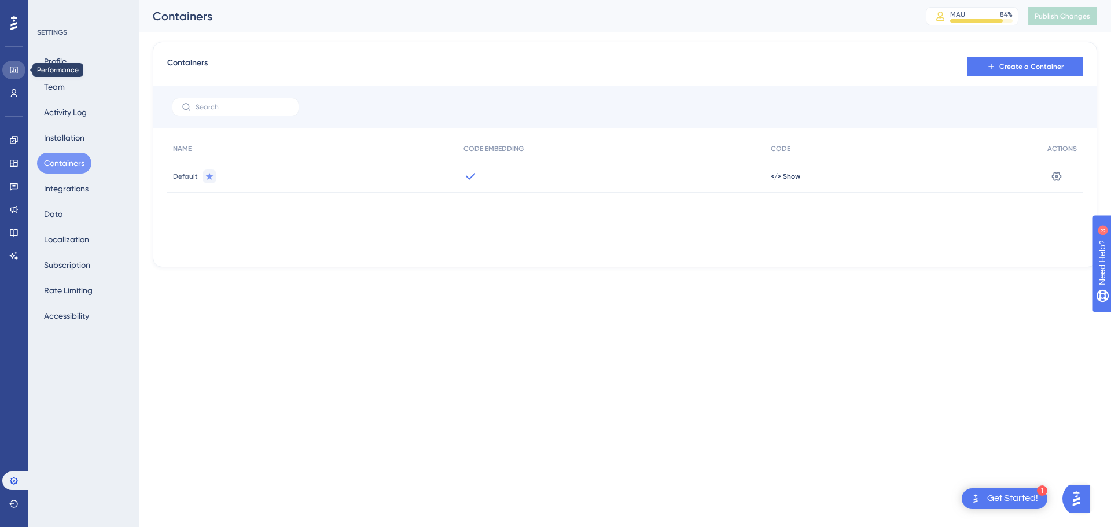
click at [12, 69] on icon at bounding box center [13, 69] width 9 height 9
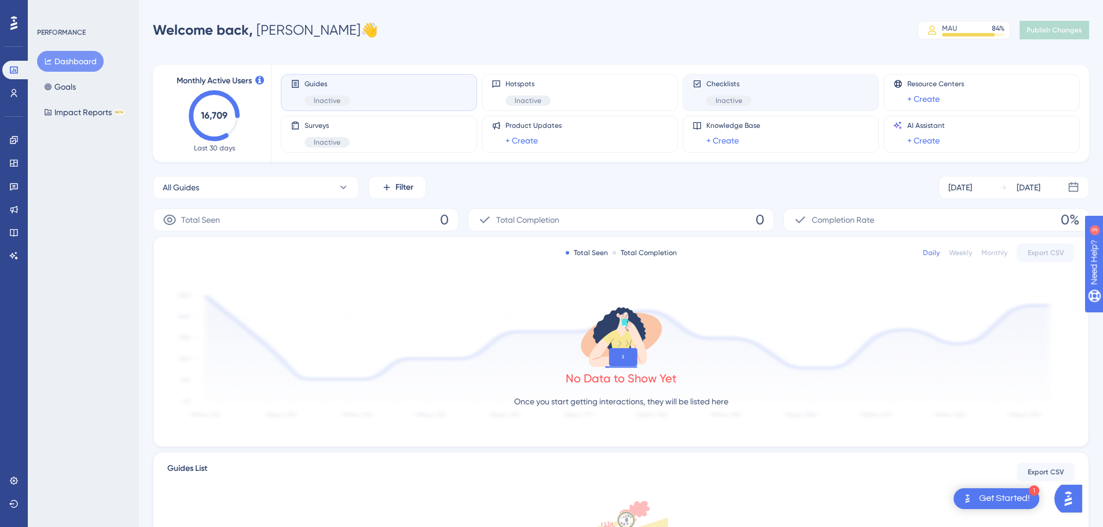
click at [744, 98] on div "Inactive" at bounding box center [728, 100] width 45 height 10
click at [387, 100] on div "Guides Inactive" at bounding box center [379, 92] width 177 height 27
click at [535, 100] on span "Inactive" at bounding box center [528, 100] width 27 height 9
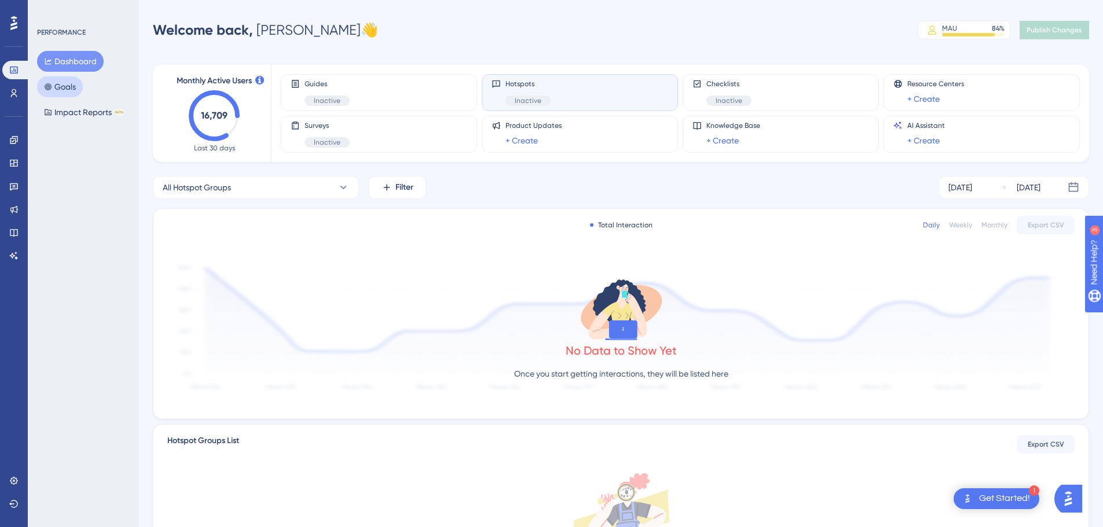
click at [79, 85] on button "Goals" at bounding box center [60, 86] width 46 height 21
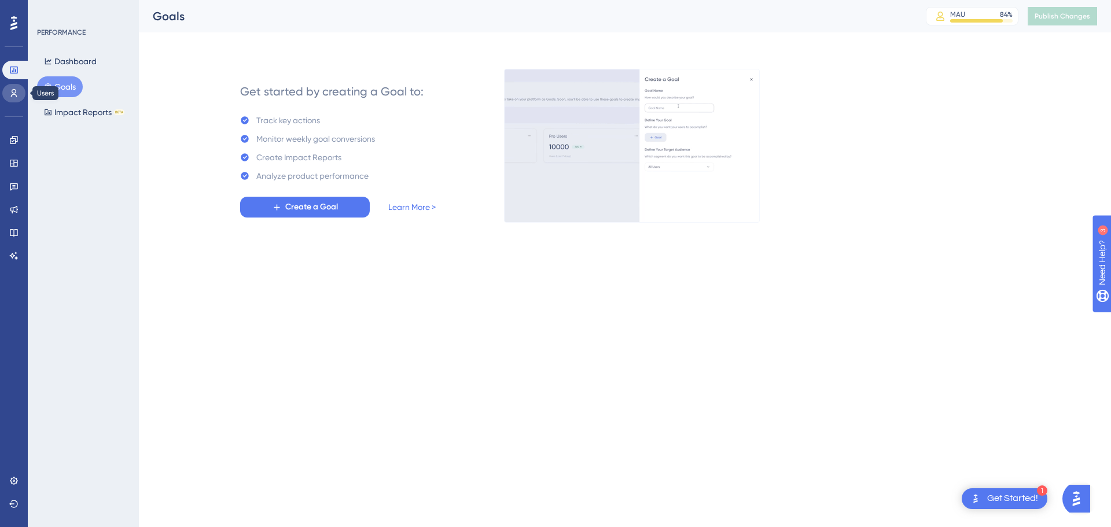
click at [20, 94] on link at bounding box center [13, 93] width 23 height 19
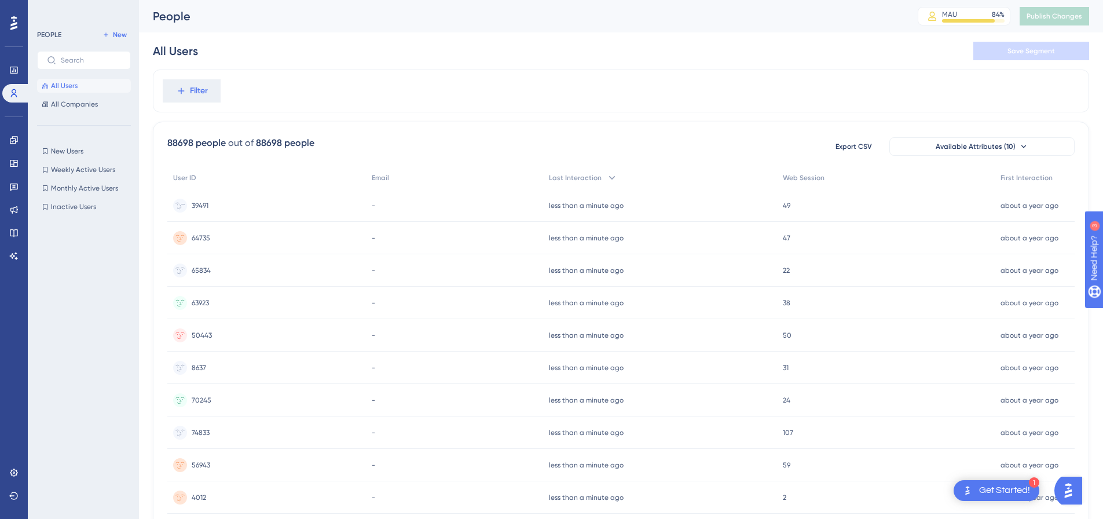
click at [212, 207] on div "39491 39491" at bounding box center [266, 205] width 199 height 32
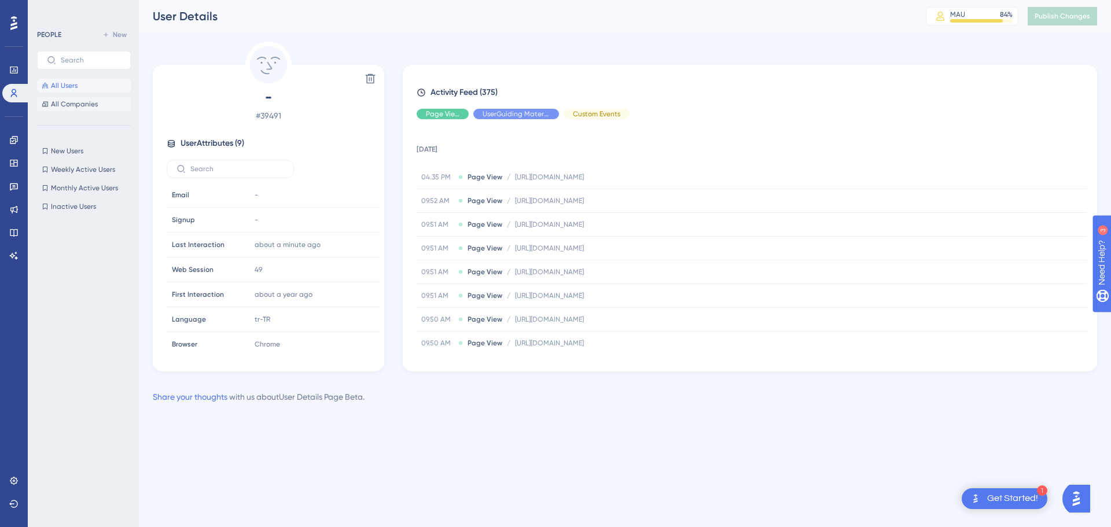
click at [82, 106] on span "All Companies" at bounding box center [74, 104] width 47 height 9
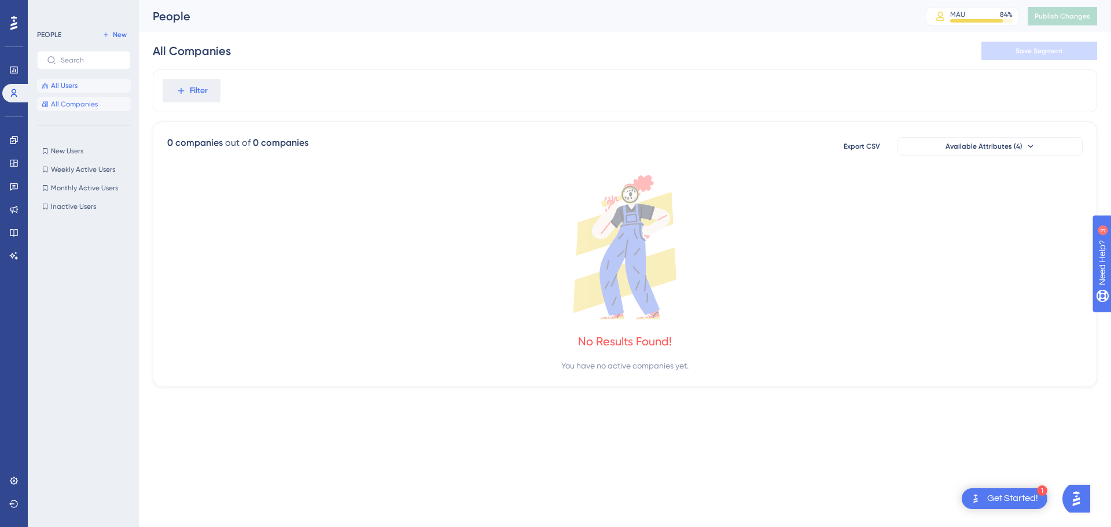
click at [50, 86] on button "All Users" at bounding box center [84, 86] width 94 height 14
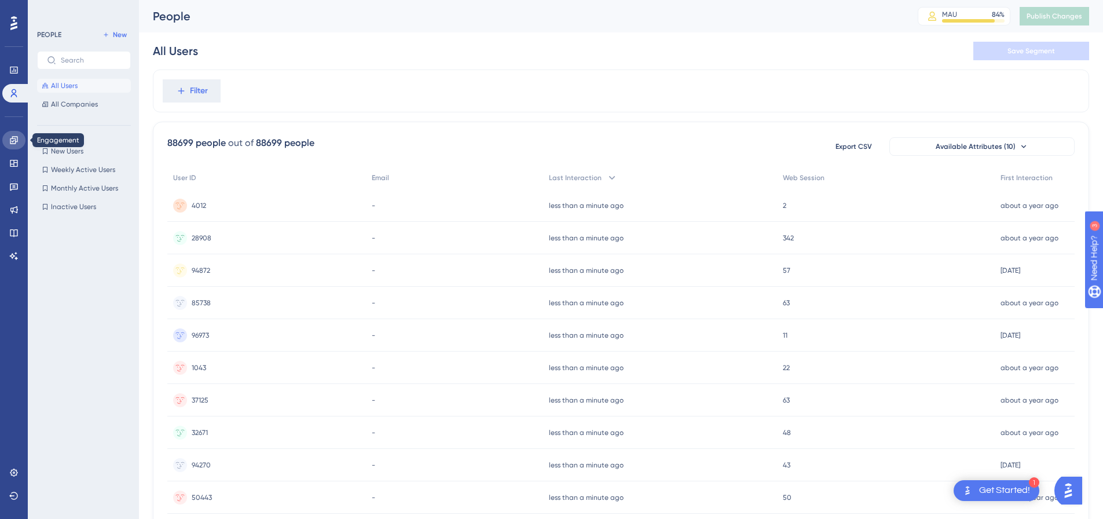
click at [23, 138] on link at bounding box center [13, 140] width 23 height 19
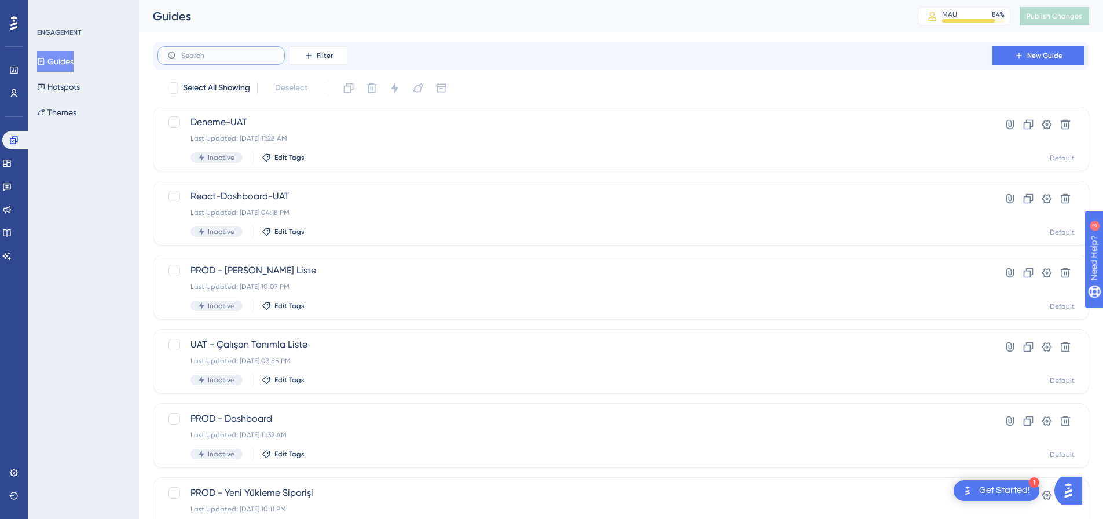
click at [245, 57] on input "text" at bounding box center [228, 56] width 94 height 8
paste input "[URL][DOMAIN_NAME]"
type input "[URL][DOMAIN_NAME]"
checkbox input "true"
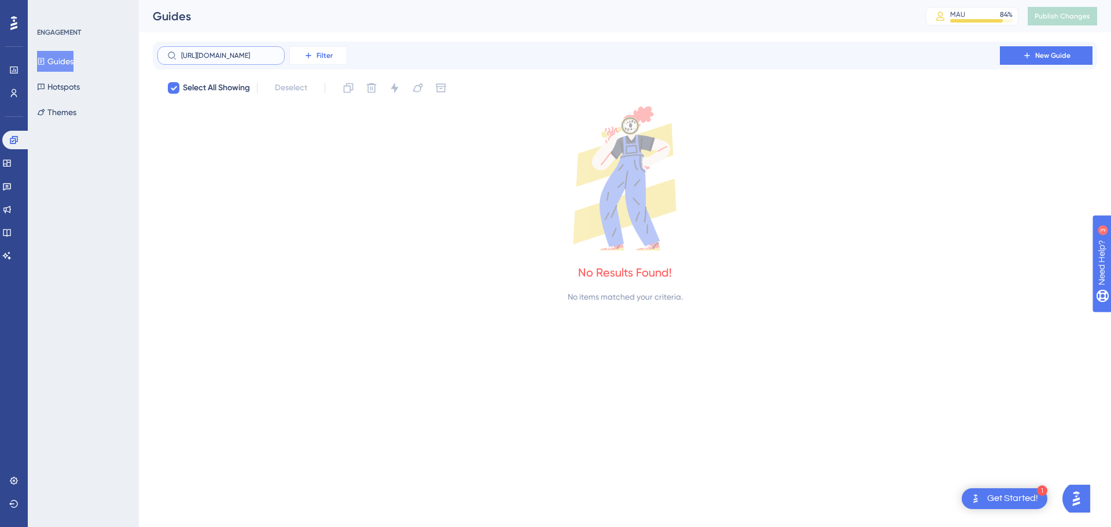
scroll to position [0, 149]
type input "[URL][DOMAIN_NAME]"
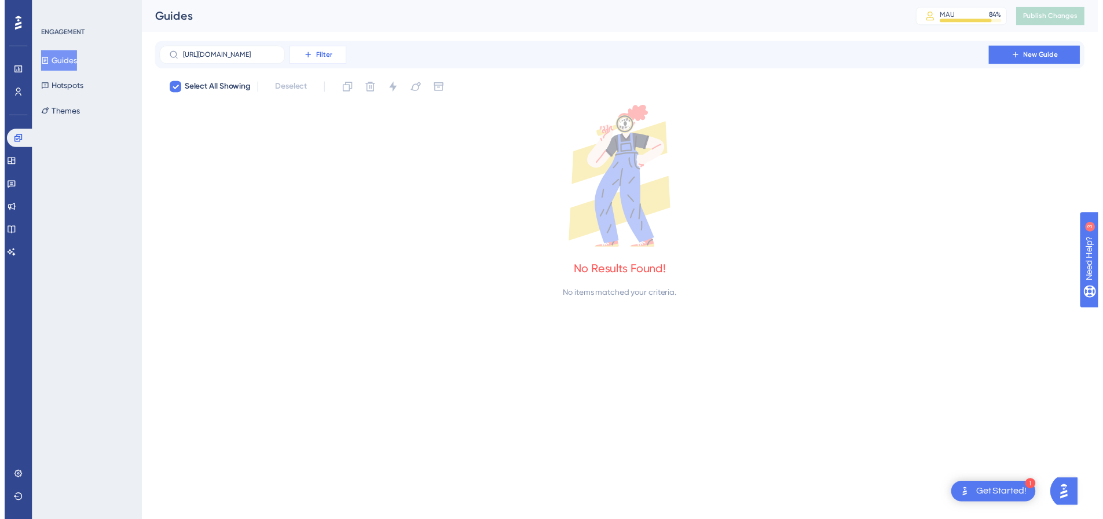
scroll to position [0, 0]
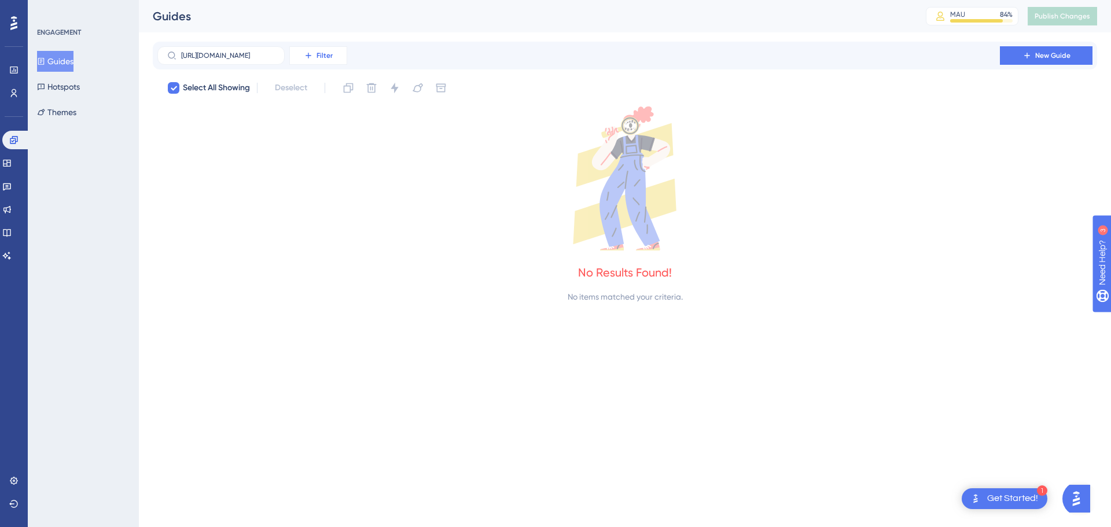
click at [326, 60] on span "Filter" at bounding box center [325, 55] width 16 height 9
click at [249, 200] on icon at bounding box center [625, 178] width 945 height 144
click at [274, 57] on input "[URL][DOMAIN_NAME]" at bounding box center [228, 56] width 94 height 8
checkbox input "false"
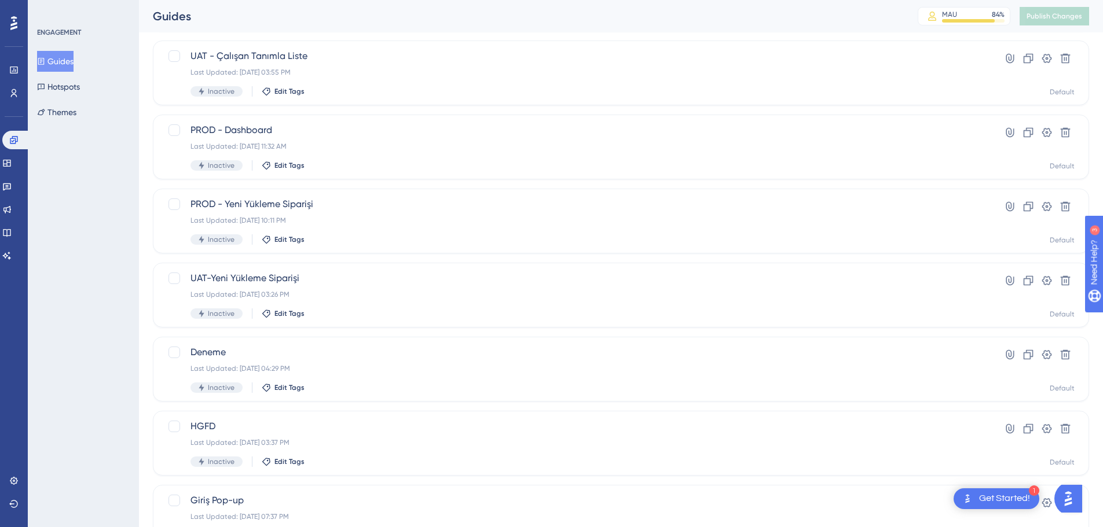
scroll to position [293, 0]
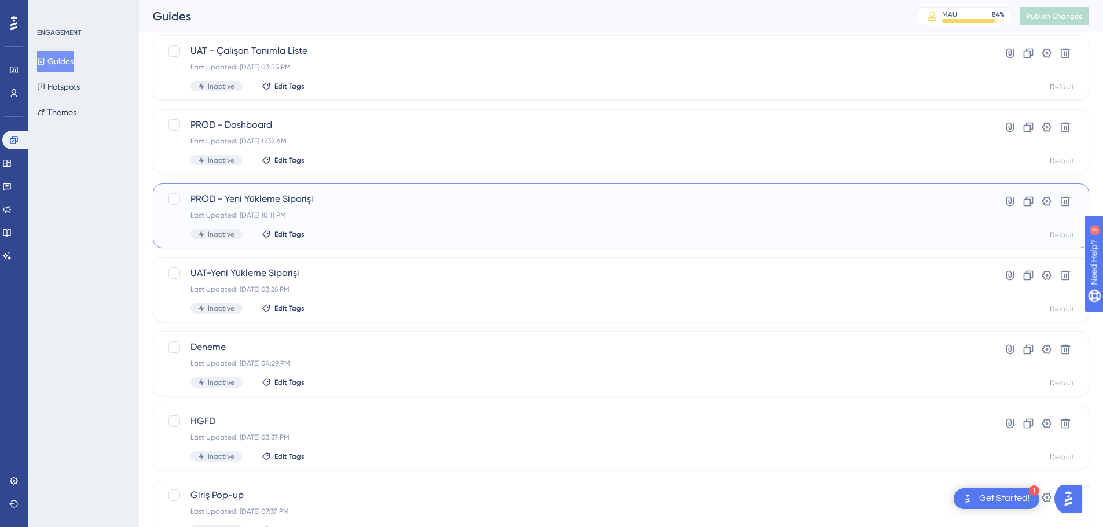
click at [267, 203] on span "PROD - Yeni Yükleme Siparişi" at bounding box center [574, 199] width 768 height 14
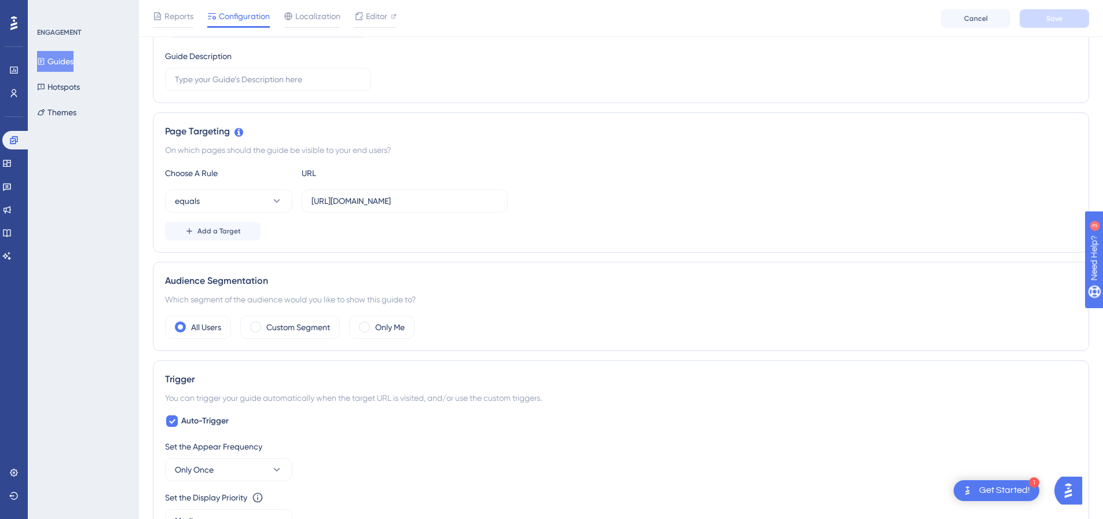
scroll to position [166, 0]
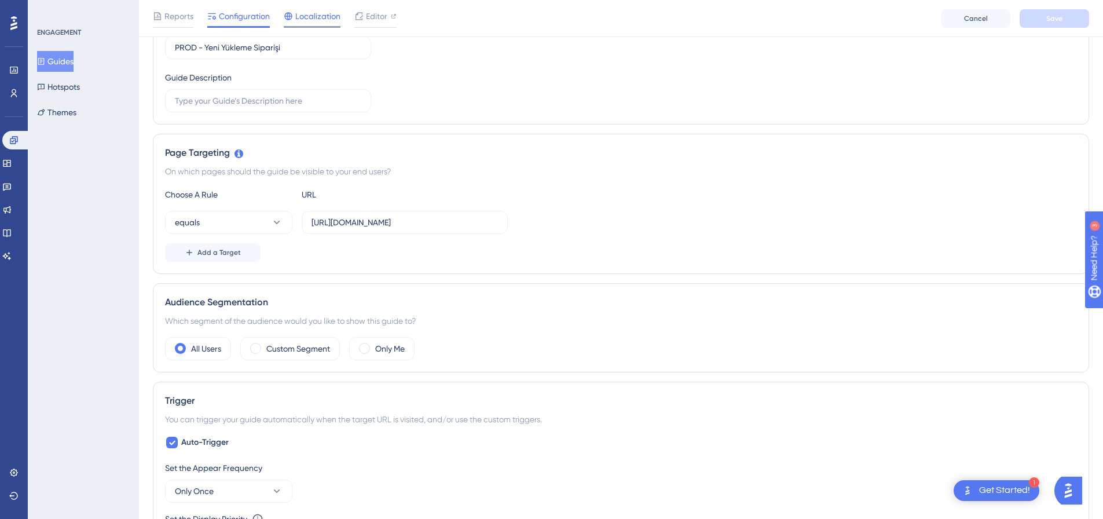
click at [319, 21] on span "Localization" at bounding box center [317, 16] width 45 height 14
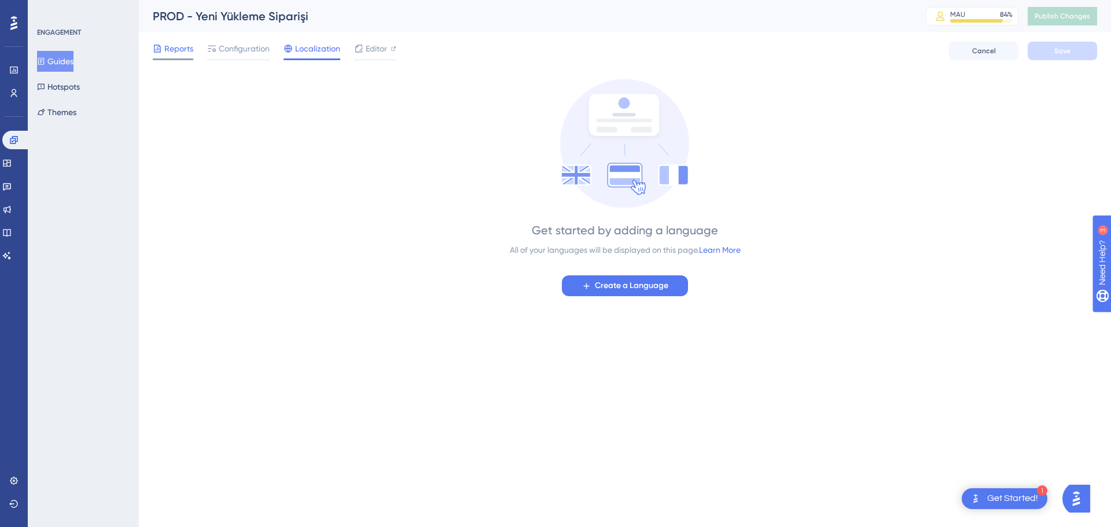
click at [177, 54] on span "Reports" at bounding box center [178, 49] width 29 height 14
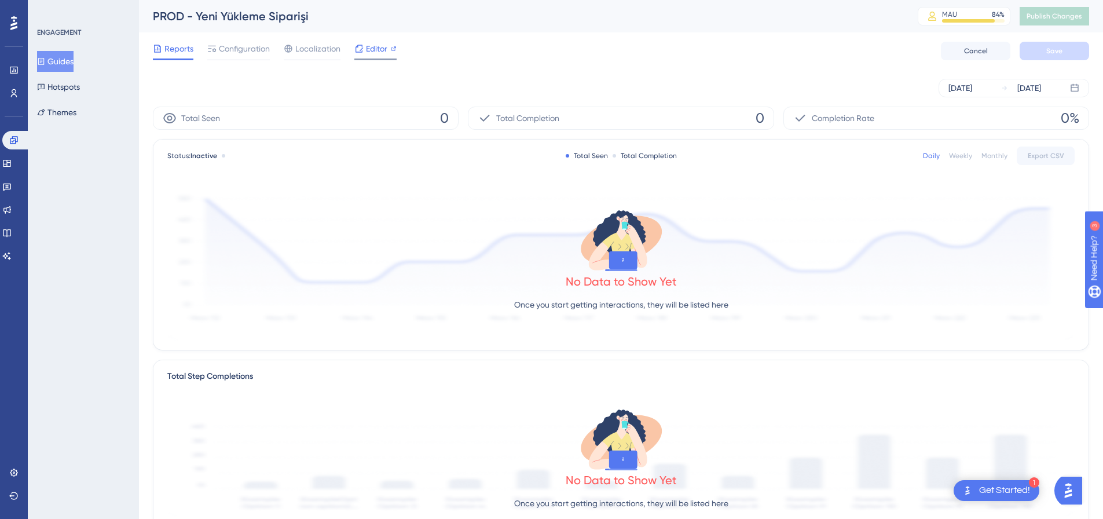
click at [368, 49] on span "Editor" at bounding box center [376, 49] width 21 height 14
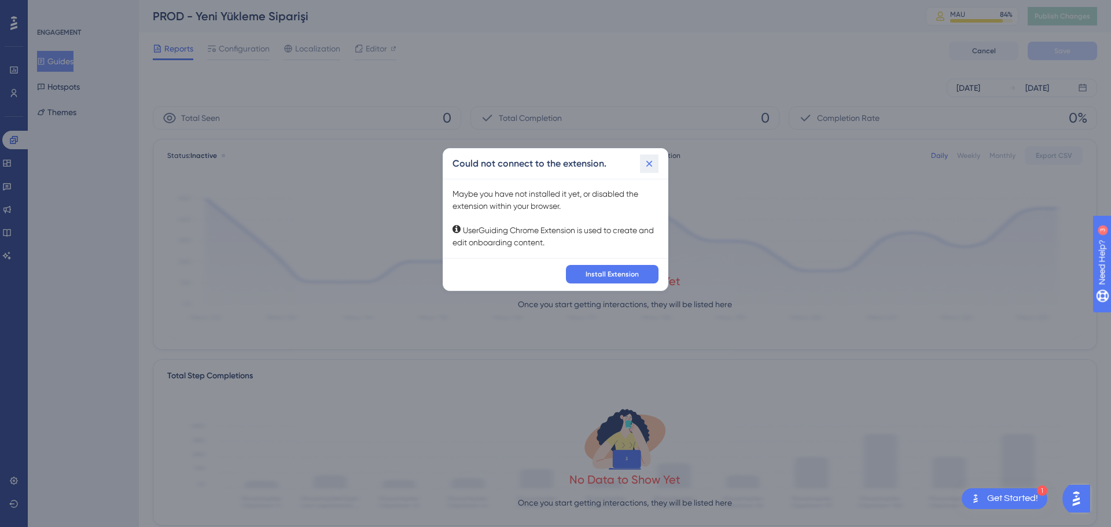
click at [642, 166] on button at bounding box center [649, 164] width 19 height 19
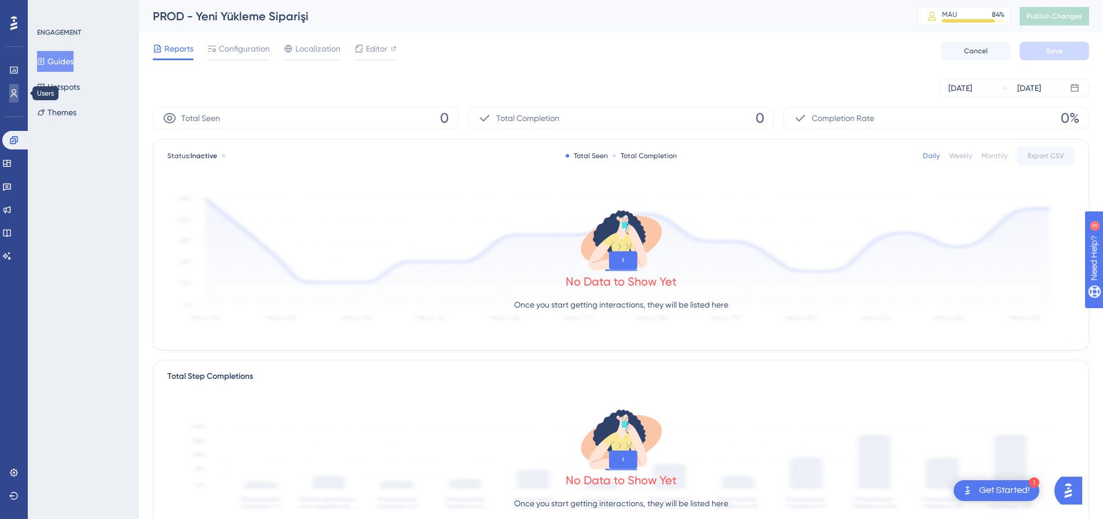
click at [19, 89] on link at bounding box center [13, 93] width 9 height 19
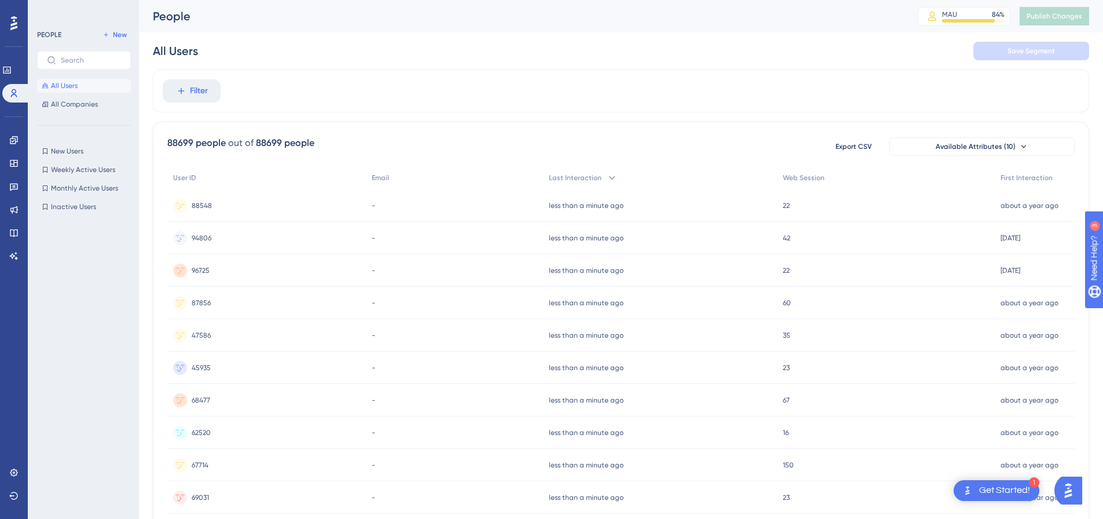
click at [197, 207] on span "88548" at bounding box center [202, 205] width 20 height 9
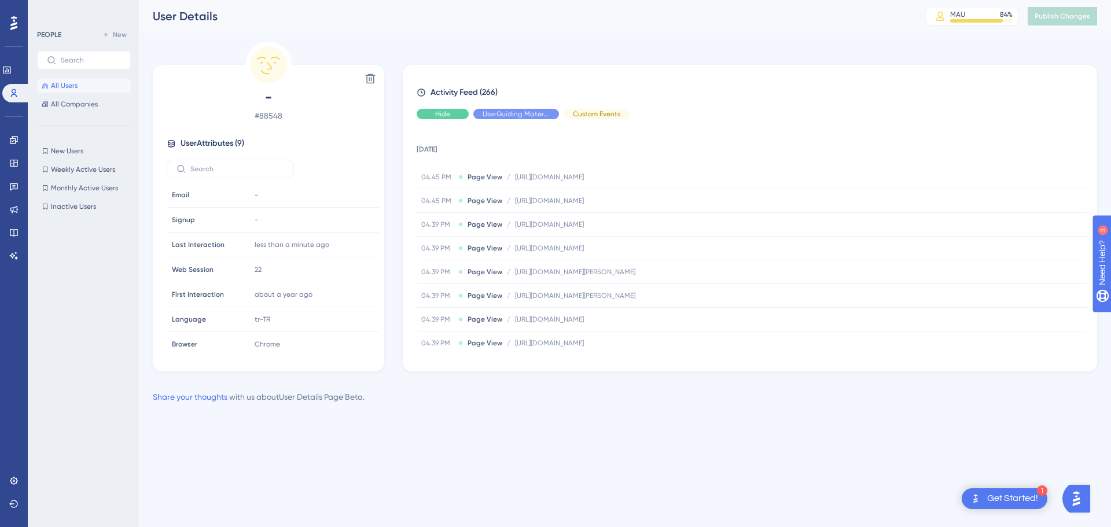
click at [451, 118] on div "Hide" at bounding box center [443, 114] width 52 height 10
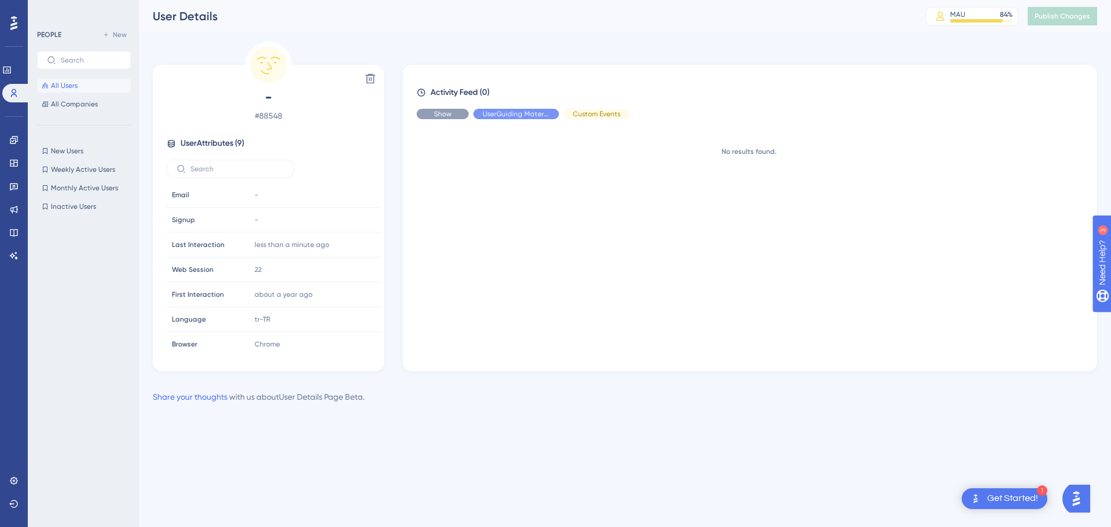
click at [451, 118] on span "Show" at bounding box center [442, 113] width 17 height 9
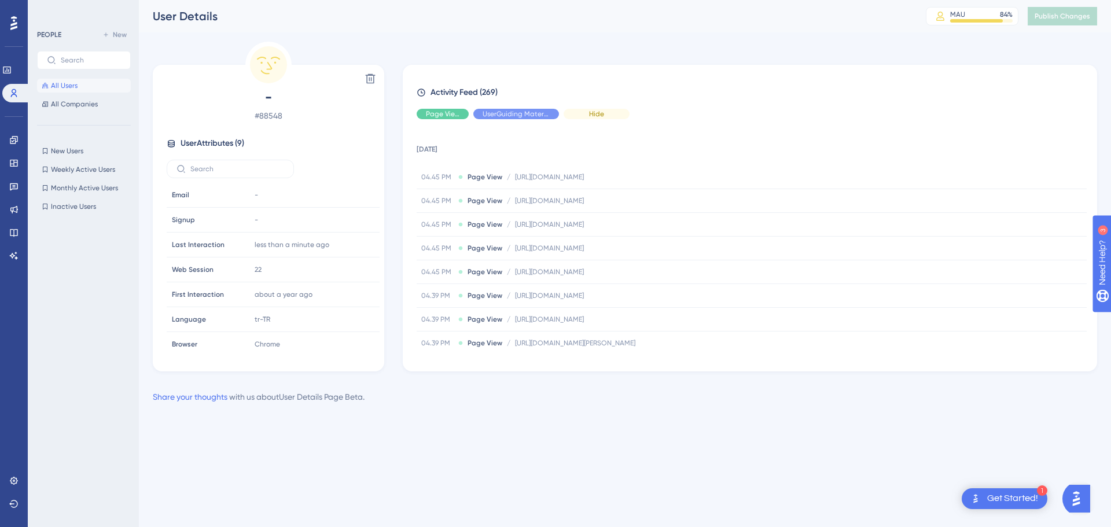
click at [611, 118] on div "Hide" at bounding box center [597, 114] width 66 height 10
click at [611, 118] on div "Show" at bounding box center [597, 114] width 66 height 10
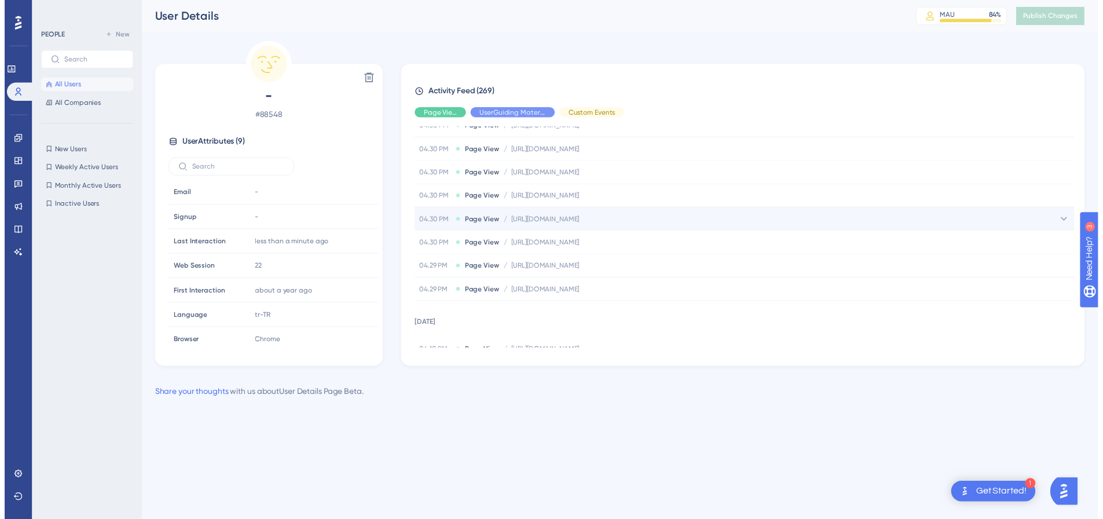
scroll to position [809, 0]
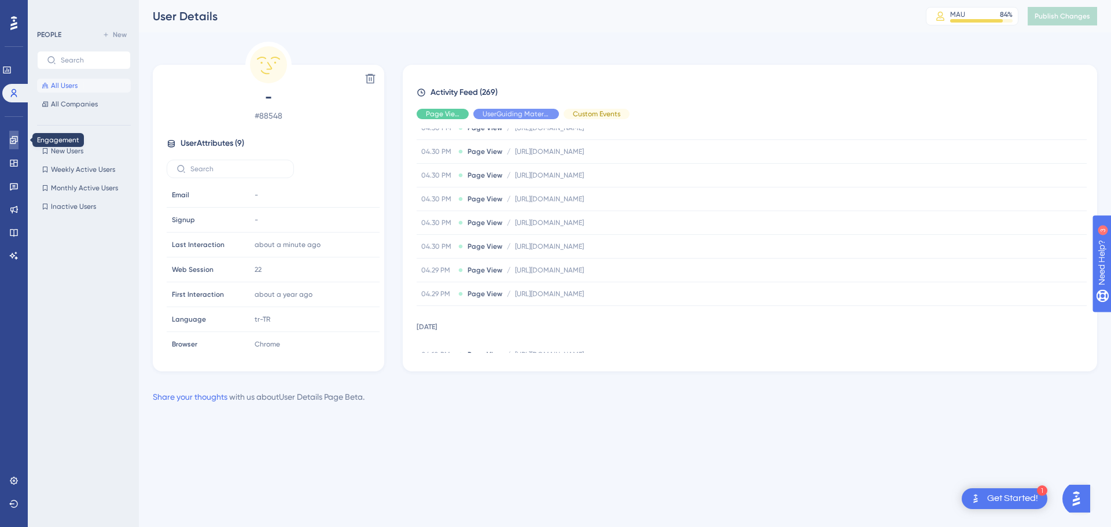
click at [9, 137] on icon at bounding box center [13, 139] width 9 height 9
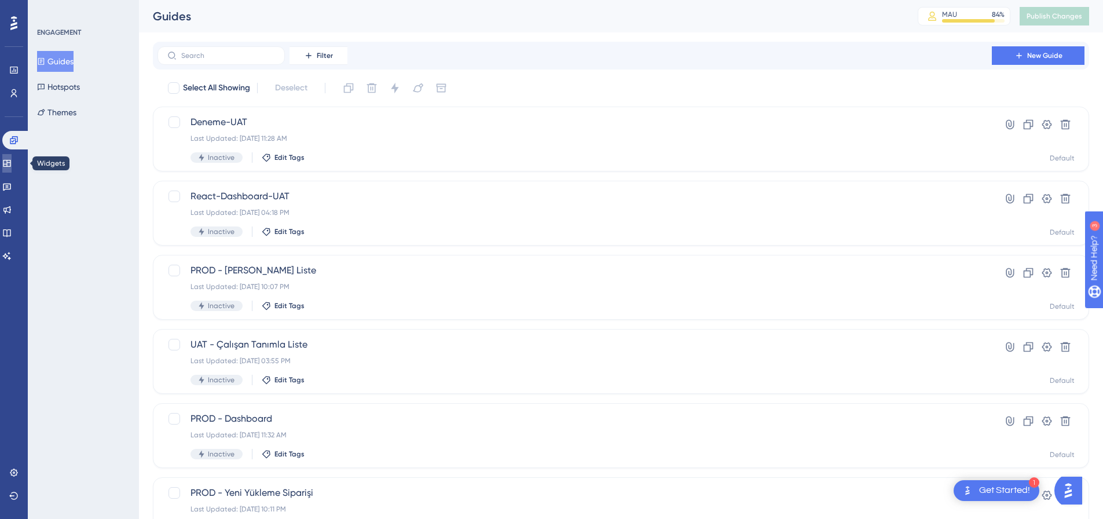
click at [12, 163] on icon at bounding box center [6, 163] width 9 height 9
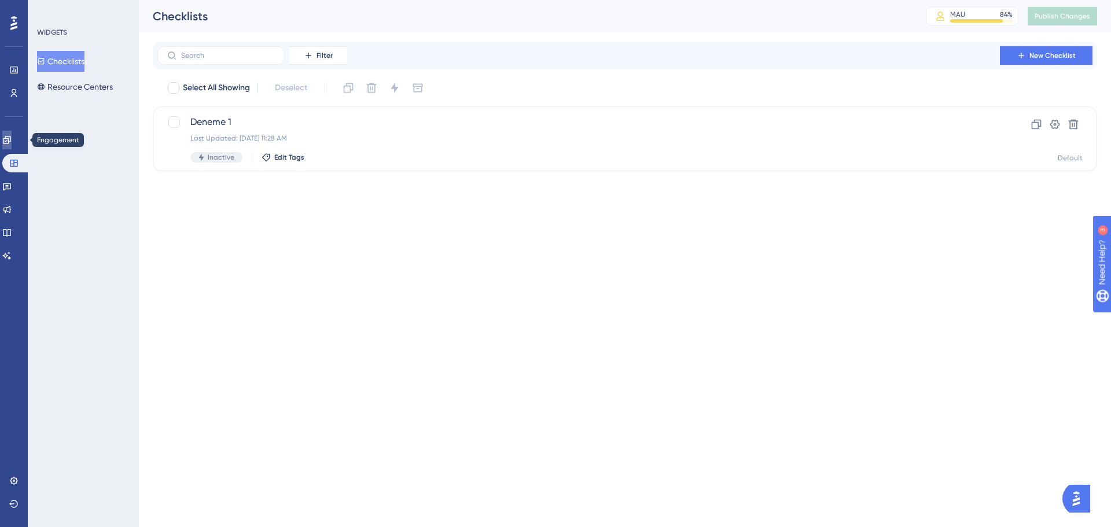
click at [8, 139] on link at bounding box center [6, 140] width 9 height 19
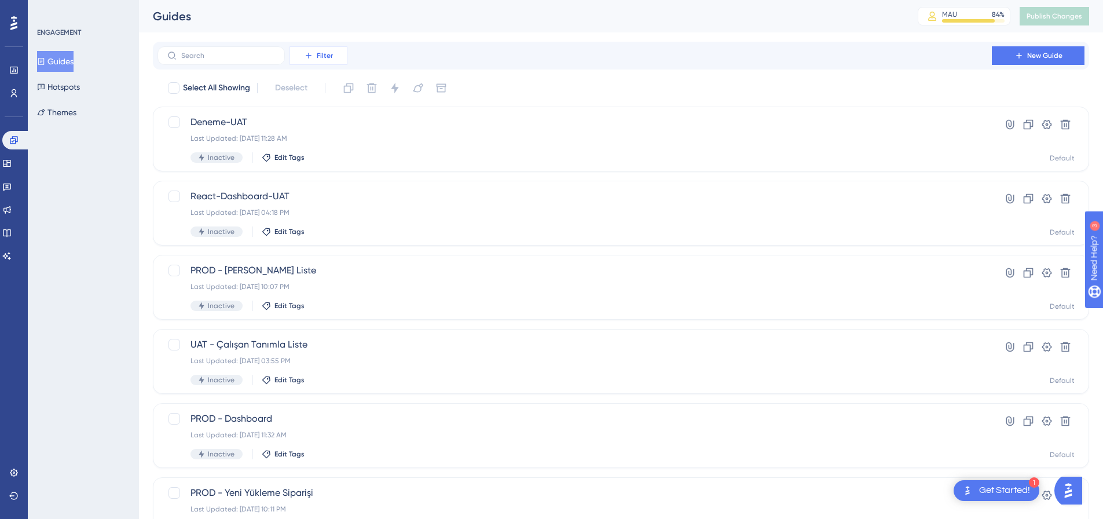
click at [324, 62] on button "Filter" at bounding box center [318, 55] width 58 height 19
click at [79, 217] on div "ENGAGEMENT Guides Hotspots Themes" at bounding box center [83, 259] width 111 height 519
click at [175, 91] on div at bounding box center [174, 88] width 12 height 12
checkbox input "true"
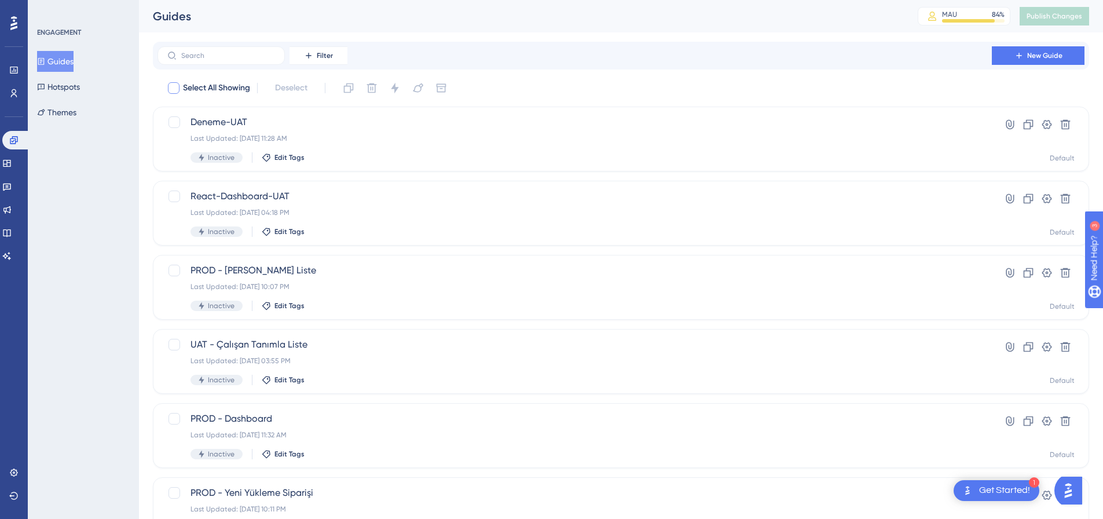
checkbox input "true"
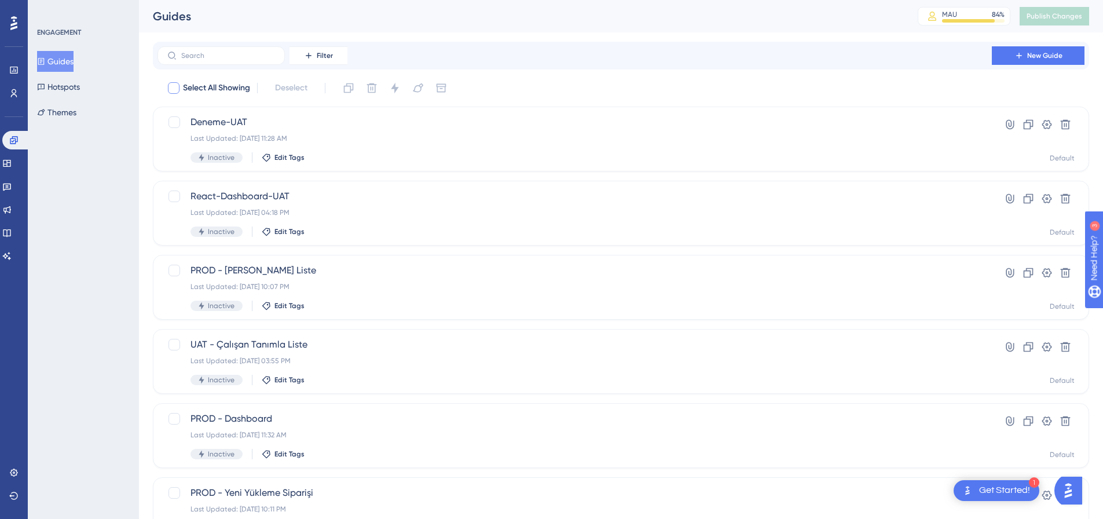
checkbox input "true"
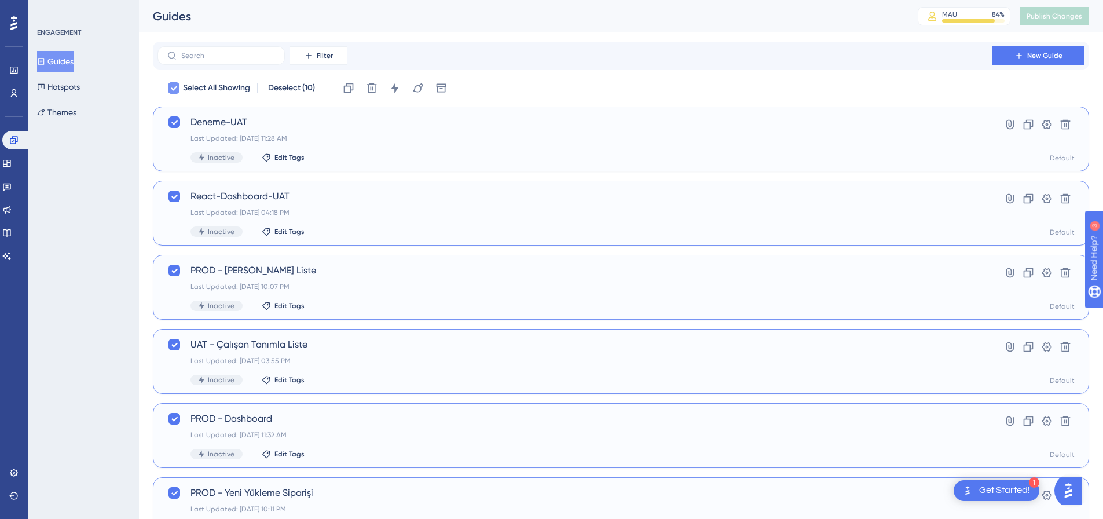
click at [176, 92] on icon at bounding box center [173, 87] width 7 height 9
checkbox input "false"
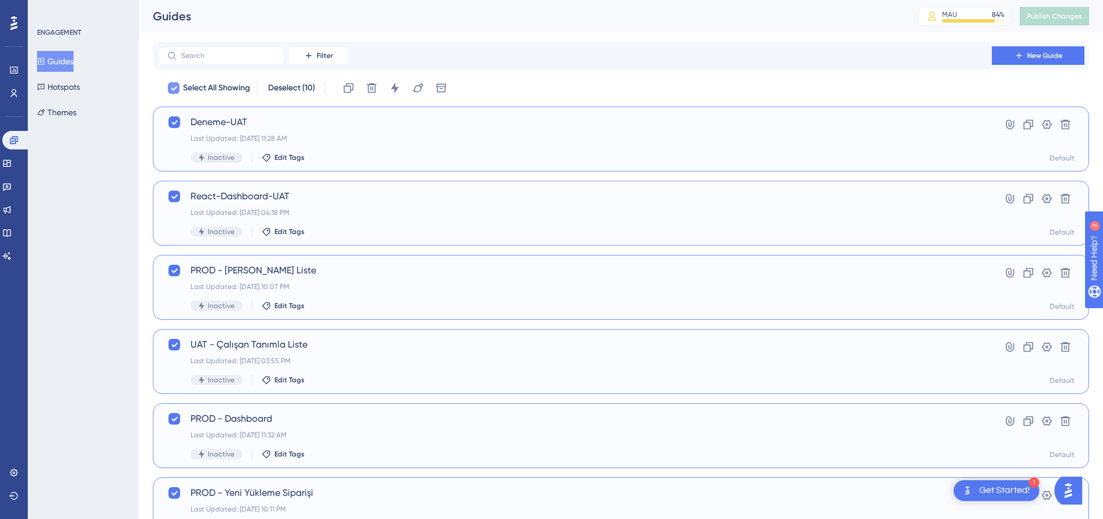
checkbox input "false"
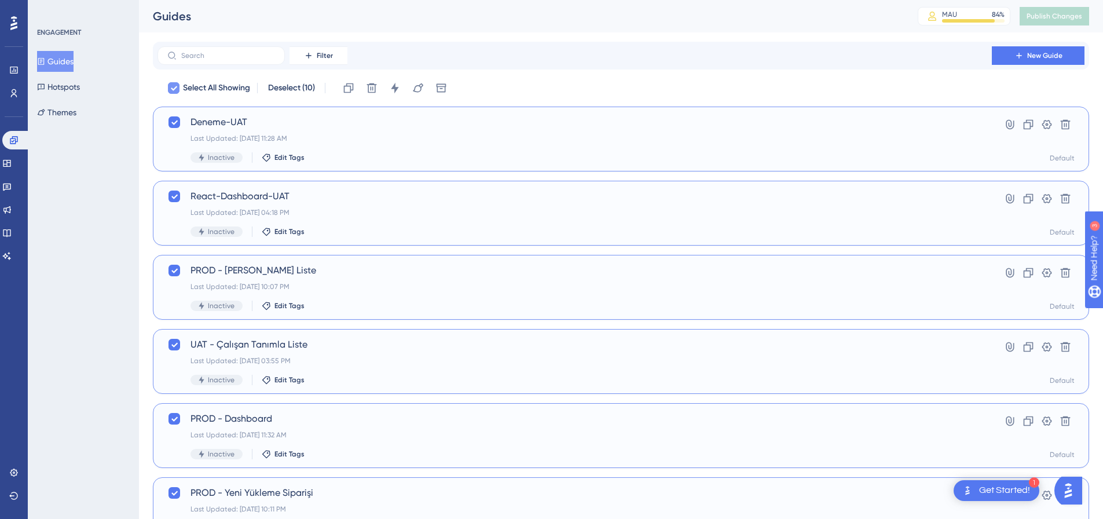
checkbox input "false"
